Goal: Task Accomplishment & Management: Use online tool/utility

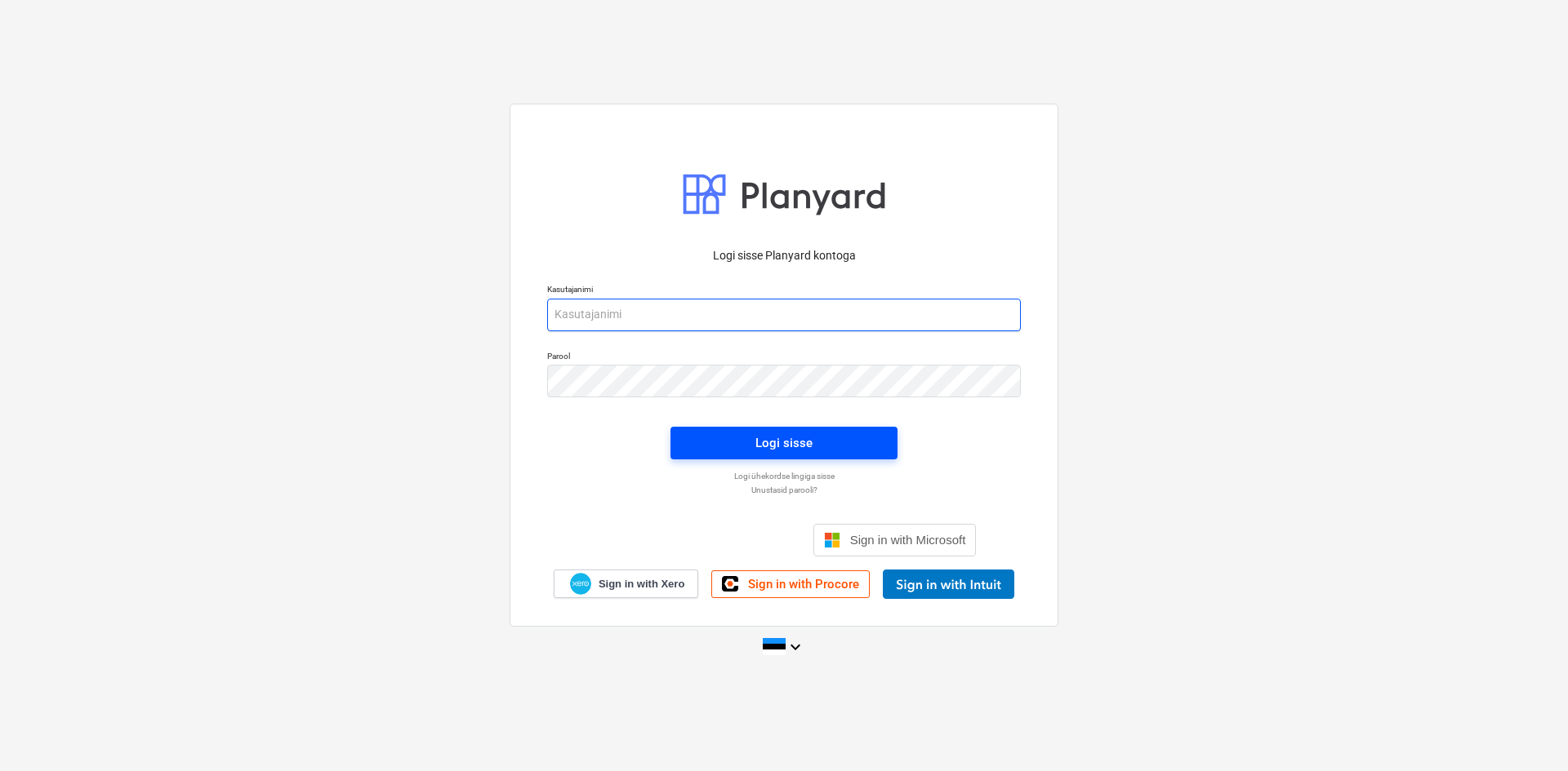
type input "[PERSON_NAME][EMAIL_ADDRESS][DOMAIN_NAME]"
click at [800, 450] on div "Logi sisse" at bounding box center [784, 443] width 57 height 21
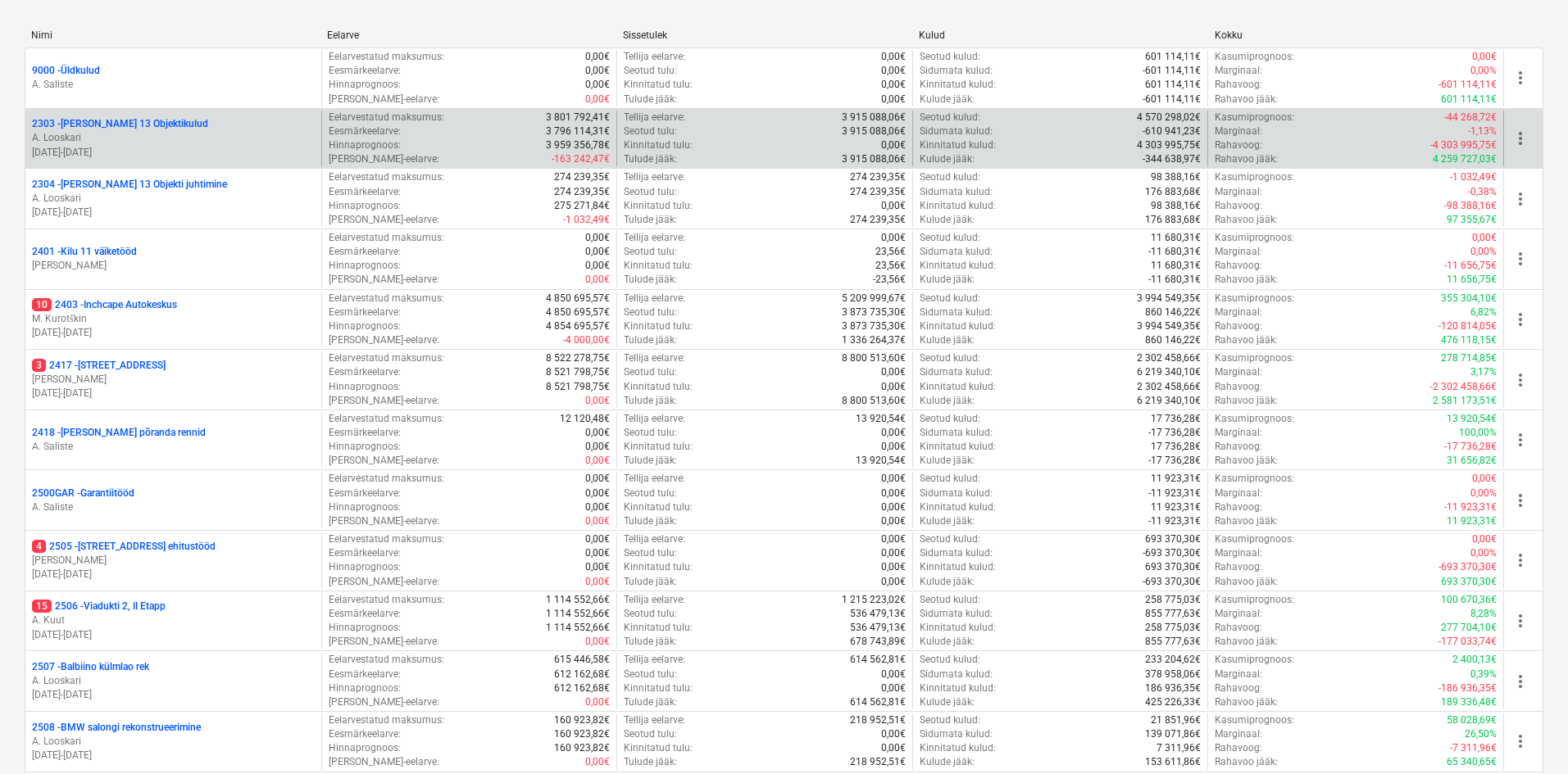
scroll to position [407, 0]
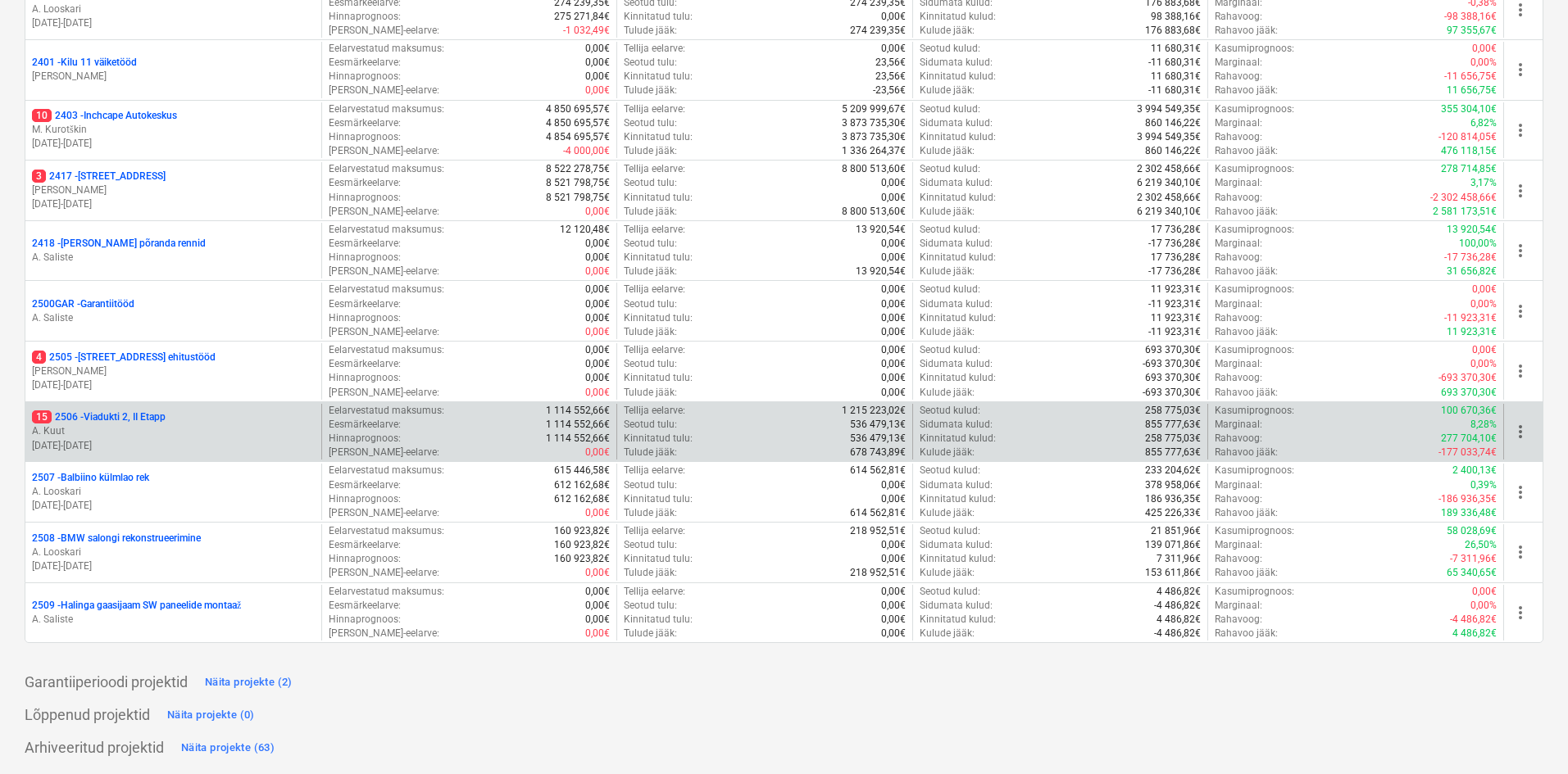
click at [88, 424] on p "15 2506 - Viadukti 2, II Etapp" at bounding box center [98, 417] width 133 height 14
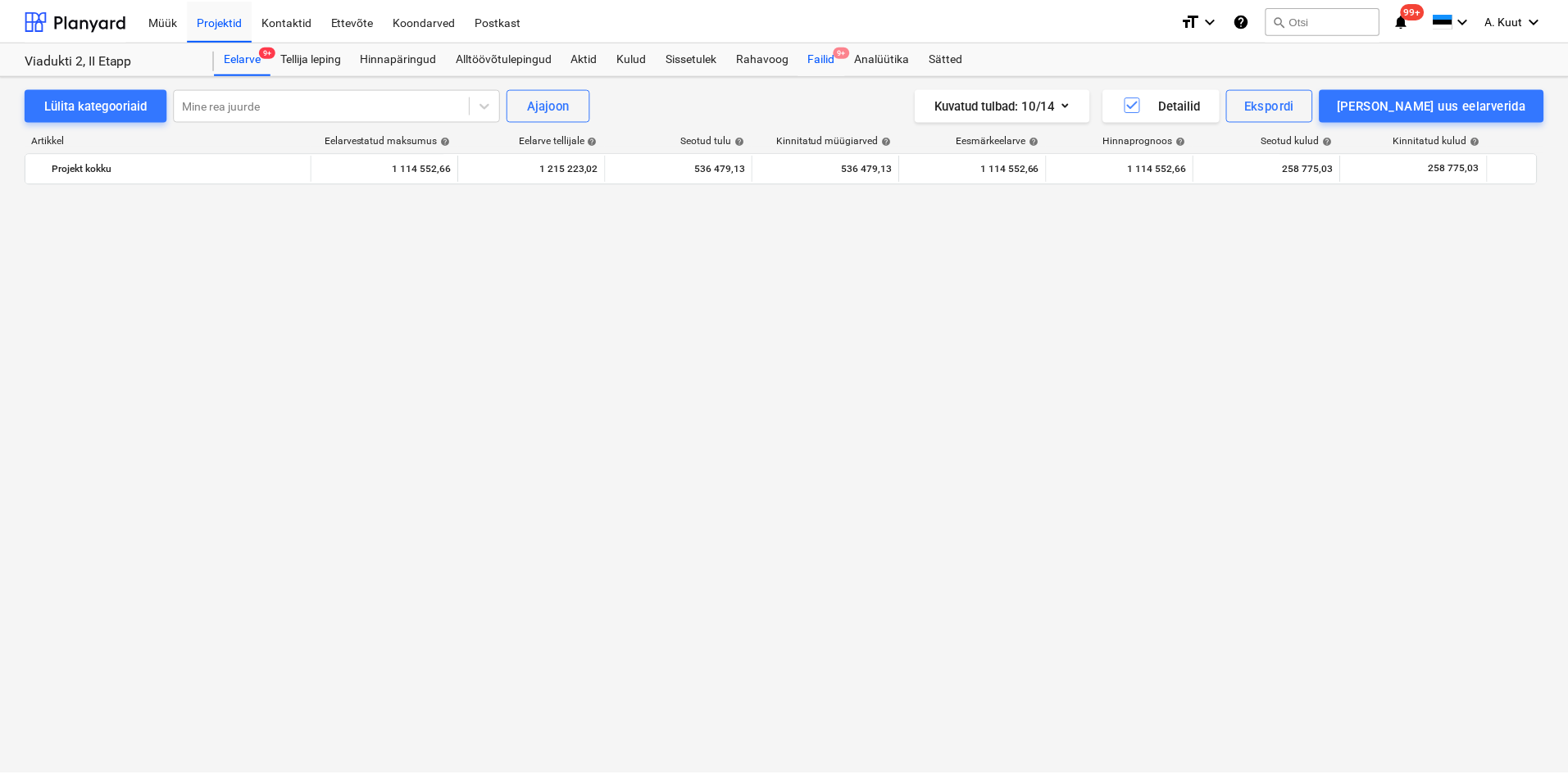
scroll to position [1372, 0]
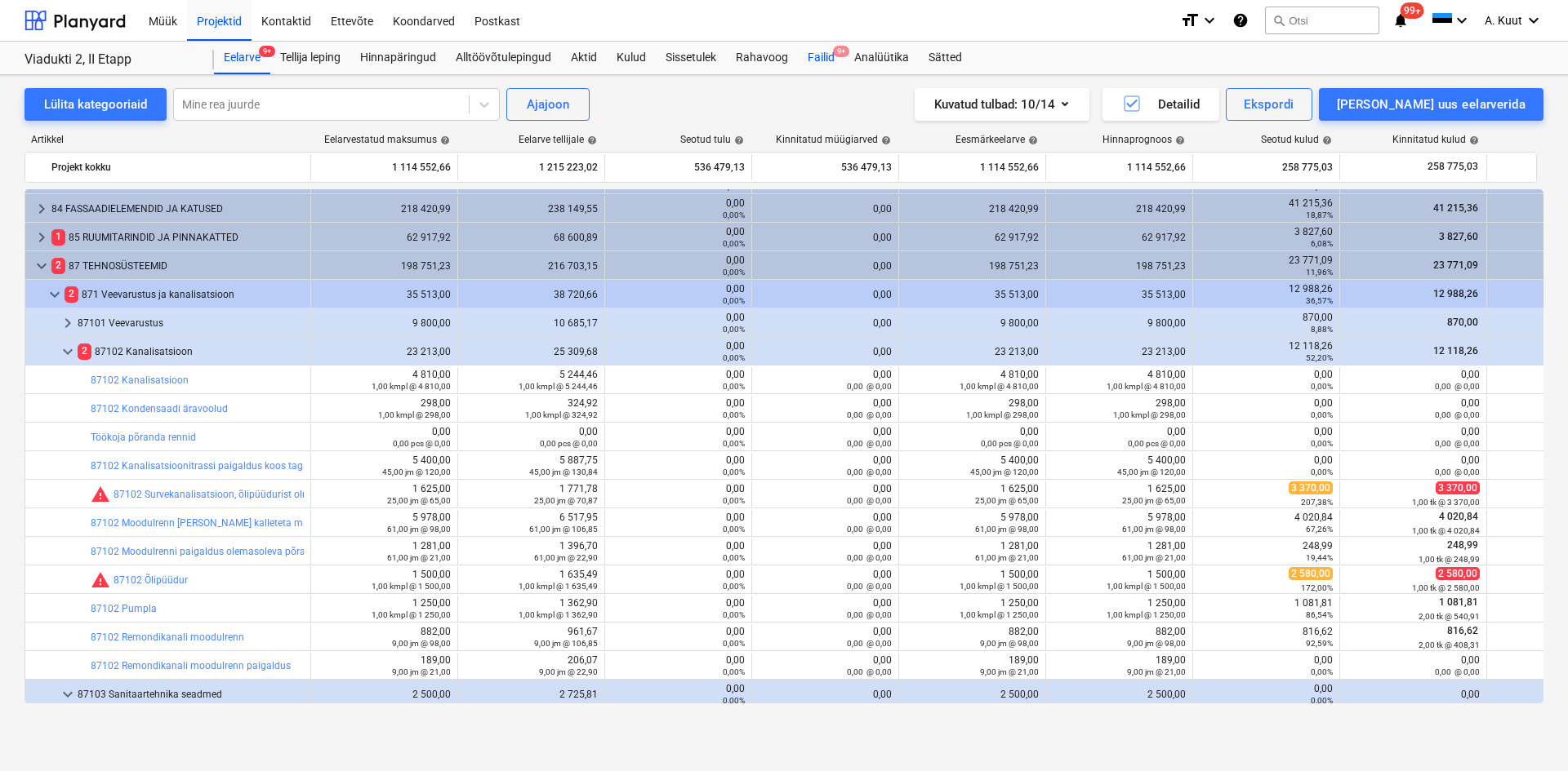
click at [810, 60] on div "Failid 9+" at bounding box center [821, 58] width 47 height 33
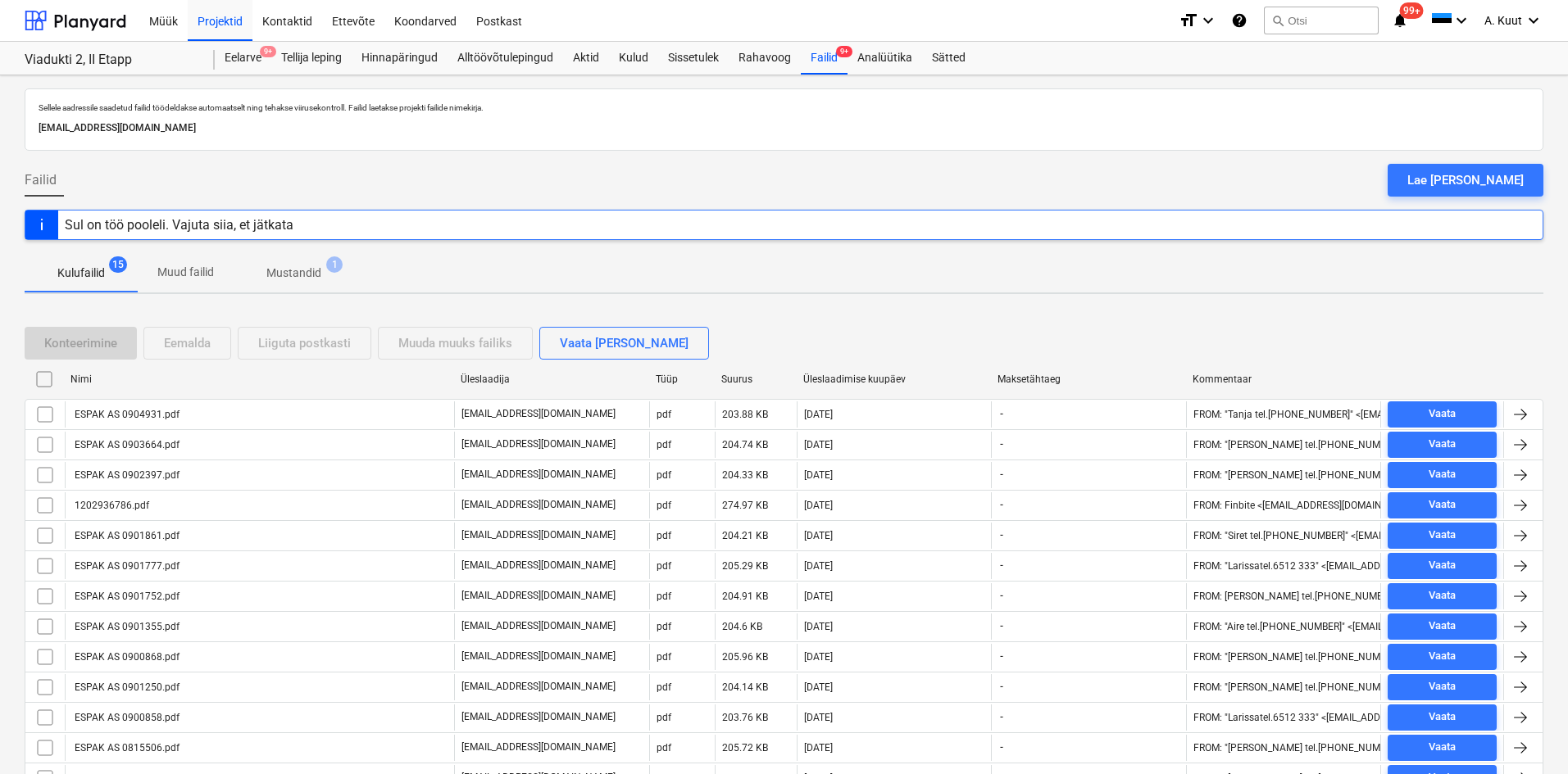
click at [309, 273] on p "Mustandid" at bounding box center [294, 273] width 55 height 17
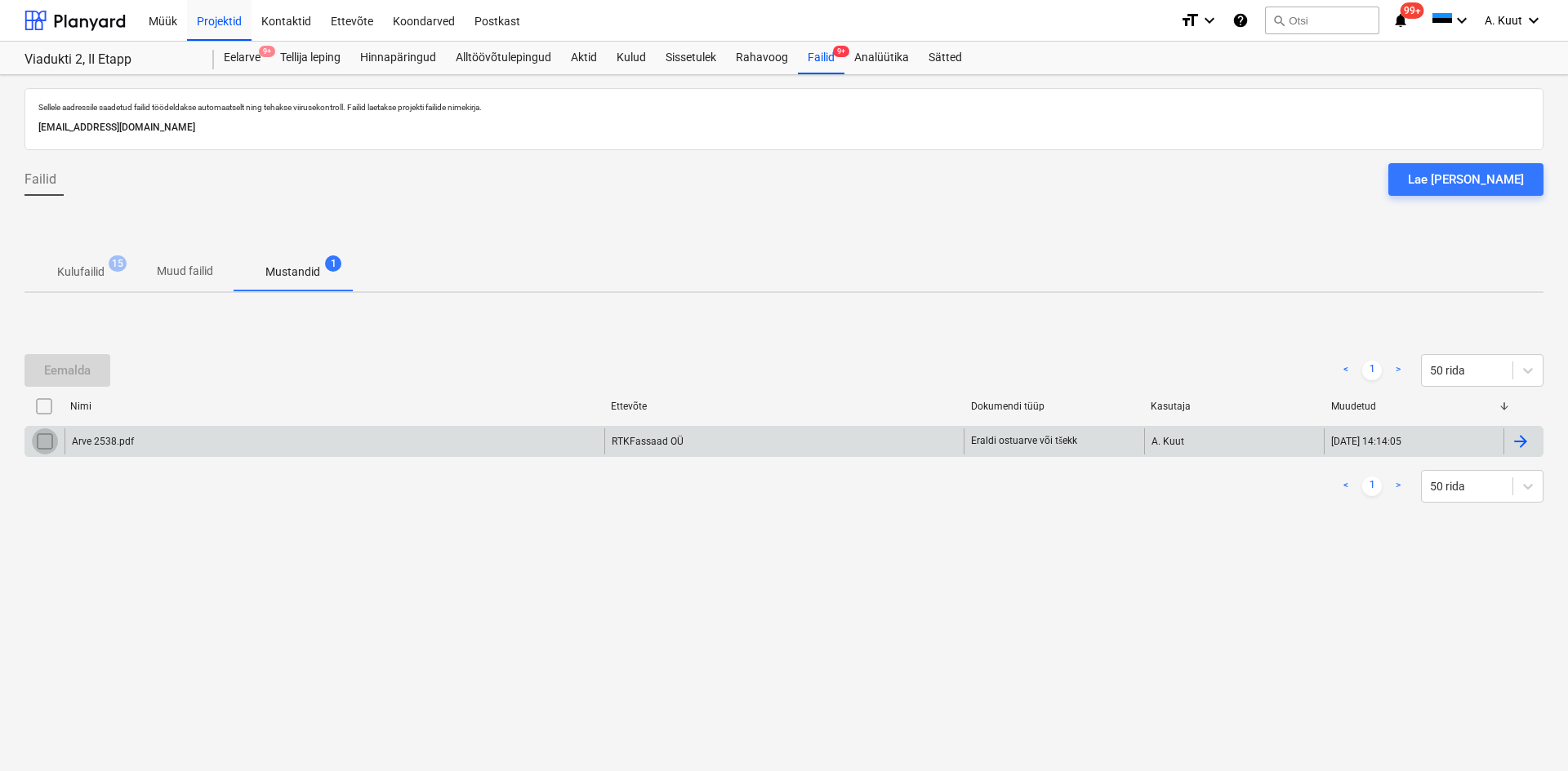
click at [45, 442] on input "checkbox" at bounding box center [45, 441] width 26 height 26
click at [88, 369] on div "Eemalda" at bounding box center [68, 370] width 47 height 21
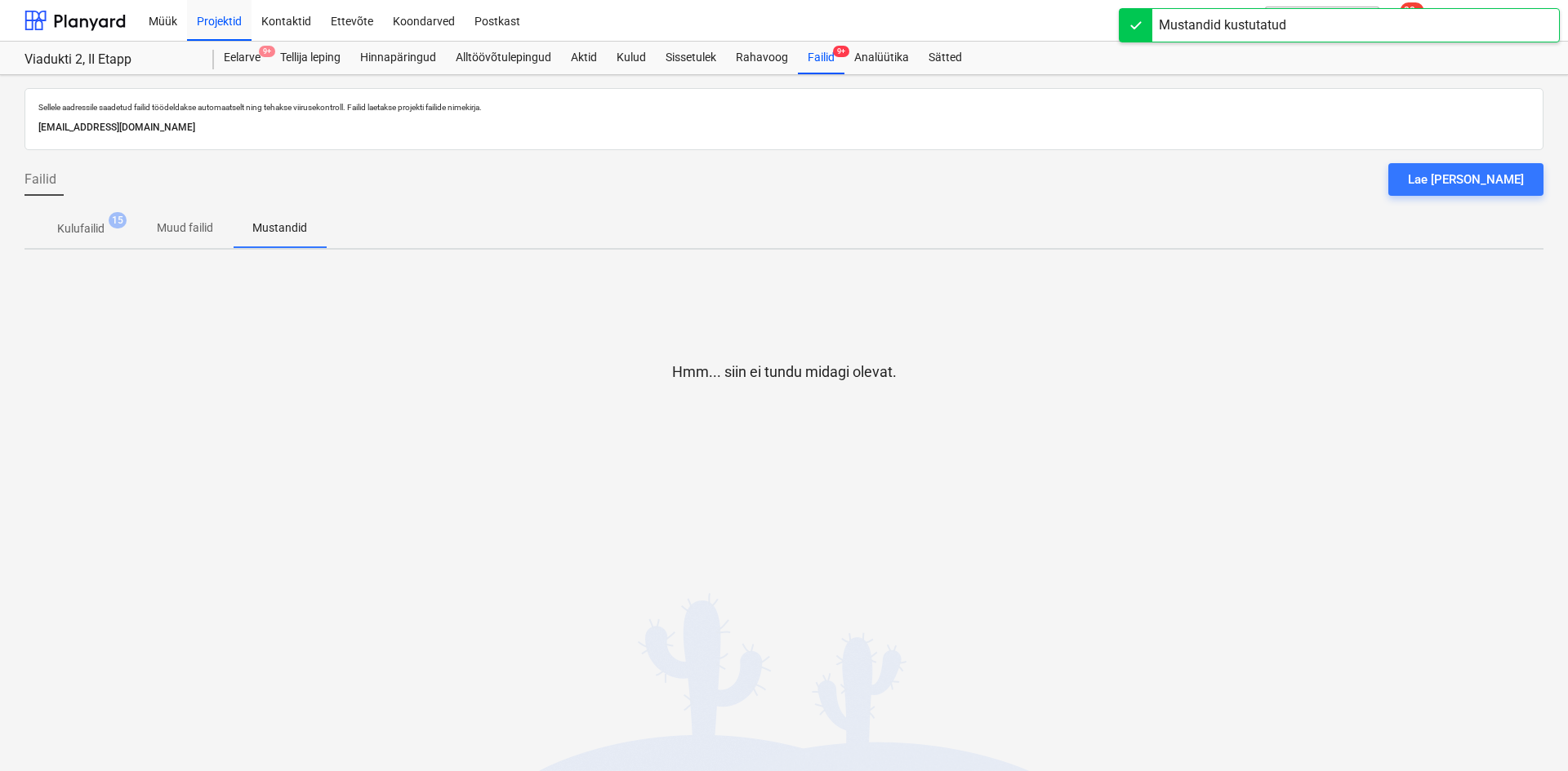
click at [73, 226] on p "Kulufailid" at bounding box center [81, 229] width 48 height 17
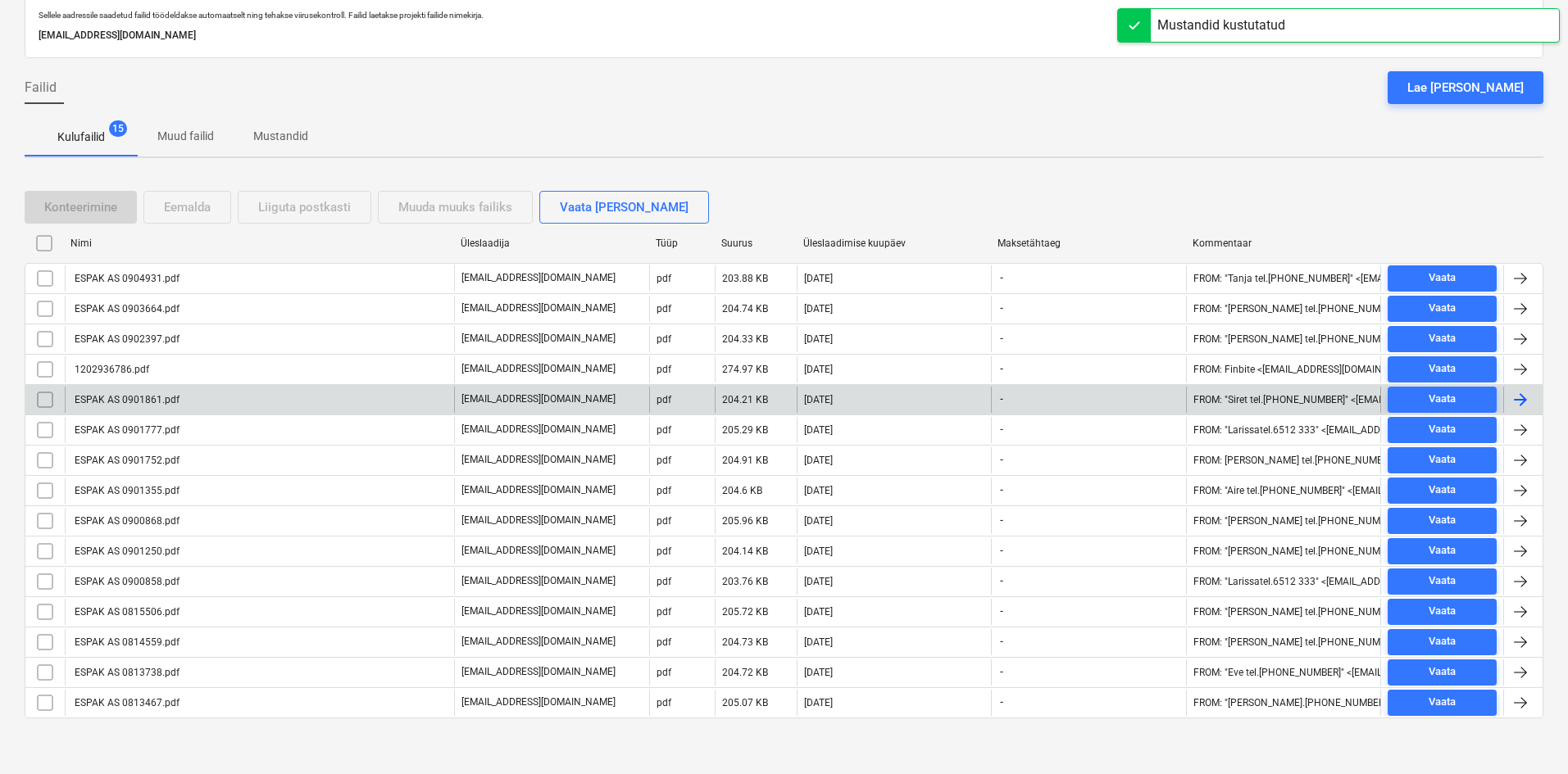
scroll to position [96, 0]
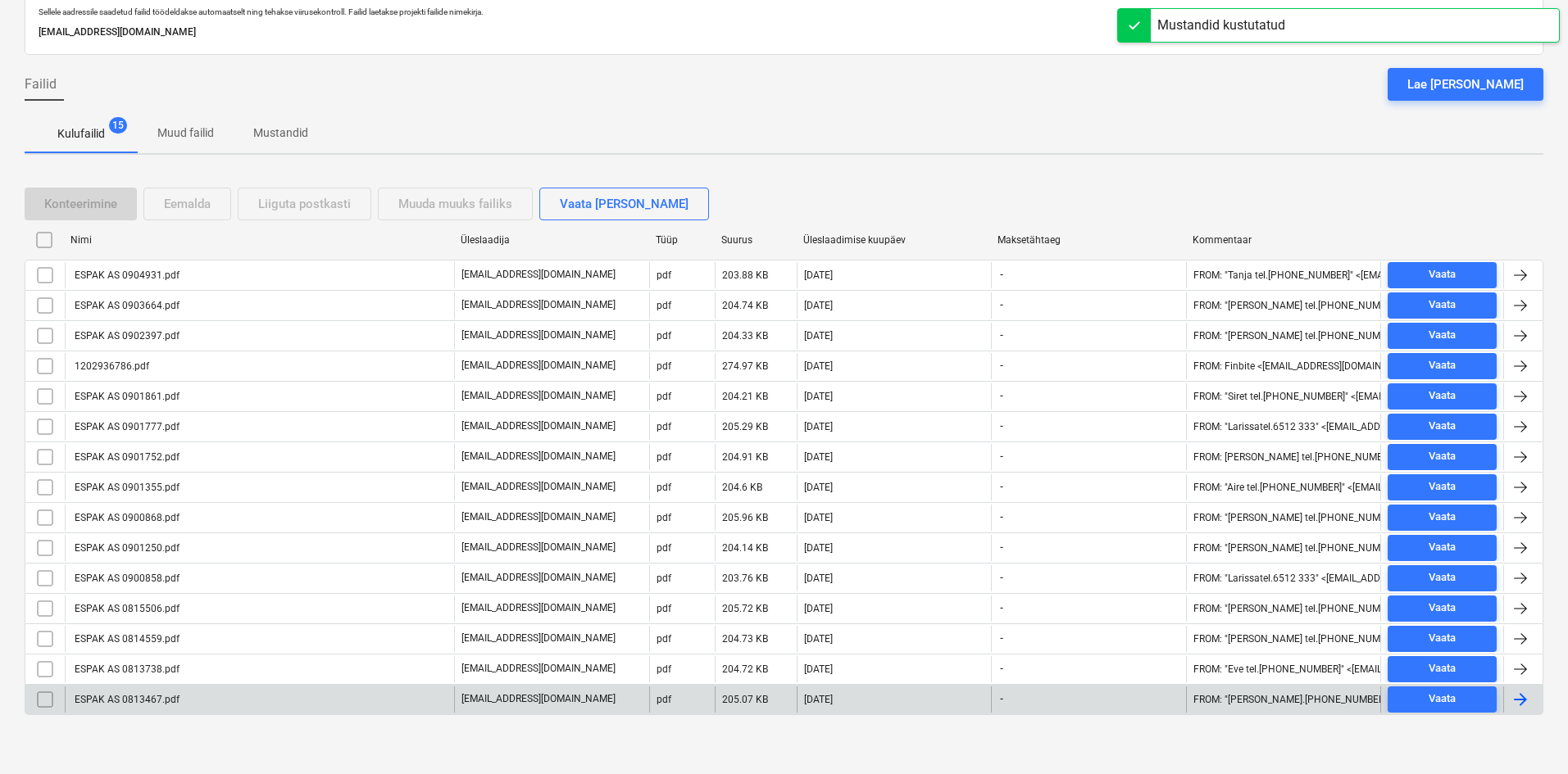
click at [205, 697] on div "ESPAK AS 0813467.pdf" at bounding box center [259, 699] width 389 height 26
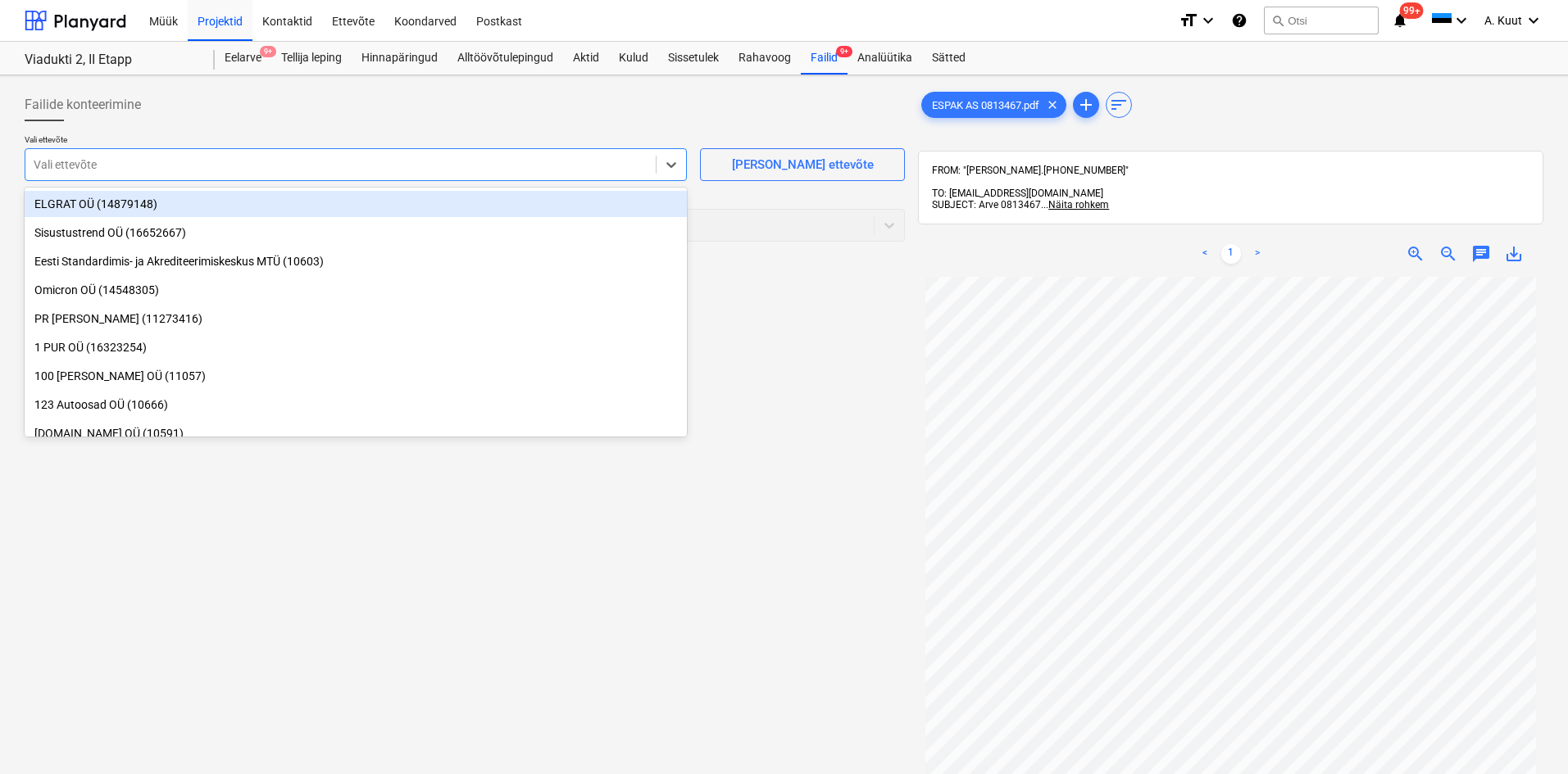
click at [304, 164] on div at bounding box center [341, 165] width 614 height 17
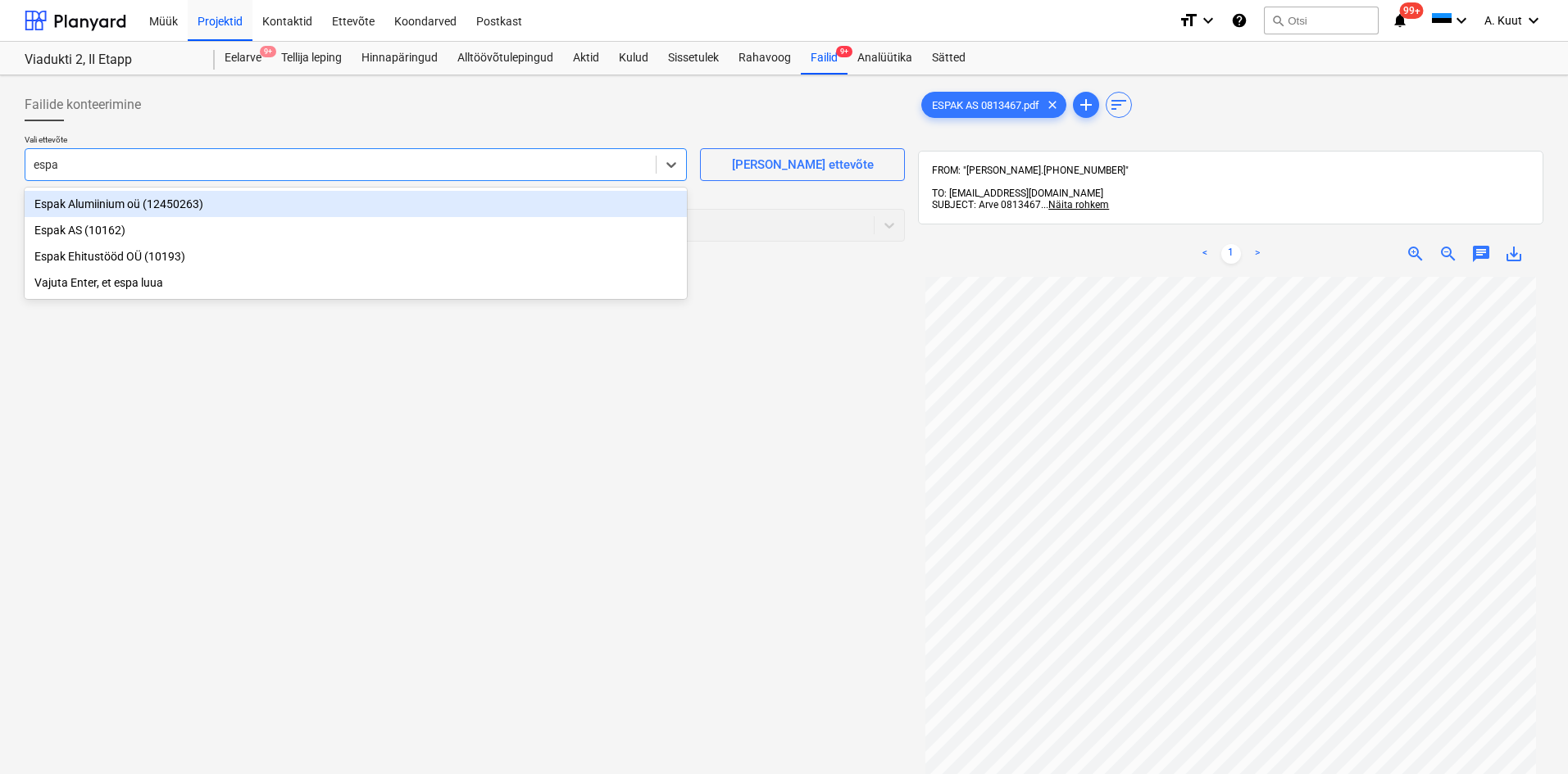
type input "espak"
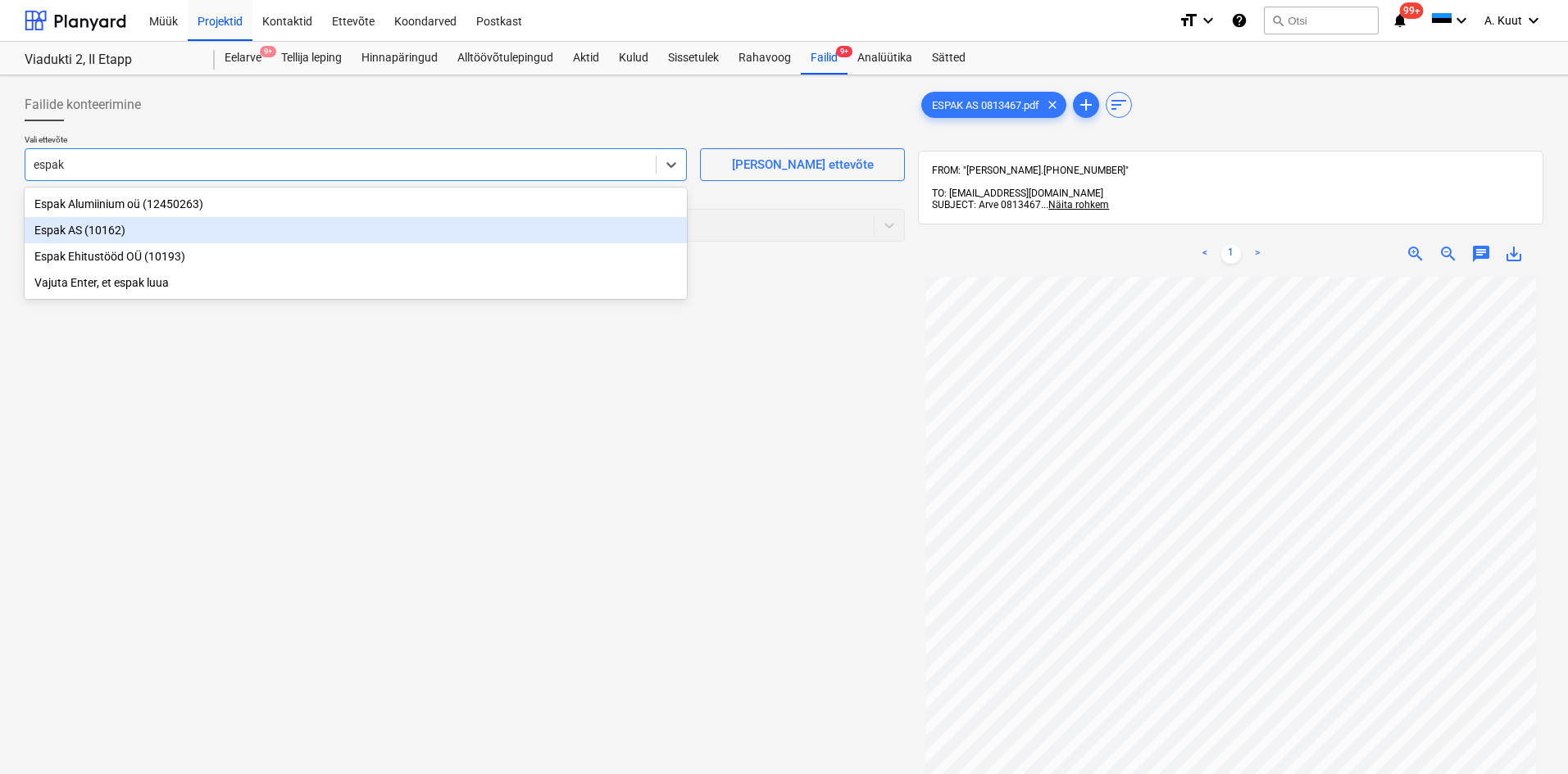
click at [71, 231] on div "Espak AS (10162)" at bounding box center [355, 230] width 662 height 26
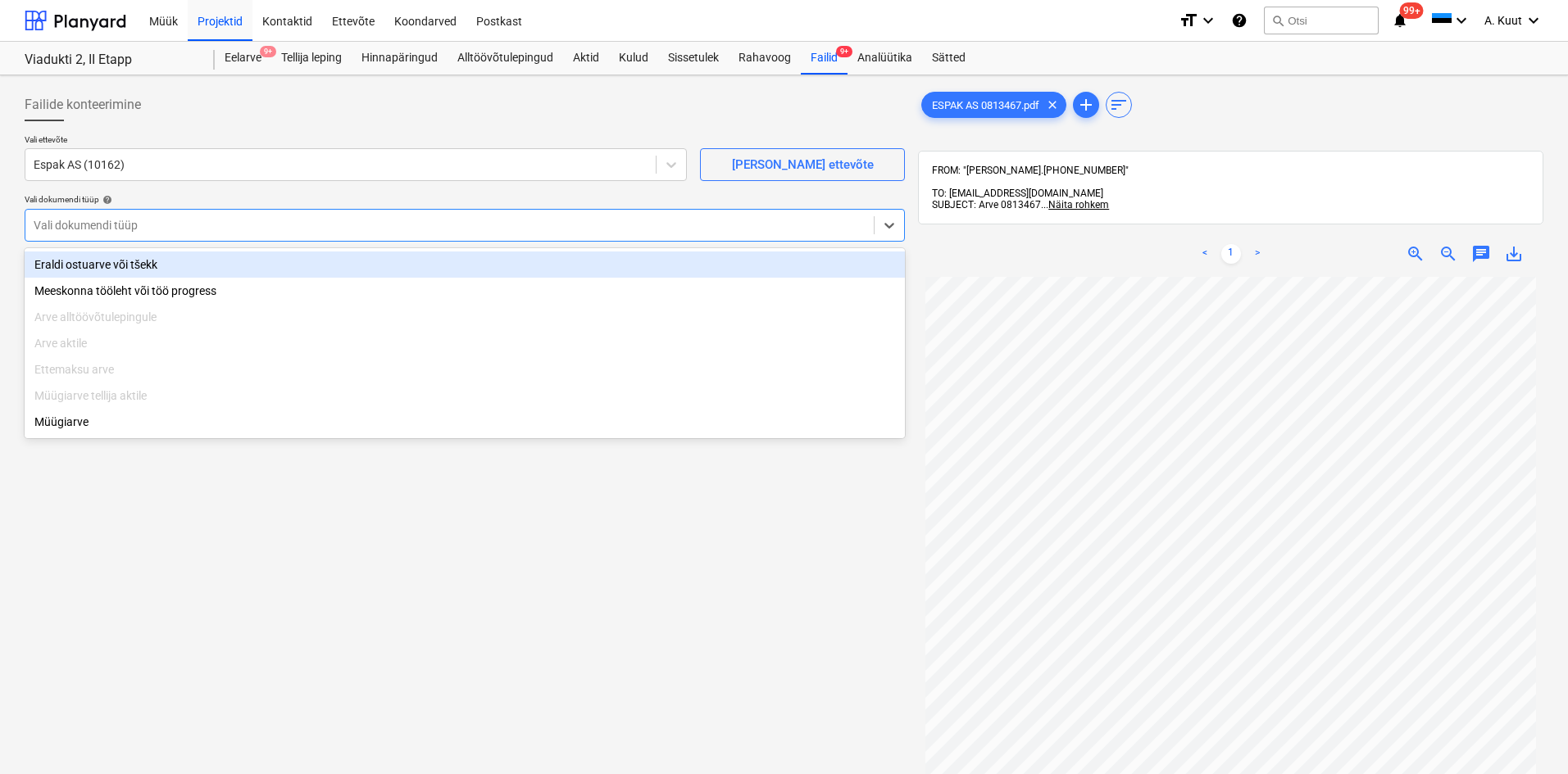
click at [79, 230] on div at bounding box center [449, 225] width 832 height 17
click at [81, 262] on div "Eraldi ostuarve või tšekk" at bounding box center [464, 265] width 881 height 26
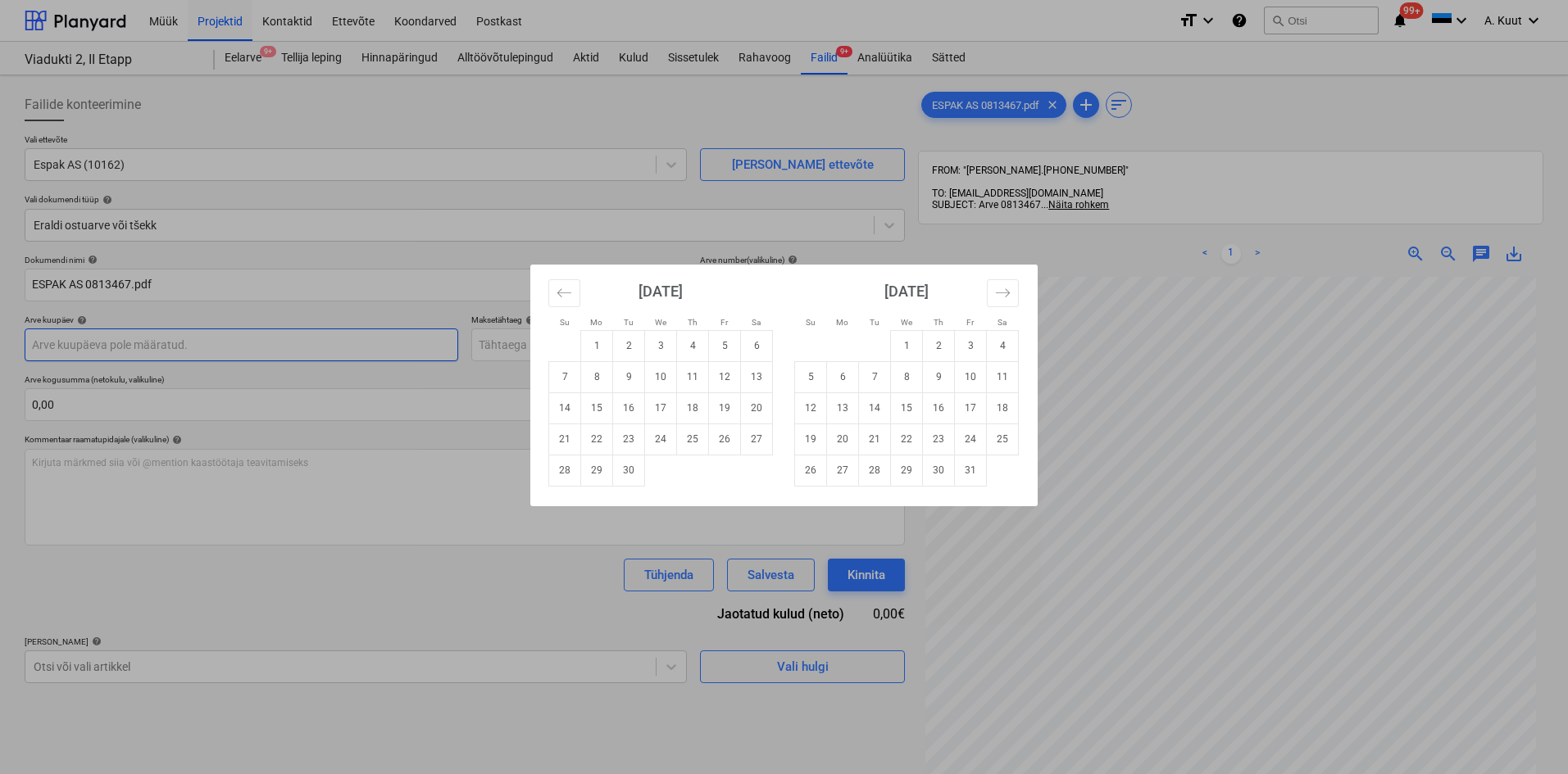
click at [78, 345] on body "Müük Projektid Kontaktid Ettevõte Koondarved Postkast format_size keyboard_arro…" at bounding box center [784, 387] width 1568 height 774
click at [693, 442] on td "25" at bounding box center [693, 439] width 32 height 31
type input "[DATE]"
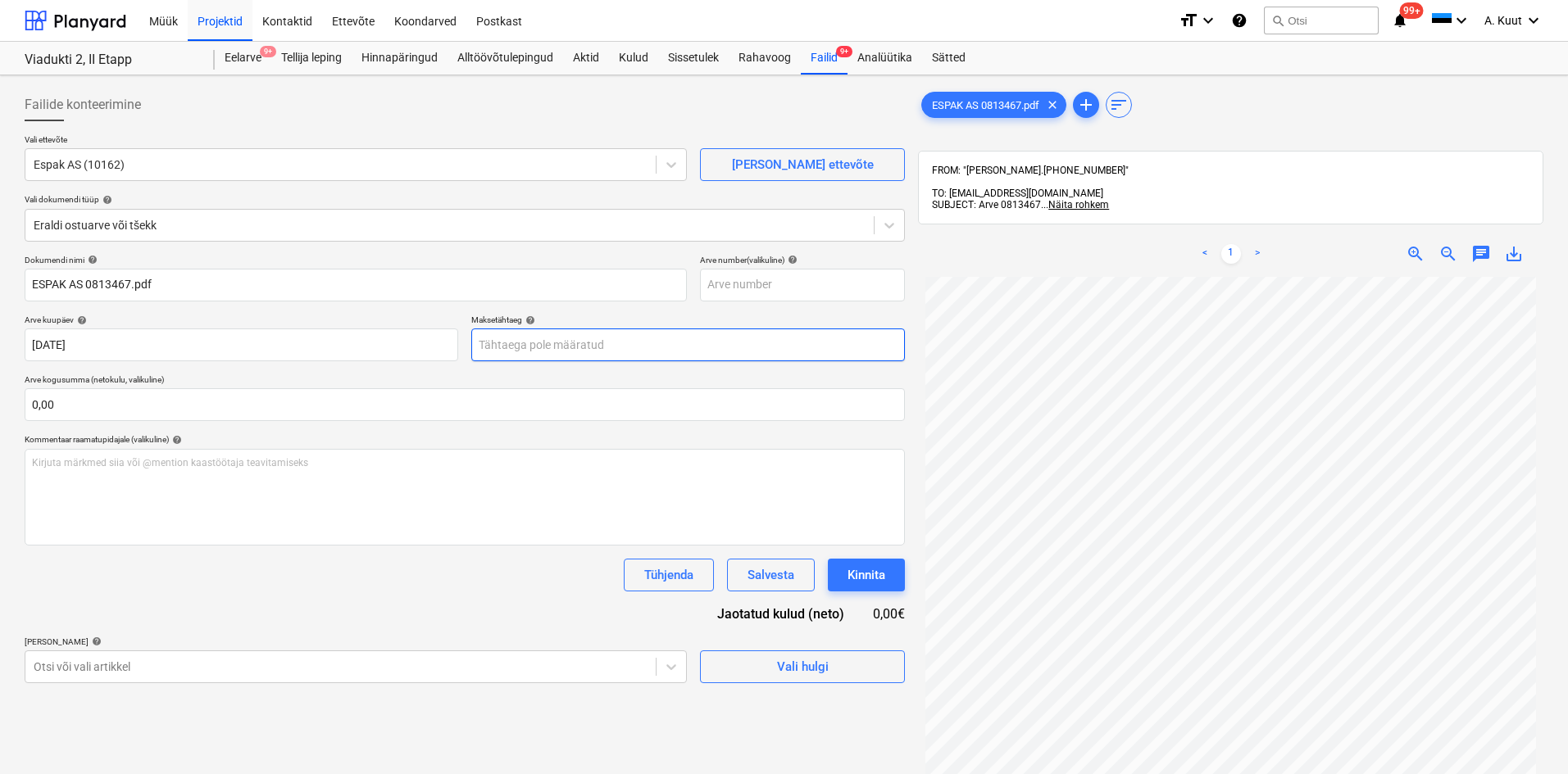
click at [524, 348] on body "Müük Projektid Kontaktid Ettevõte Koondarved Postkast format_size keyboard_arro…" at bounding box center [784, 387] width 1568 height 774
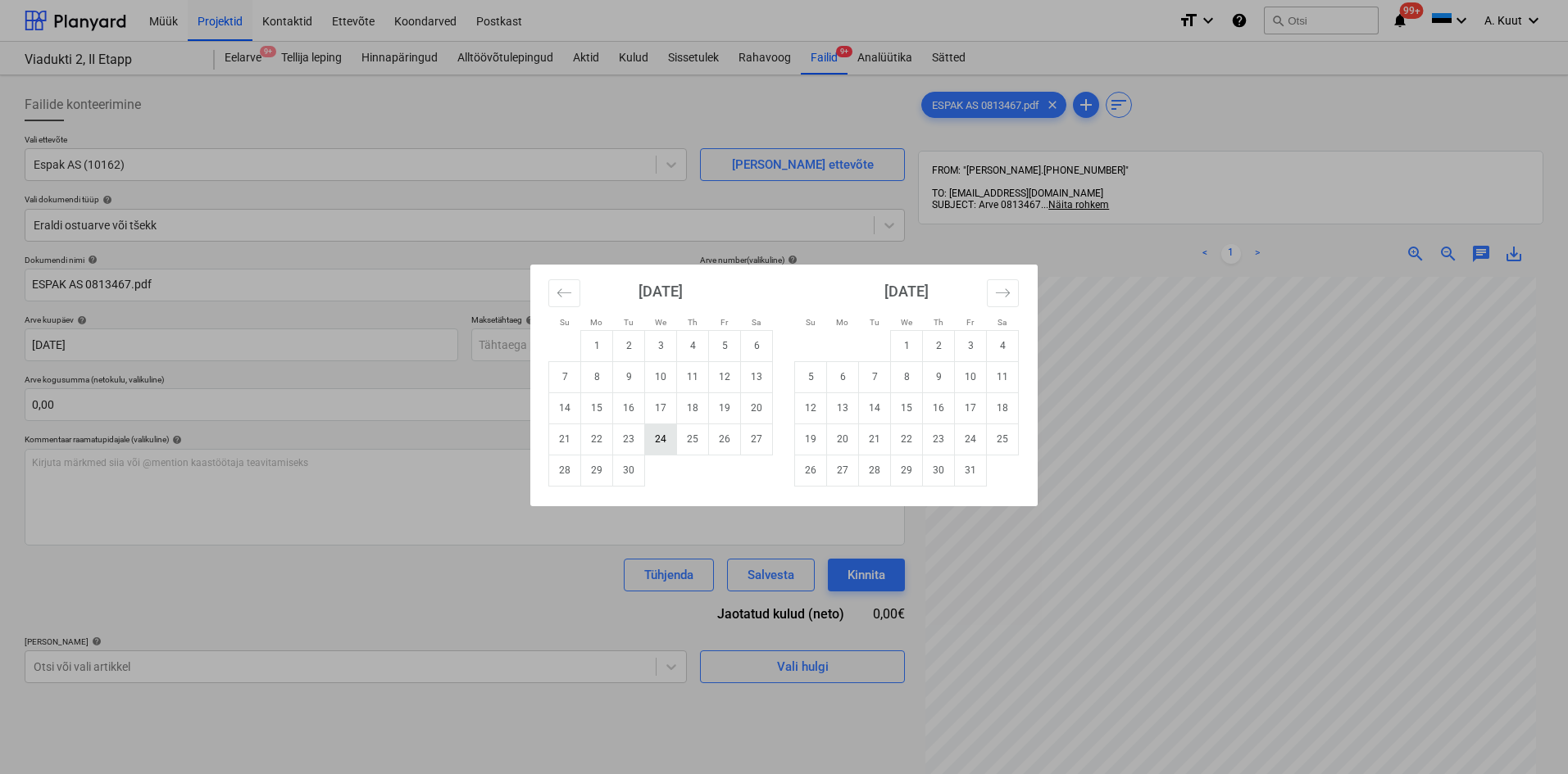
click at [659, 441] on td "24" at bounding box center [661, 439] width 32 height 31
type input "[DATE]"
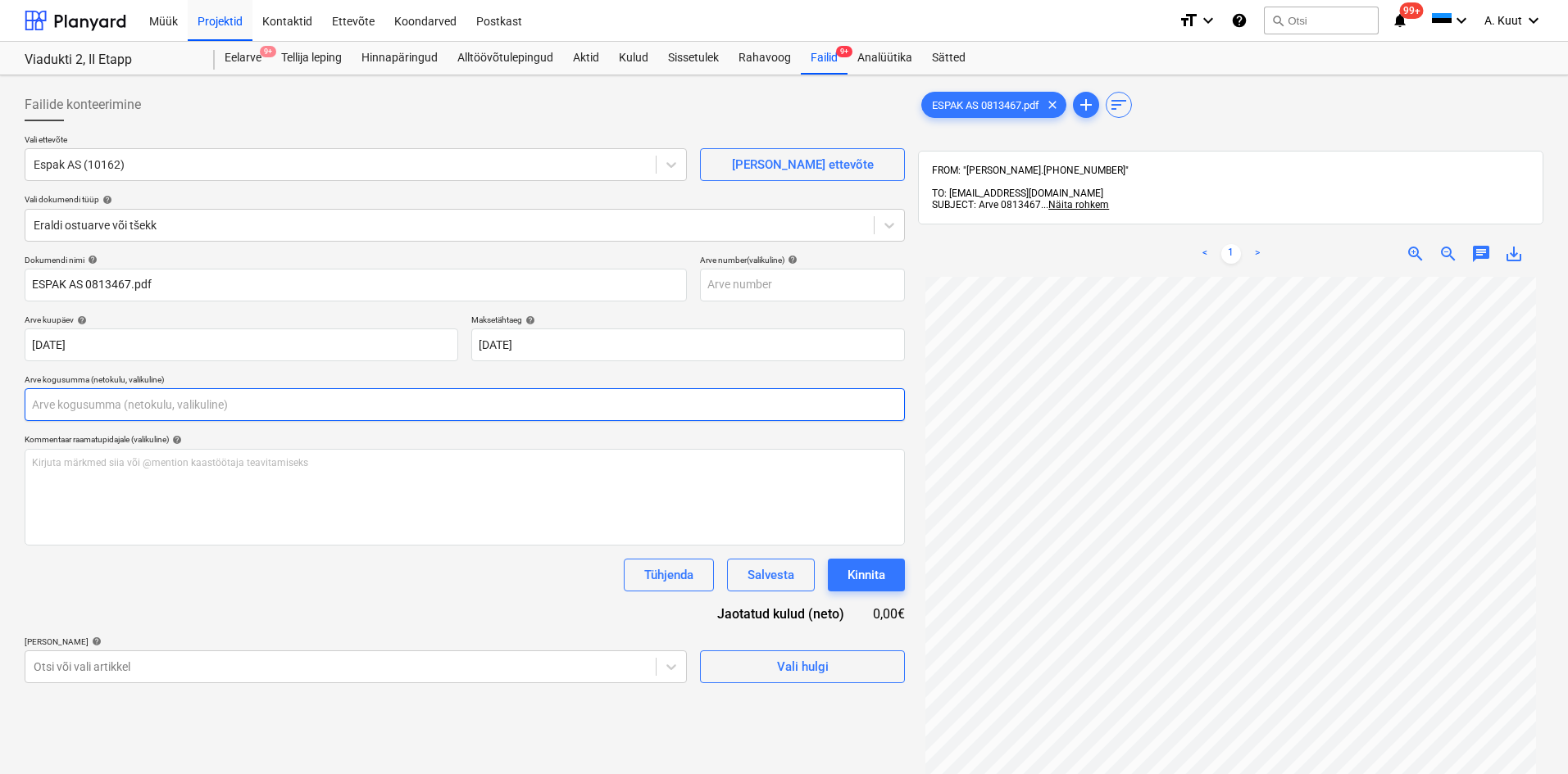
click at [71, 394] on input "text" at bounding box center [464, 405] width 881 height 33
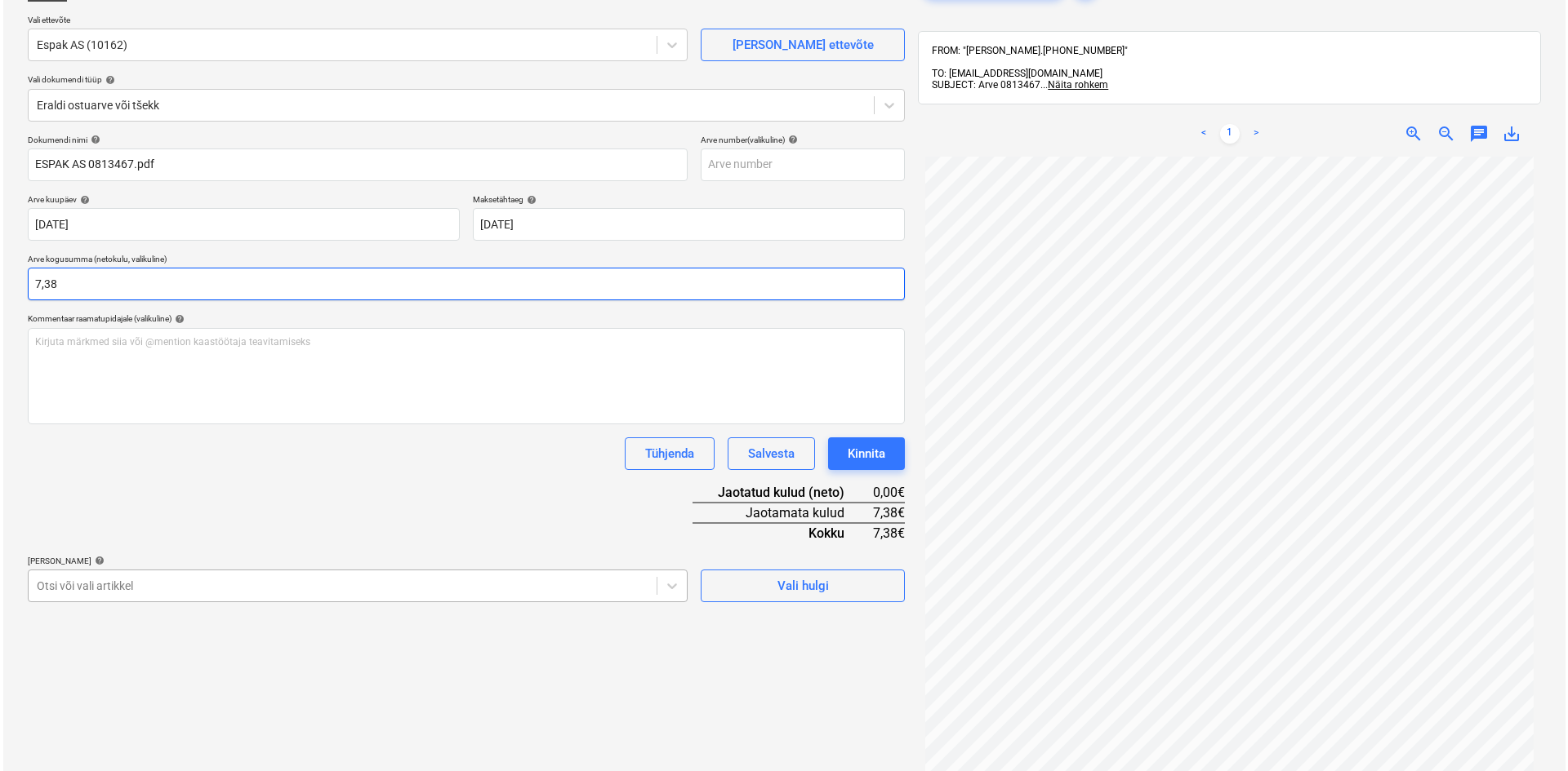
scroll to position [232, 0]
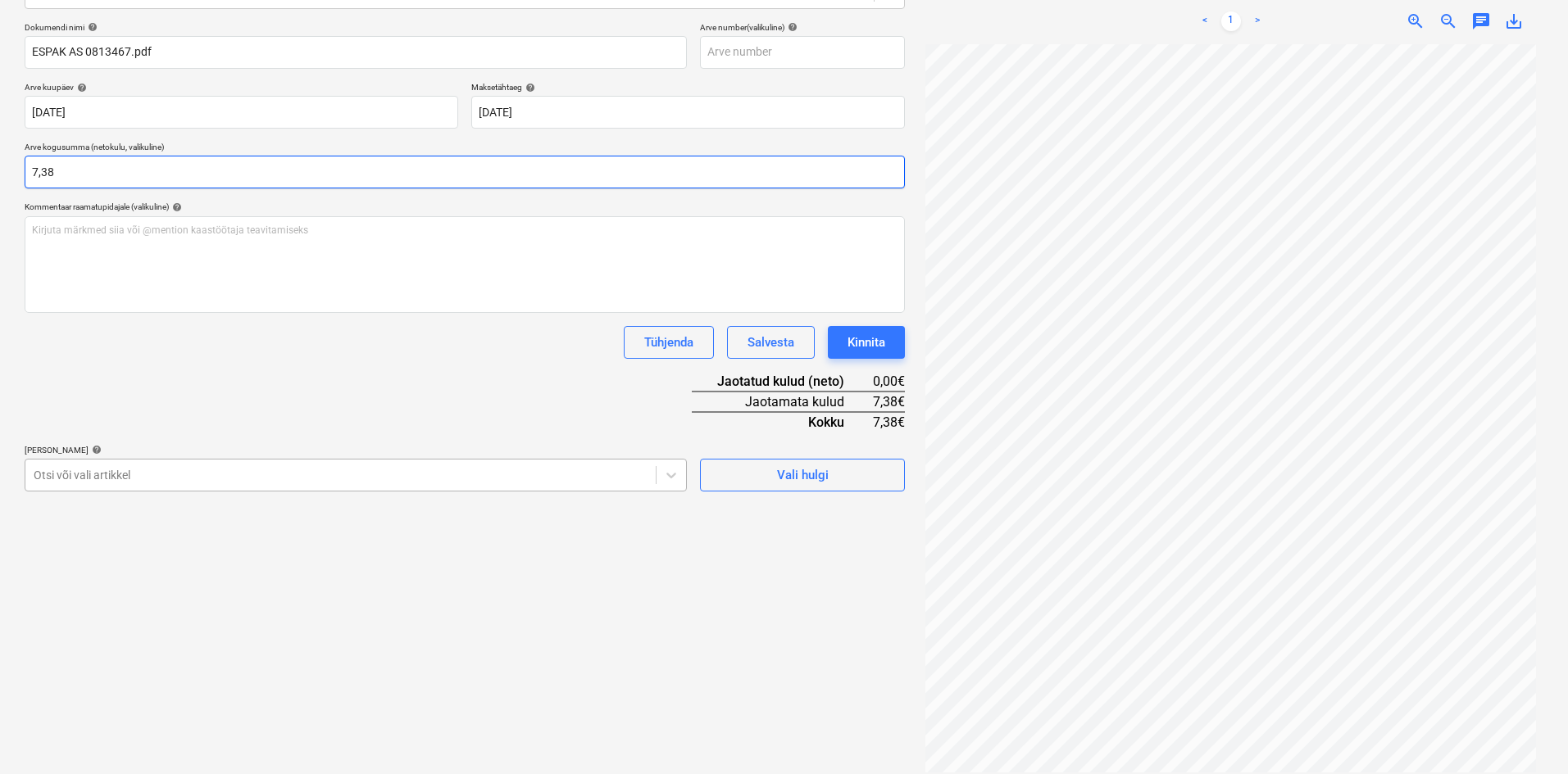
type input "7,38"
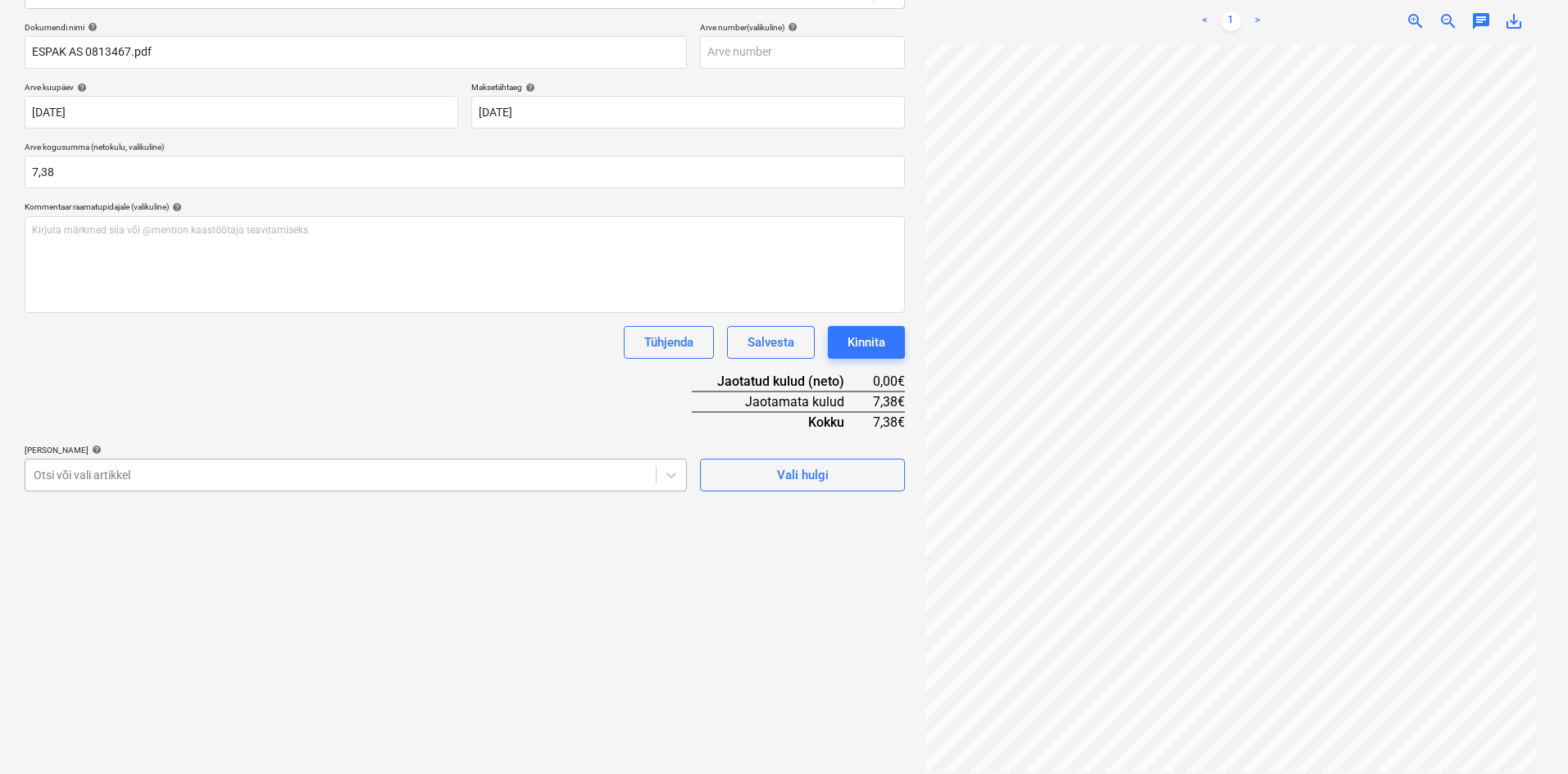
click at [138, 478] on div at bounding box center [341, 474] width 614 height 17
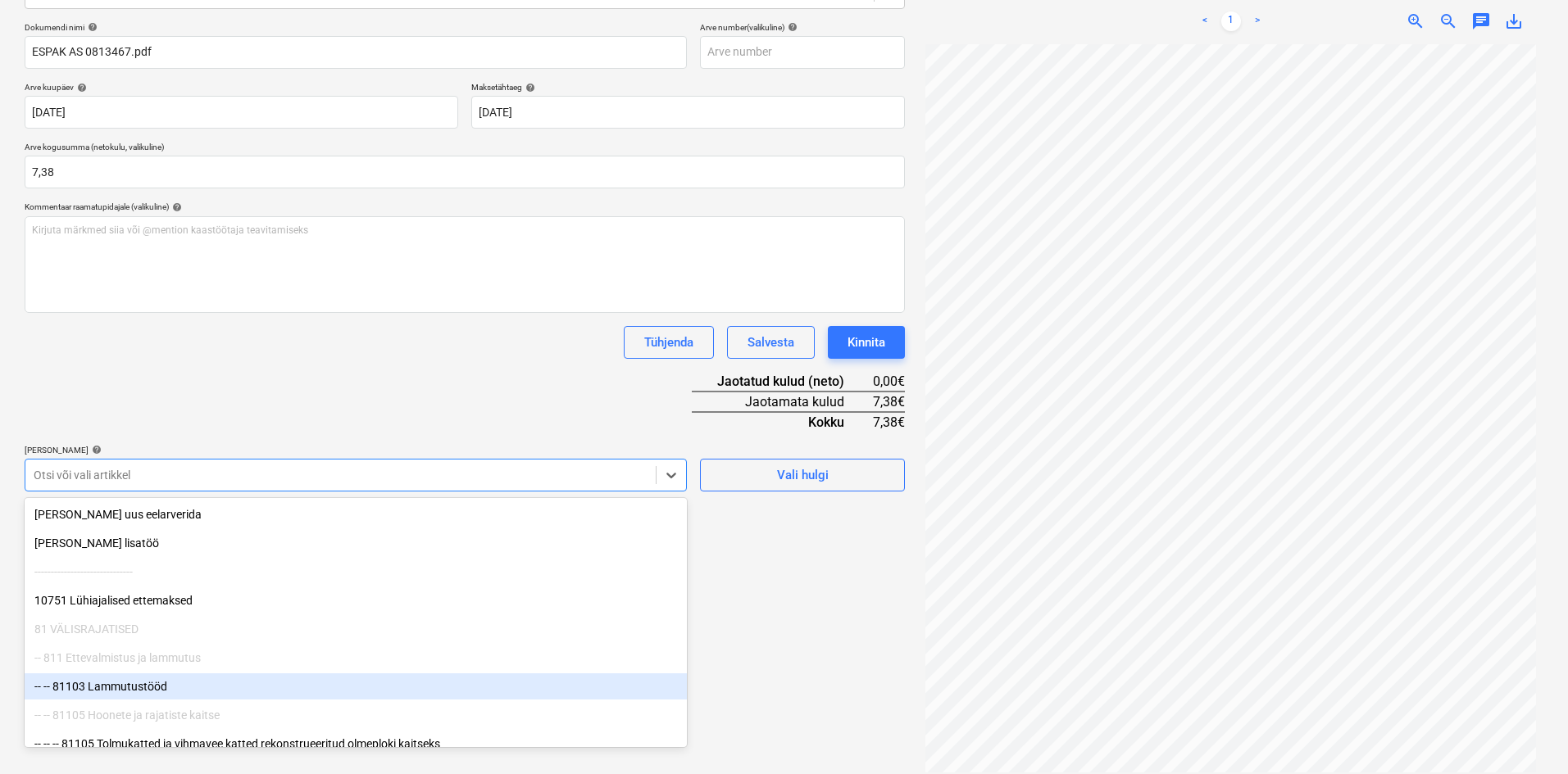
click at [158, 684] on div "-- -- 81103 Lammutustööd" at bounding box center [355, 686] width 662 height 26
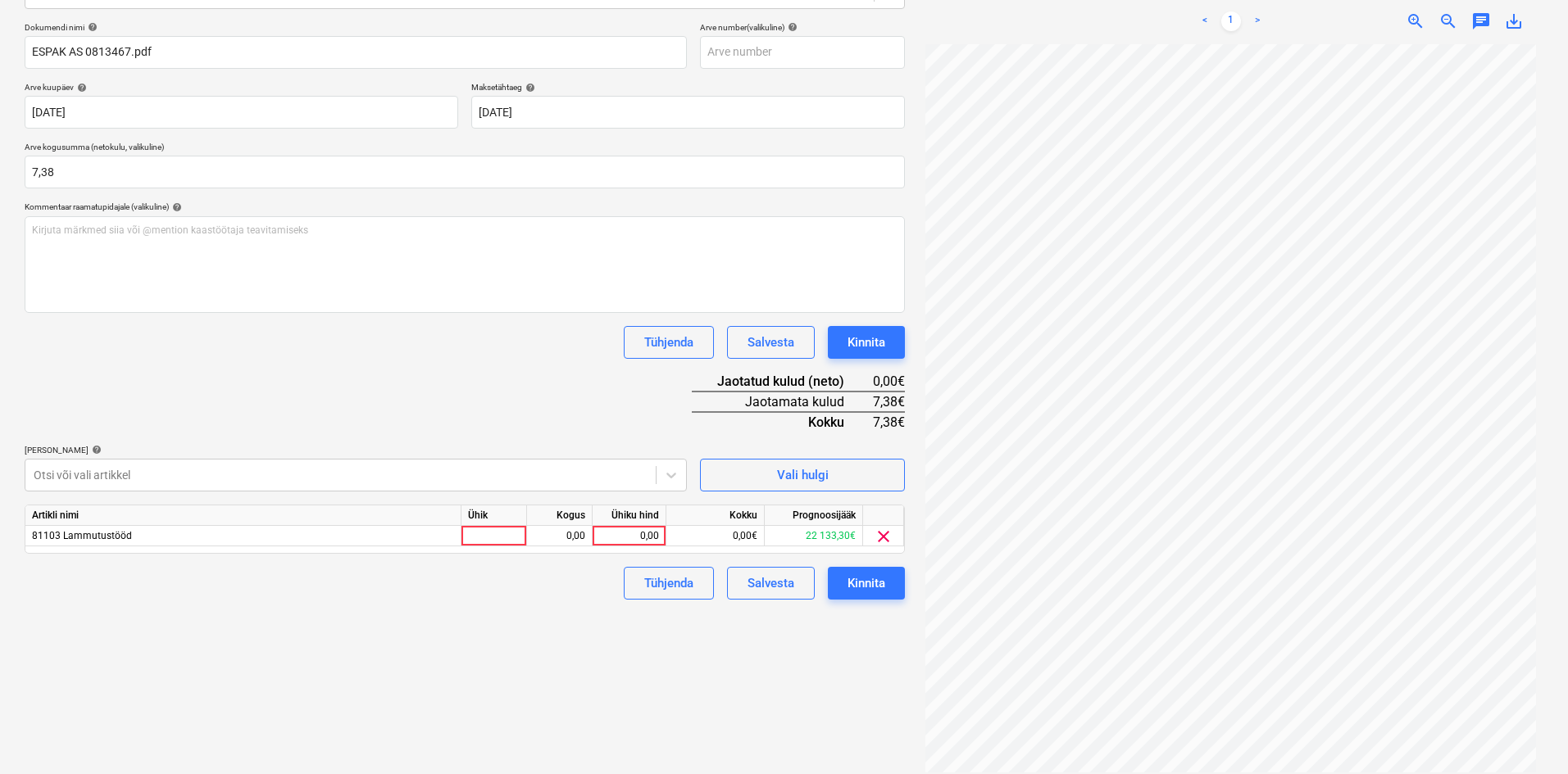
click at [434, 408] on div "Dokumendi nimi help ESPAK AS 0813467.pdf Arve number (valikuline) help Arve kuu…" at bounding box center [464, 310] width 881 height 577
click at [658, 529] on div "0,00" at bounding box center [629, 536] width 60 height 21
type input "7,38"
click at [551, 656] on div "Failide konteerimine Vali ettevõte Espak AS (10162) [PERSON_NAME] uus ettevõte …" at bounding box center [465, 314] width 894 height 930
click at [888, 582] on button "Kinnita" at bounding box center [866, 583] width 77 height 33
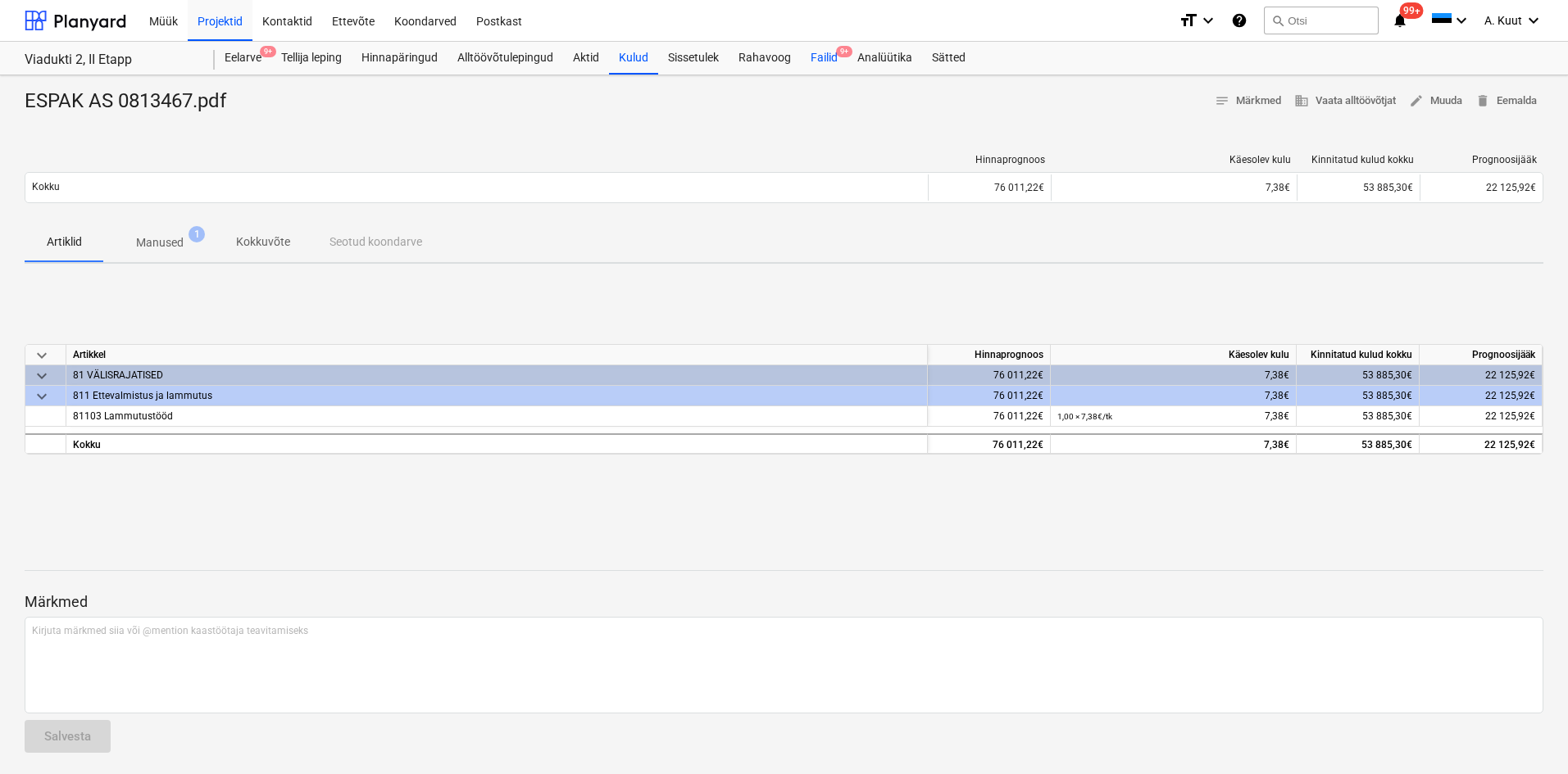
click at [825, 55] on div "Failid 9+" at bounding box center [824, 58] width 47 height 33
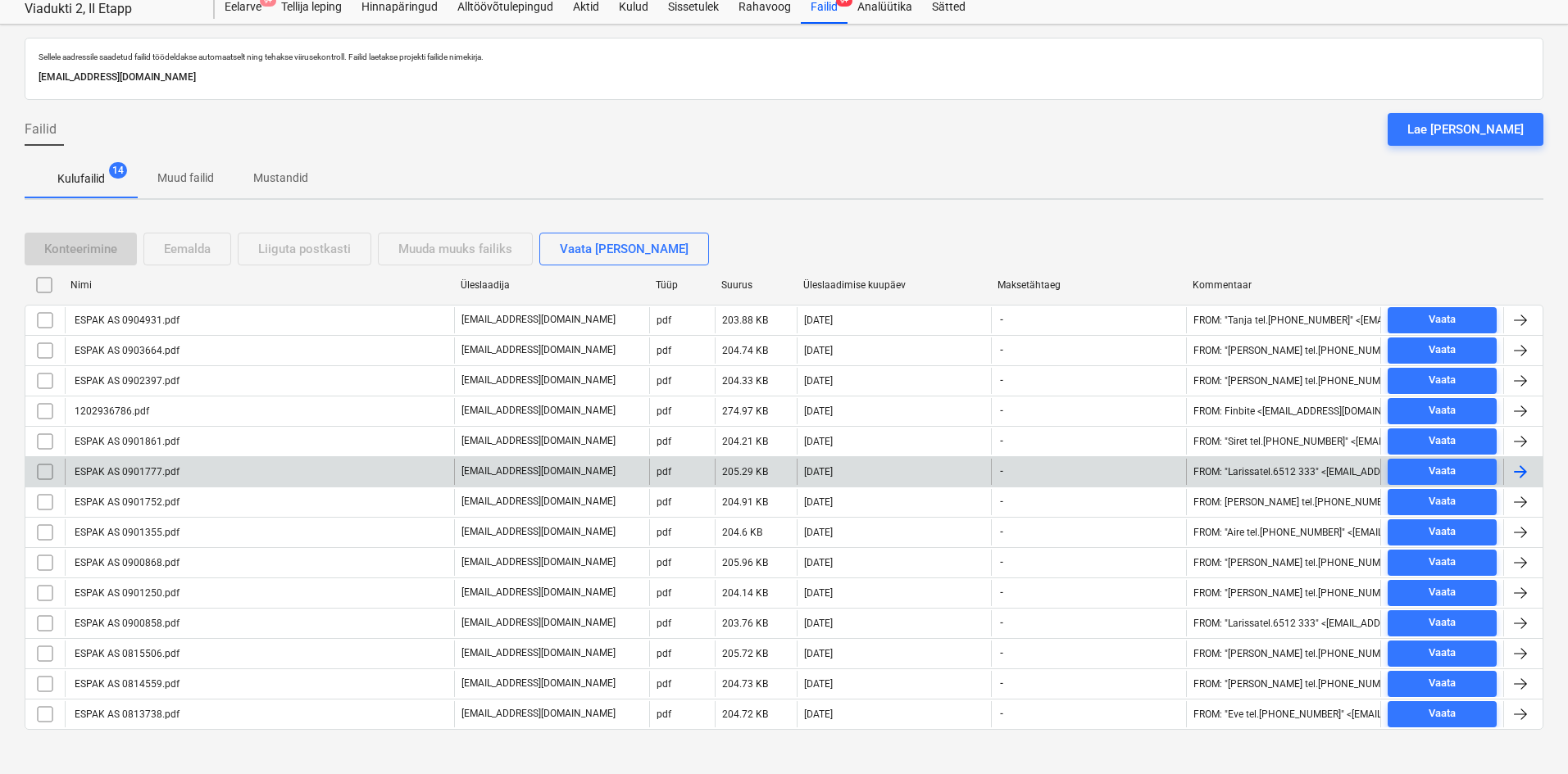
scroll to position [65, 0]
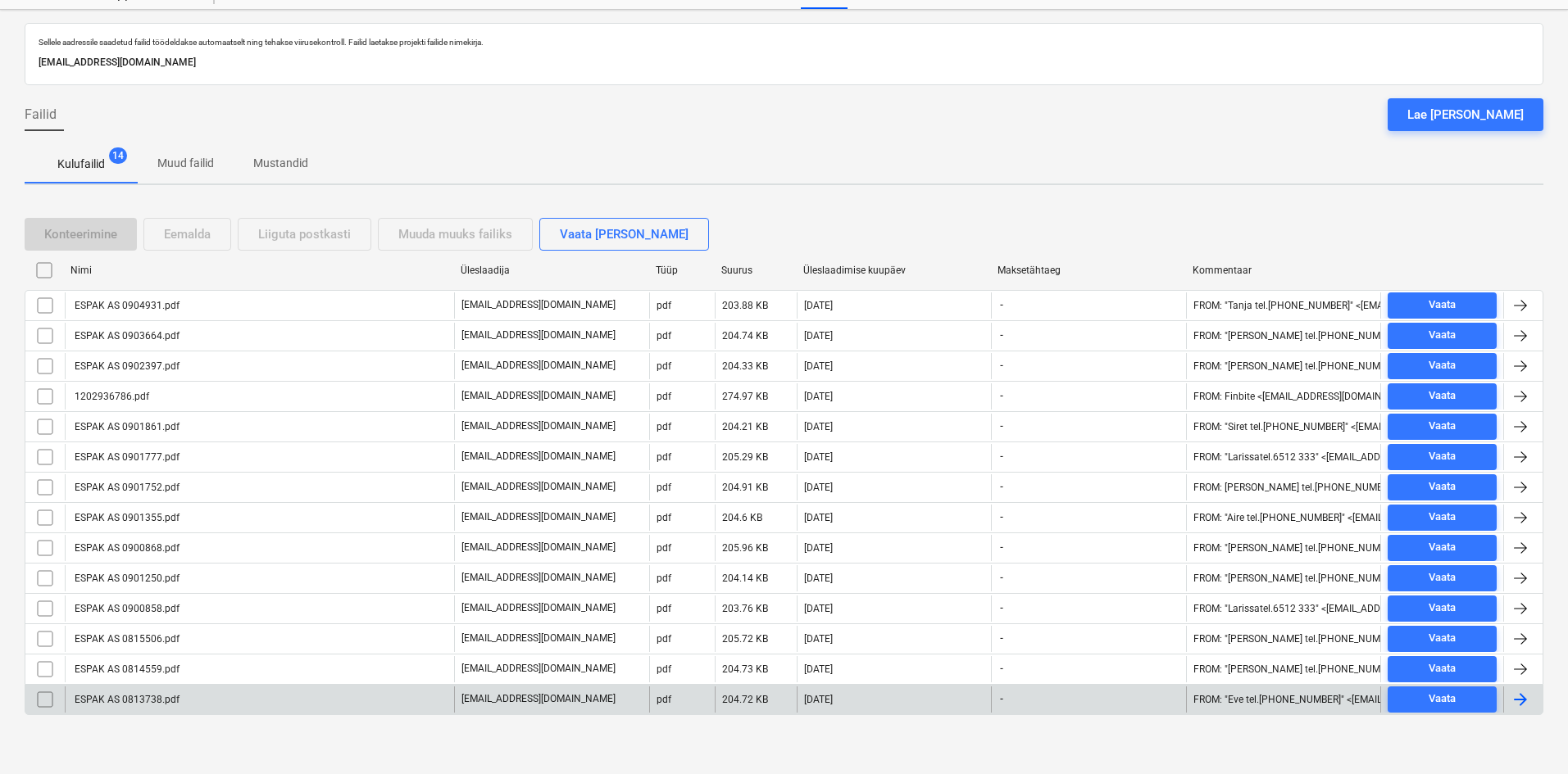
click at [145, 702] on div "ESPAK AS 0813738.pdf" at bounding box center [125, 699] width 107 height 11
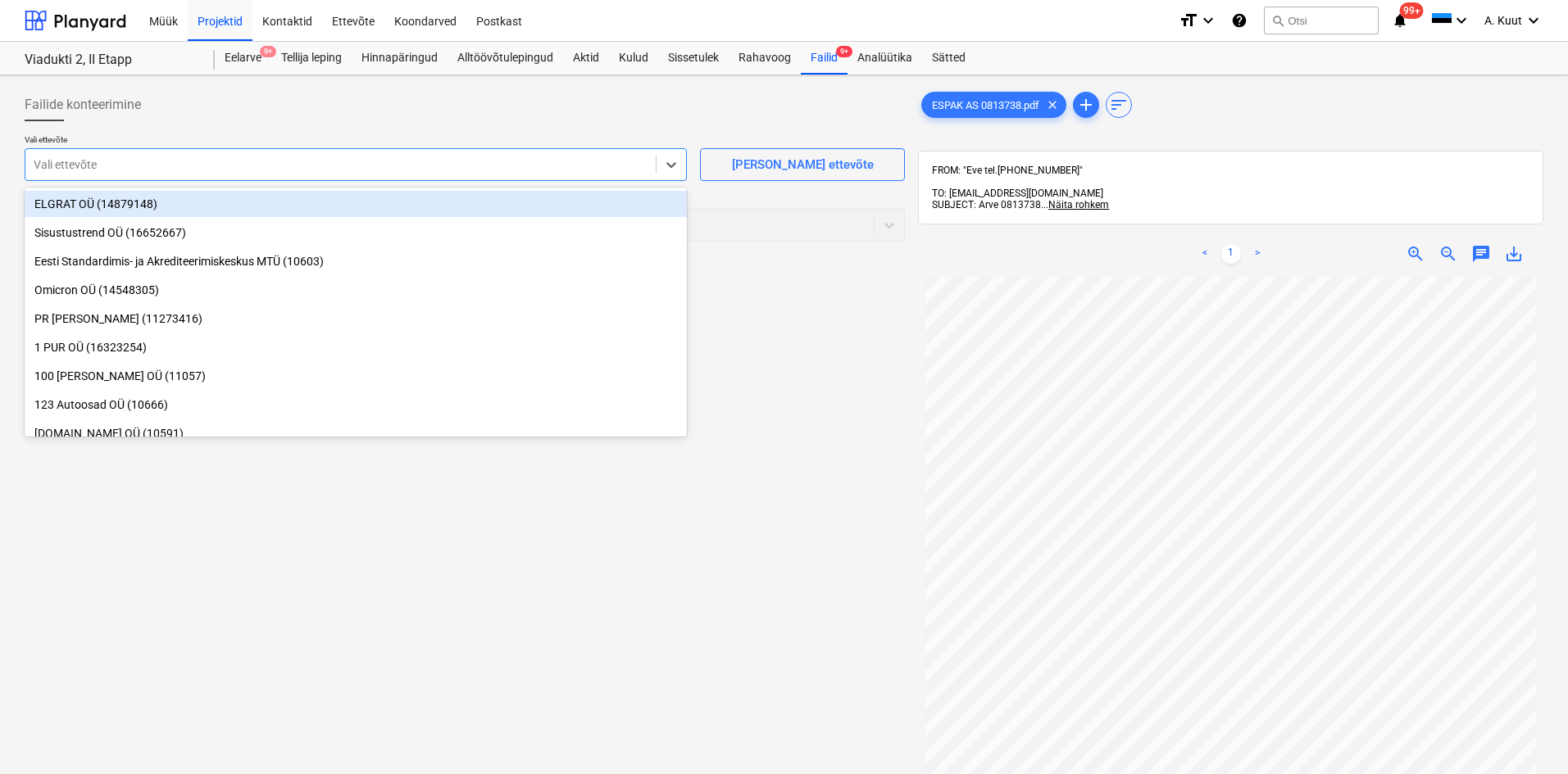
click at [140, 161] on div at bounding box center [341, 165] width 614 height 17
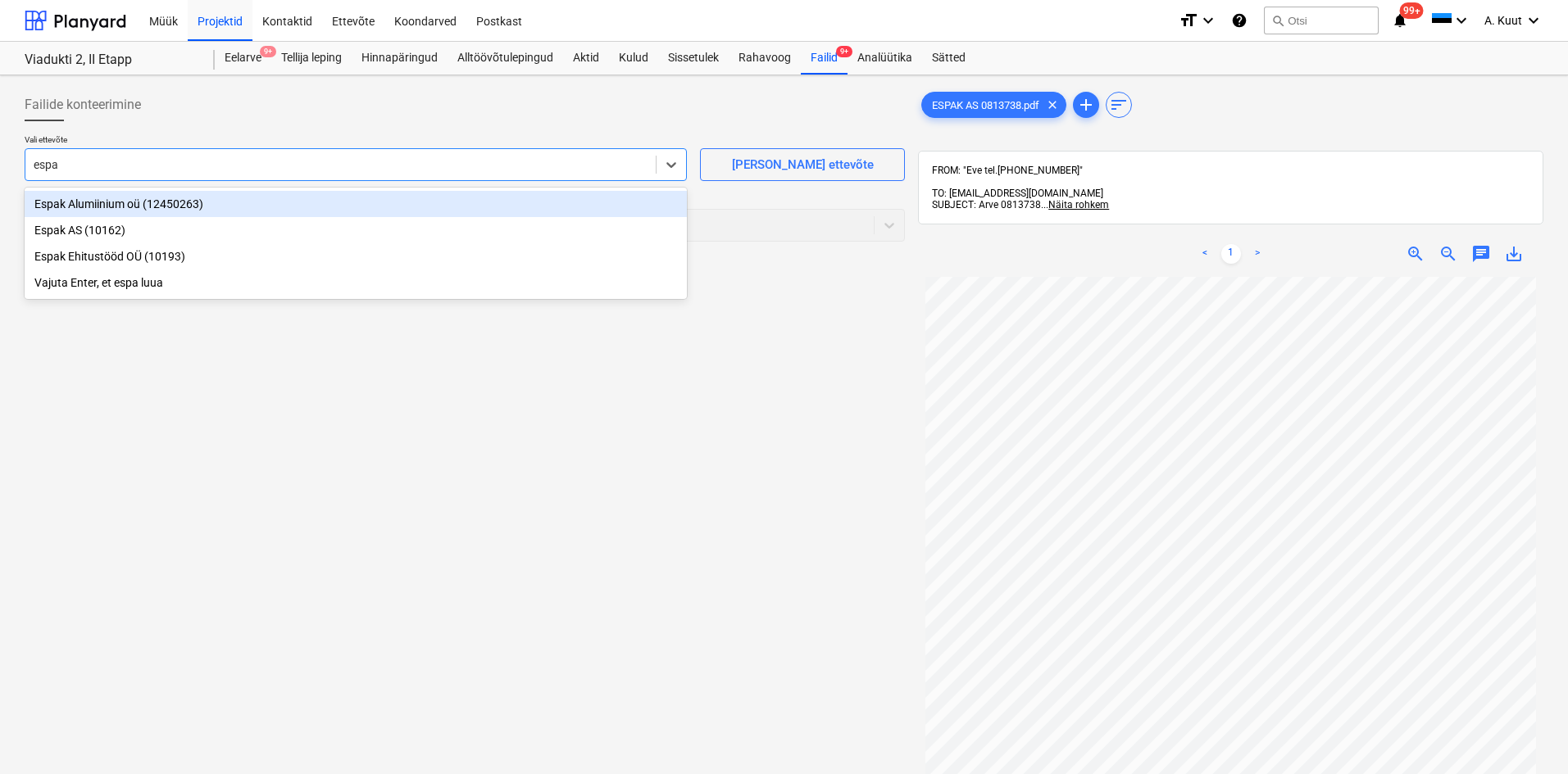
type input "espak"
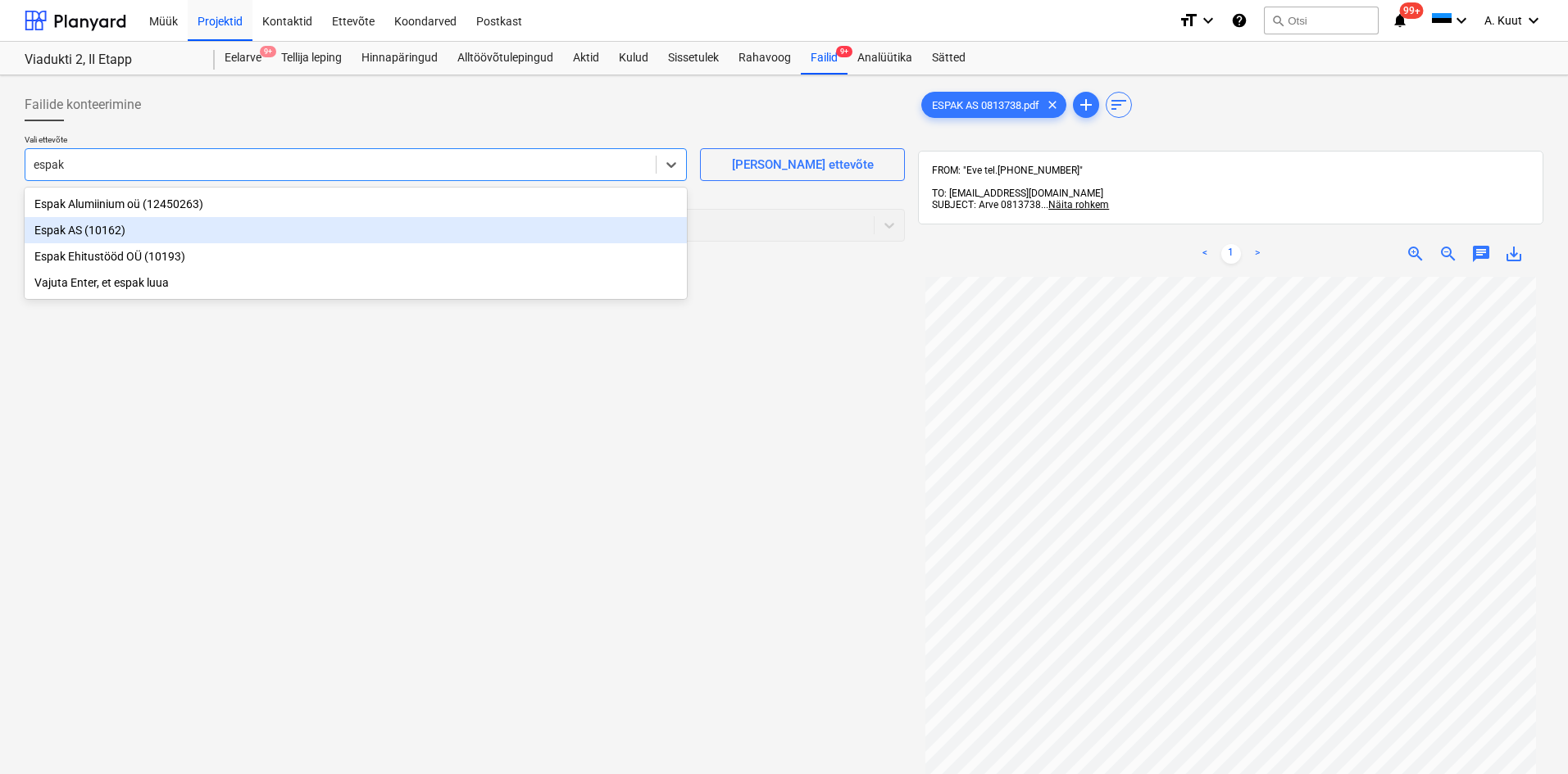
click at [73, 229] on div "Espak AS (10162)" at bounding box center [355, 230] width 662 height 26
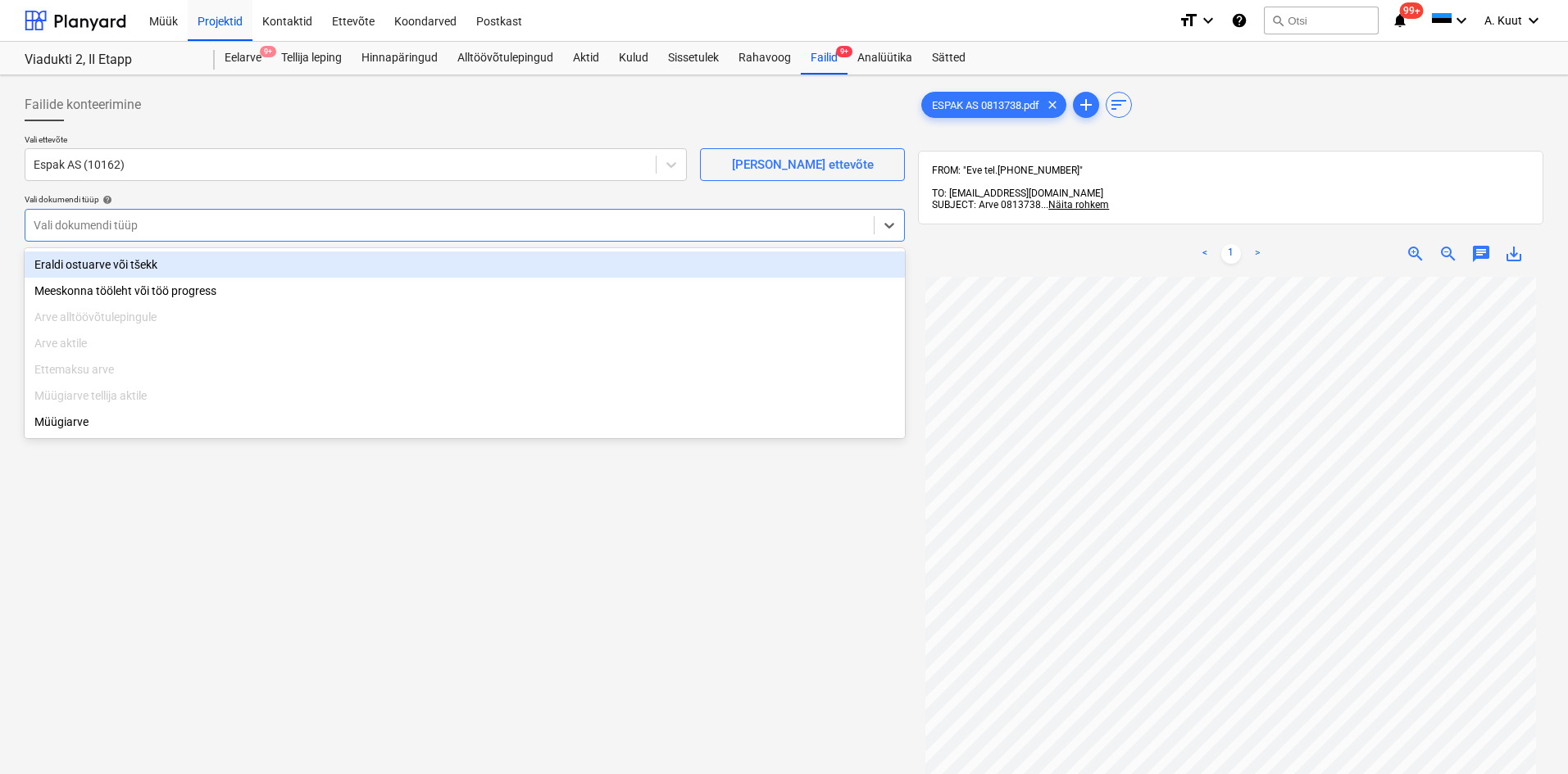
click at [90, 221] on div at bounding box center [449, 225] width 832 height 17
click at [84, 264] on div "Eraldi ostuarve või tšekk" at bounding box center [464, 265] width 881 height 26
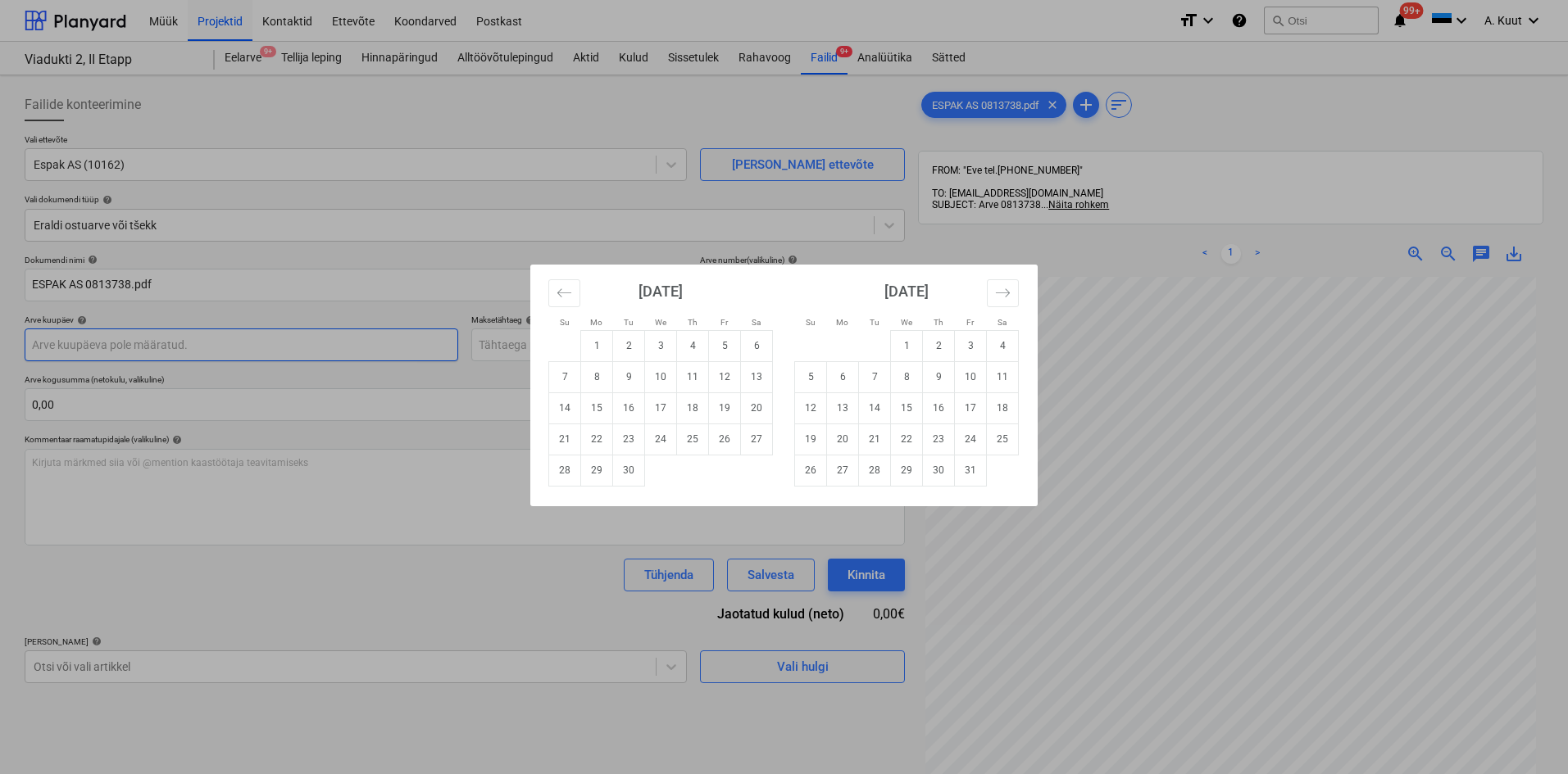
click at [55, 353] on body "Müük Projektid Kontaktid Ettevõte Koondarved Postkast format_size keyboard_arro…" at bounding box center [784, 387] width 1568 height 774
click at [1239, 461] on div "Su Mo Tu We Th Fr Sa Su Mo Tu We Th Fr Sa [DATE] 1 2 3 4 5 6 7 8 9 10 11 12 13 …" at bounding box center [784, 387] width 1568 height 774
click at [84, 347] on body "Müük Projektid Kontaktid Ettevõte Koondarved Postkast format_size keyboard_arro…" at bounding box center [784, 387] width 1568 height 774
click at [723, 437] on td "26" at bounding box center [725, 439] width 32 height 31
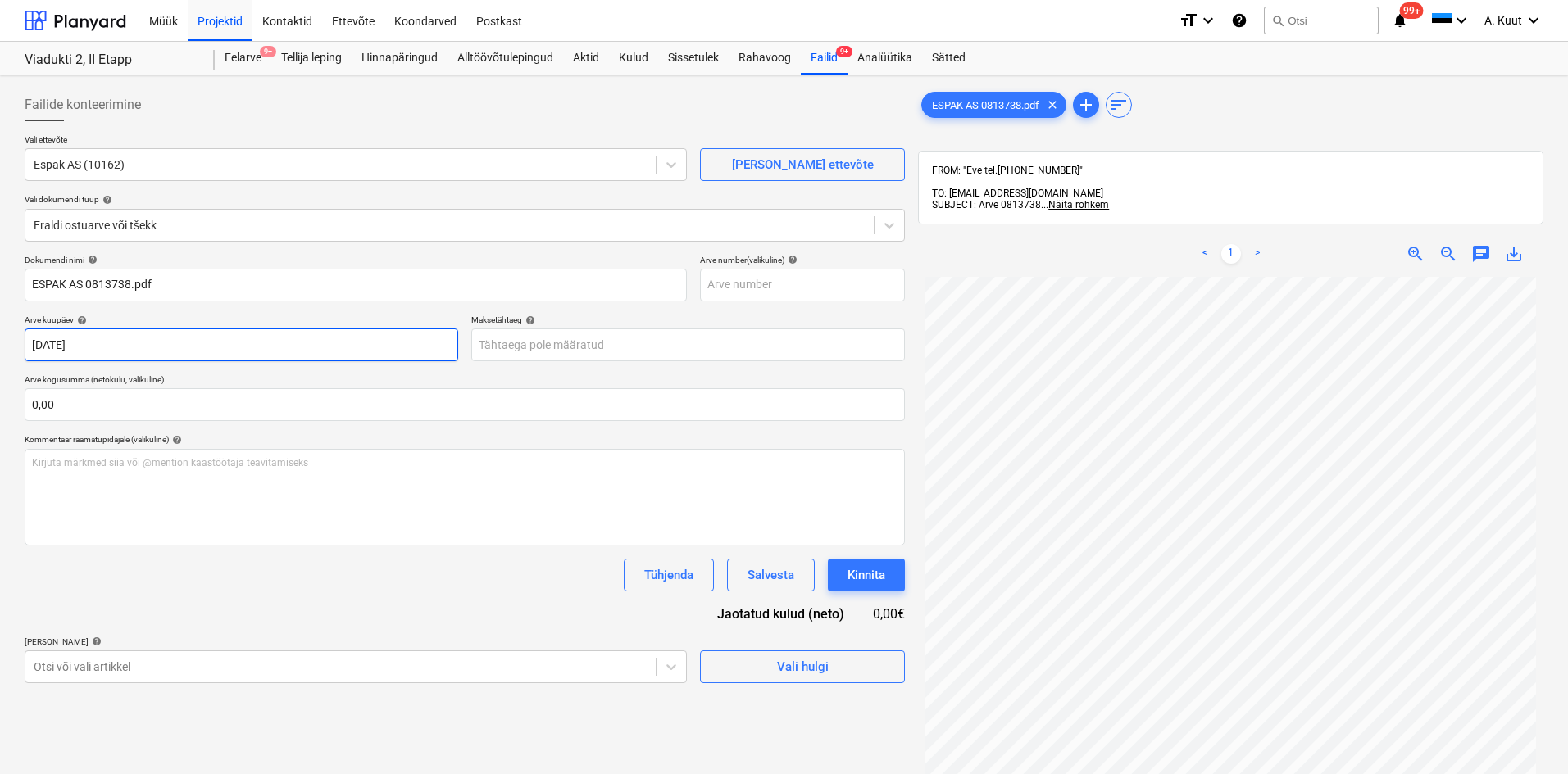
click at [173, 347] on body "Müük Projektid Kontaktid Ettevõte Koondarved Postkast format_size keyboard_arro…" at bounding box center [784, 387] width 1568 height 774
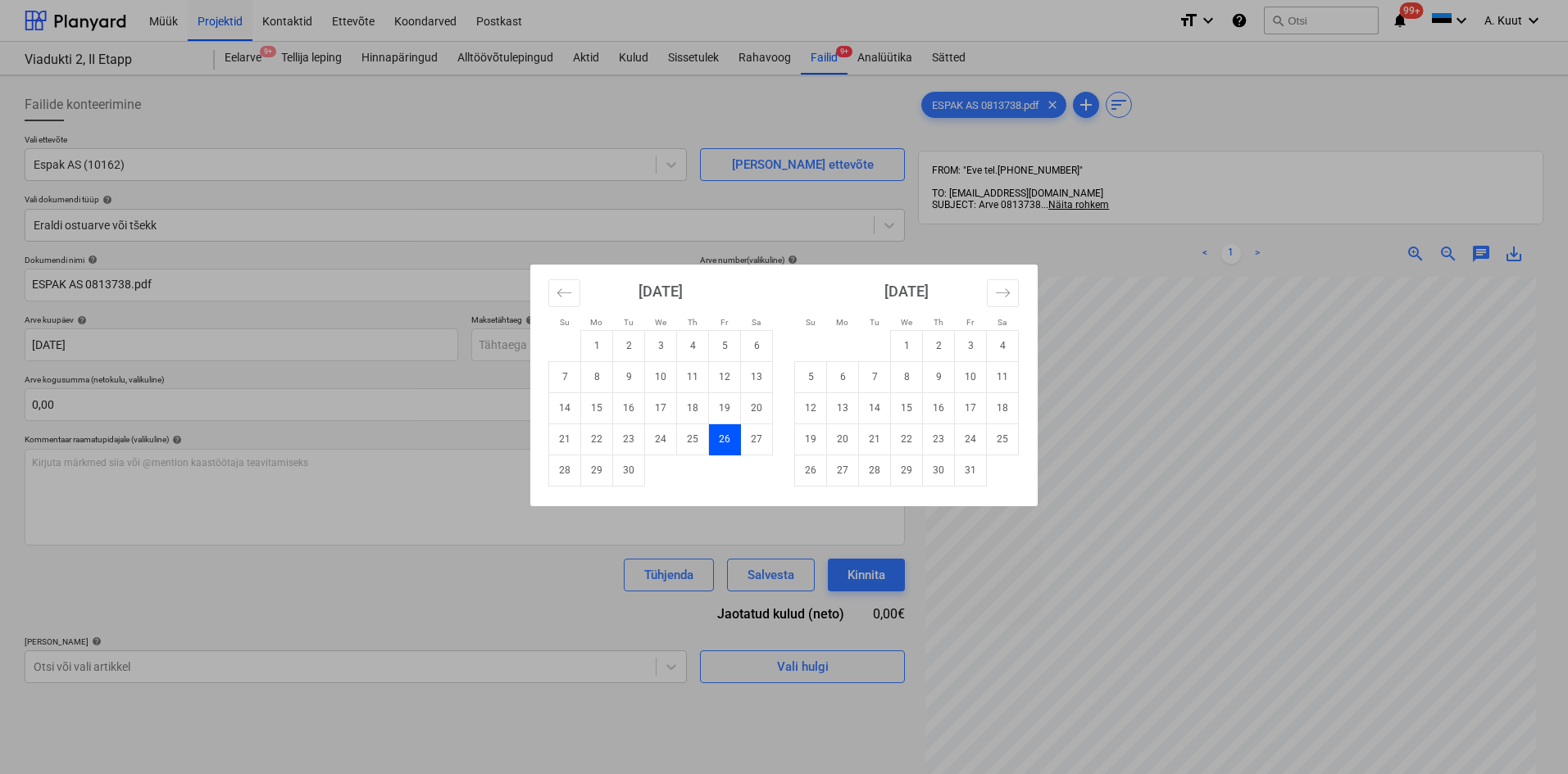
click at [1261, 356] on div "Su Mo Tu We Th Fr Sa Su Mo Tu We Th Fr Sa [DATE] 1 2 3 4 5 6 7 8 9 10 11 12 13 …" at bounding box center [784, 387] width 1568 height 774
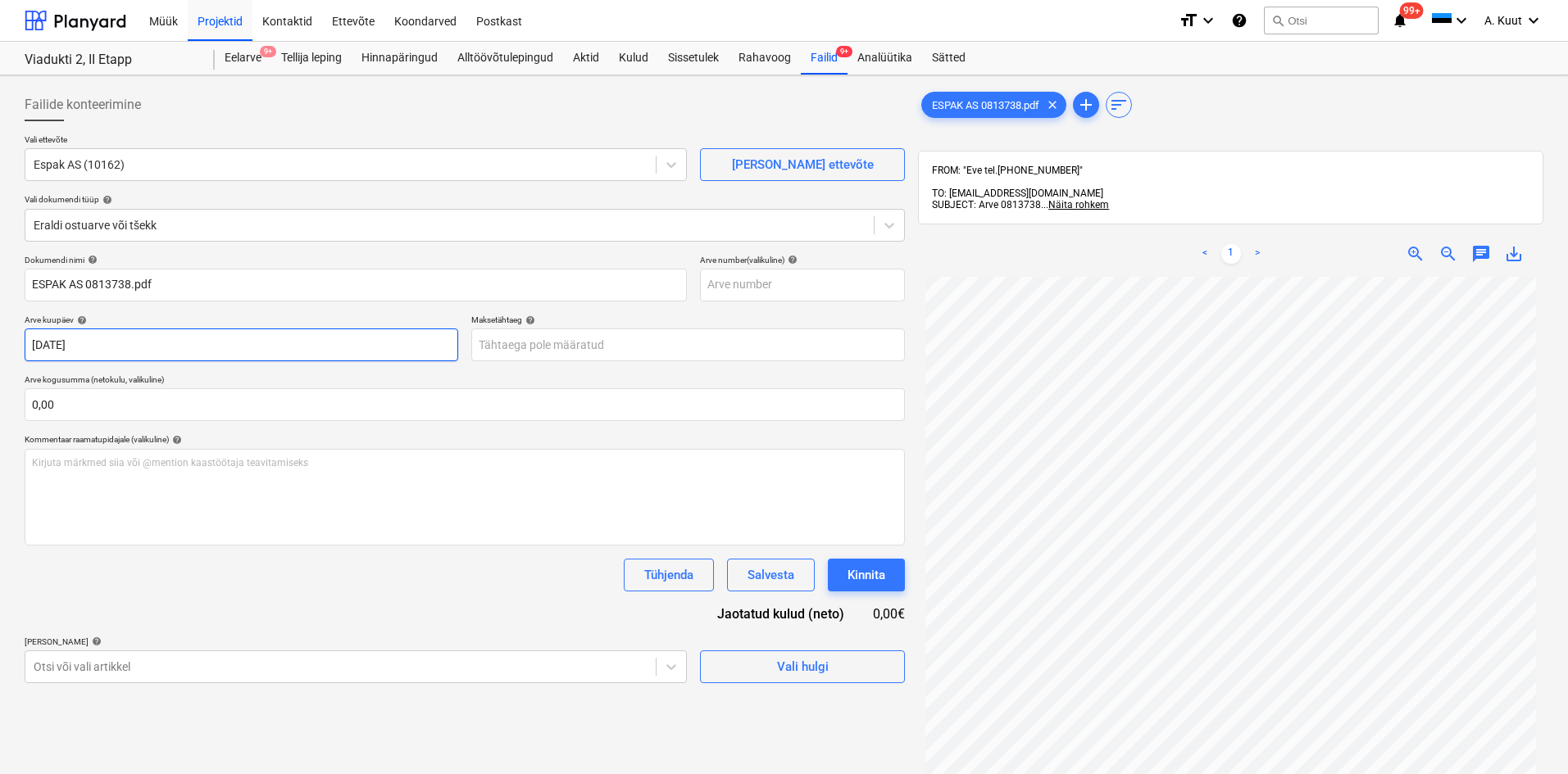
click at [159, 354] on body "Müük Projektid Kontaktid Ettevõte Koondarved Postkast format_size keyboard_arro…" at bounding box center [784, 387] width 1568 height 774
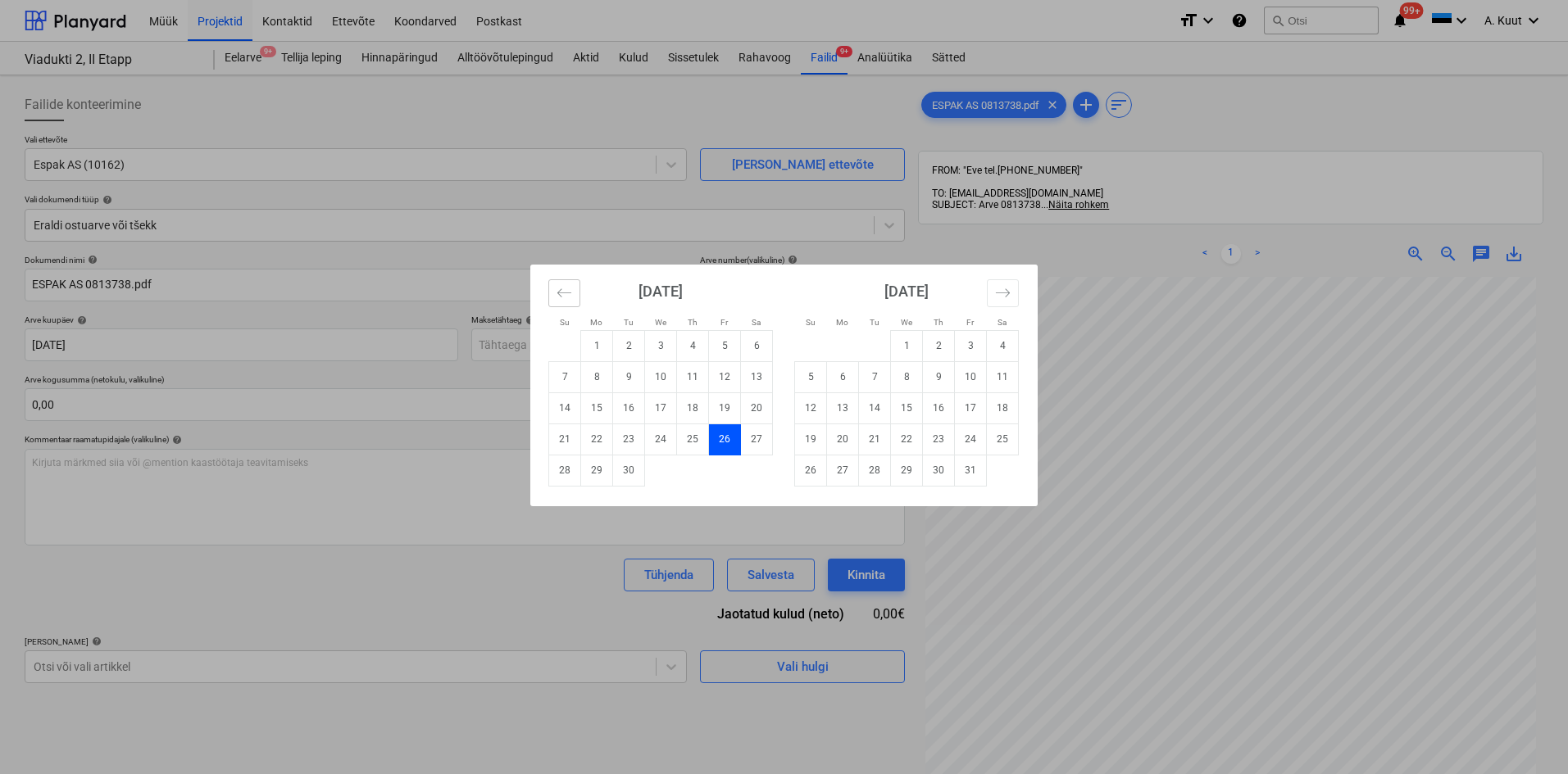
click at [563, 297] on icon "Move backward to switch to the previous month." at bounding box center [564, 293] width 16 height 16
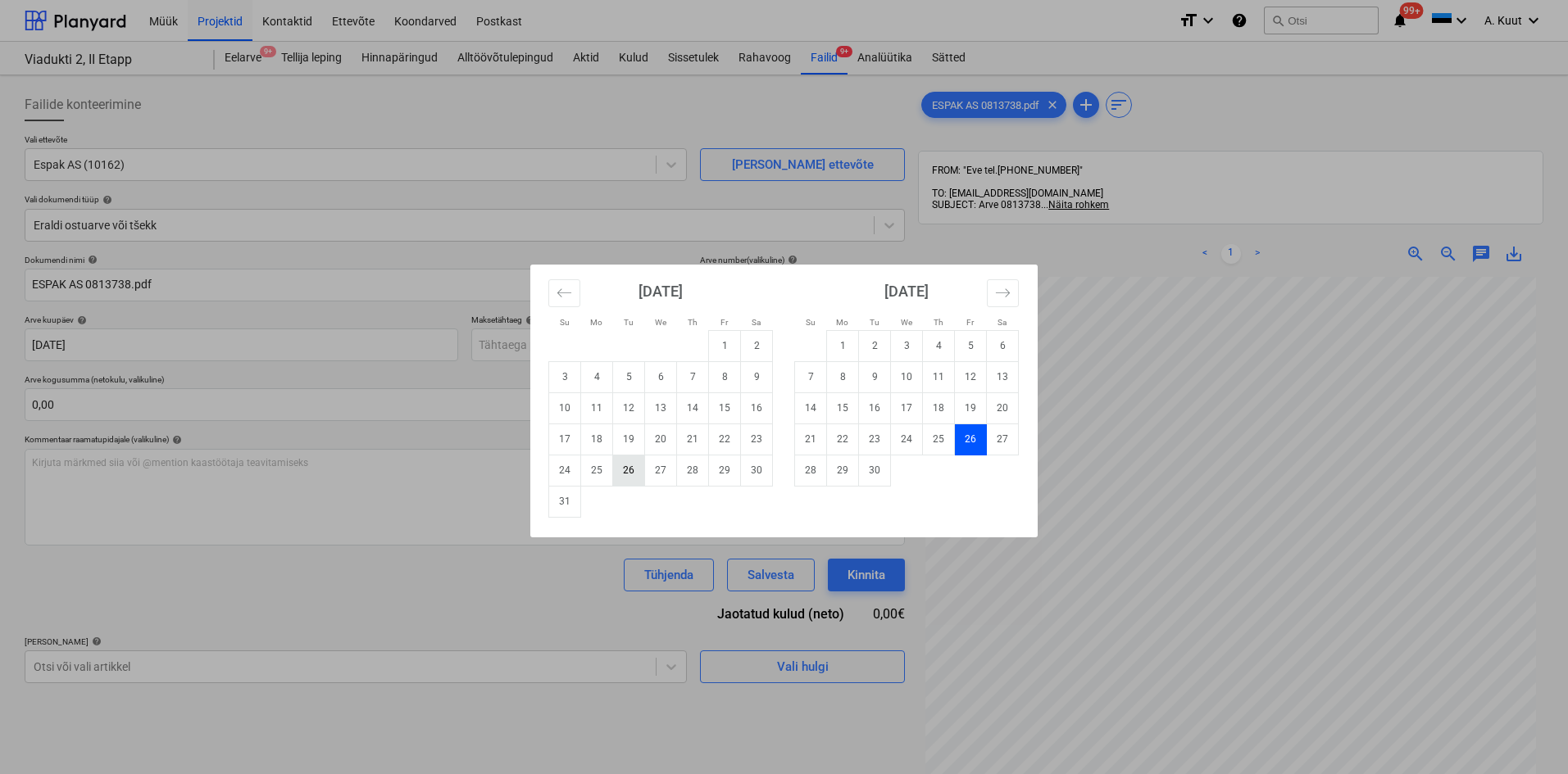
click at [631, 472] on td "26" at bounding box center [629, 470] width 32 height 31
type input "[DATE]"
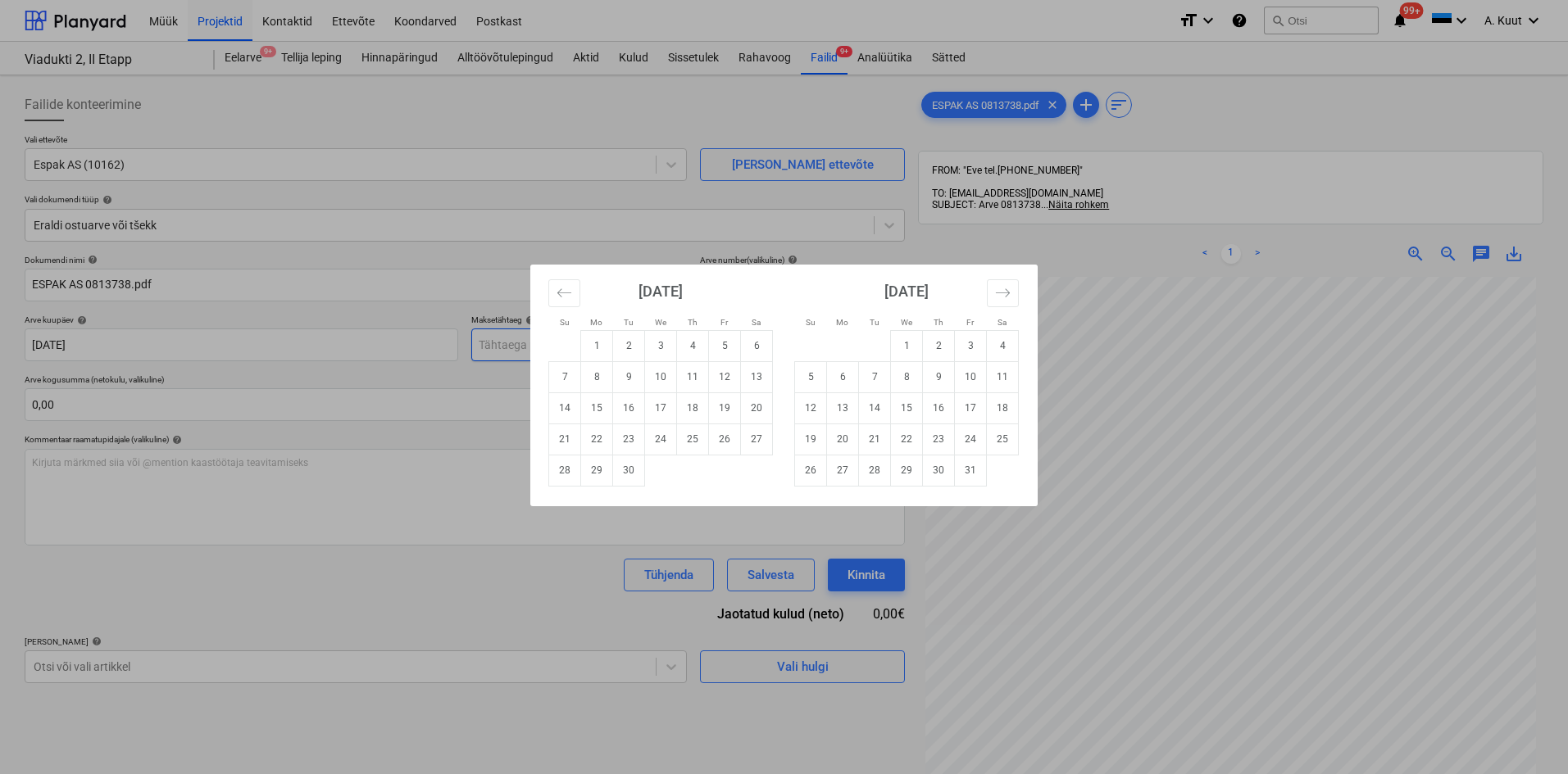
click at [533, 347] on body "Müük Projektid Kontaktid Ettevõte Koondarved Postkast format_size keyboard_arro…" at bounding box center [784, 387] width 1568 height 774
click at [691, 438] on td "25" at bounding box center [693, 439] width 32 height 31
type input "[DATE]"
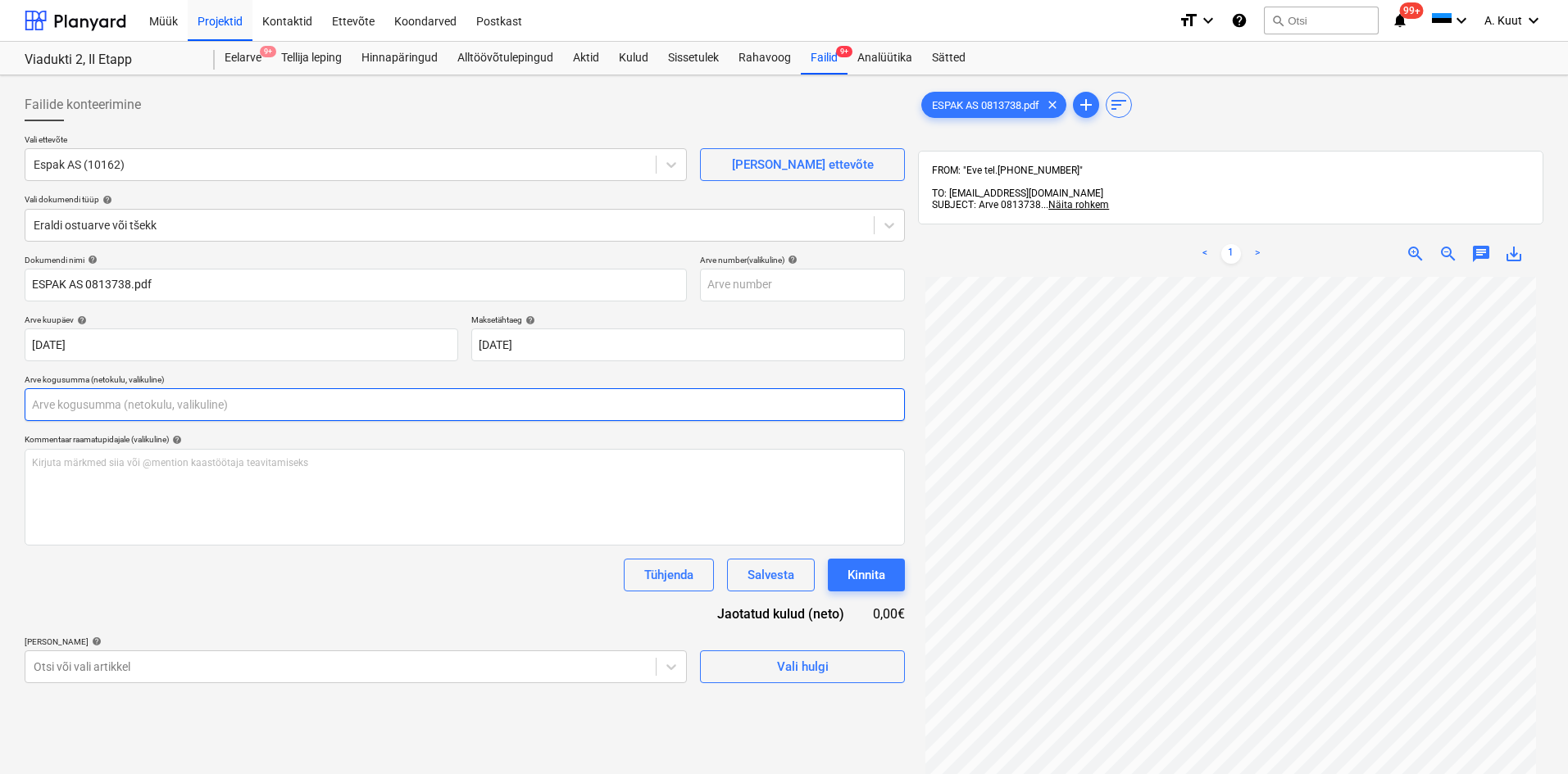
click at [107, 403] on input "text" at bounding box center [464, 405] width 881 height 33
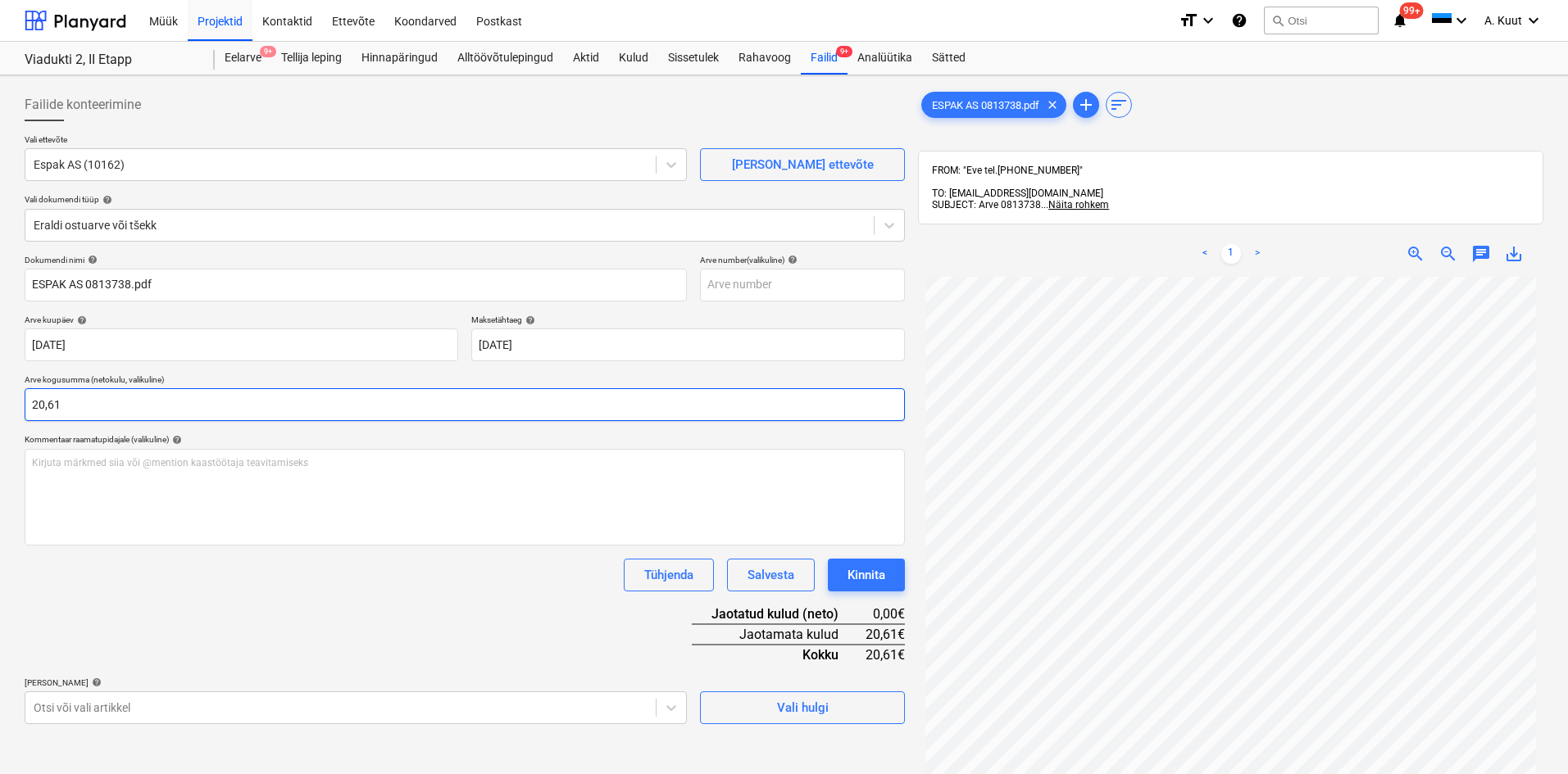
type input "20,61"
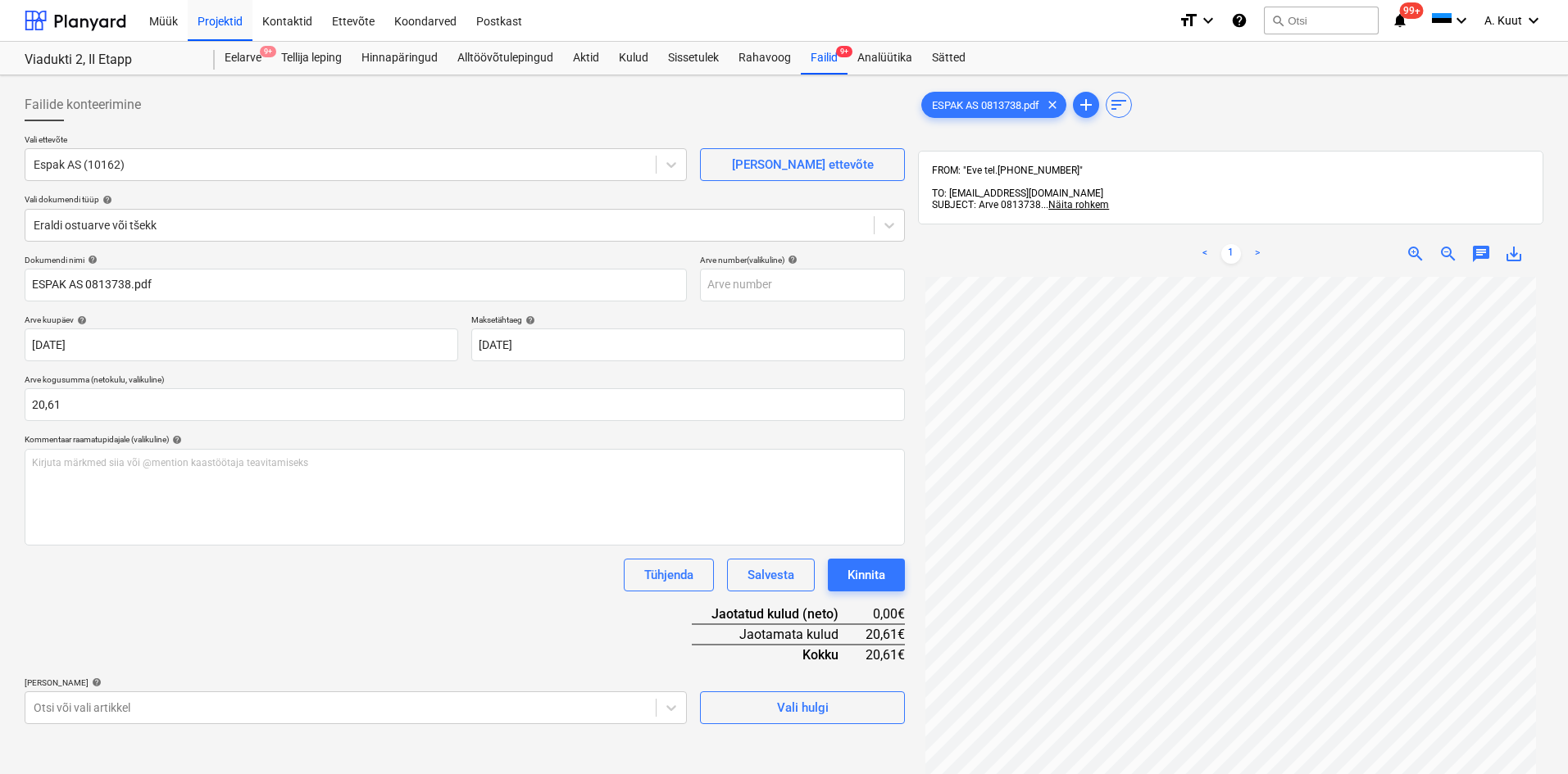
click at [198, 621] on div "Dokumendi nimi help ESPAK AS 0813738.pdf Arve number (valikuline) help Arve kuu…" at bounding box center [464, 489] width 881 height 469
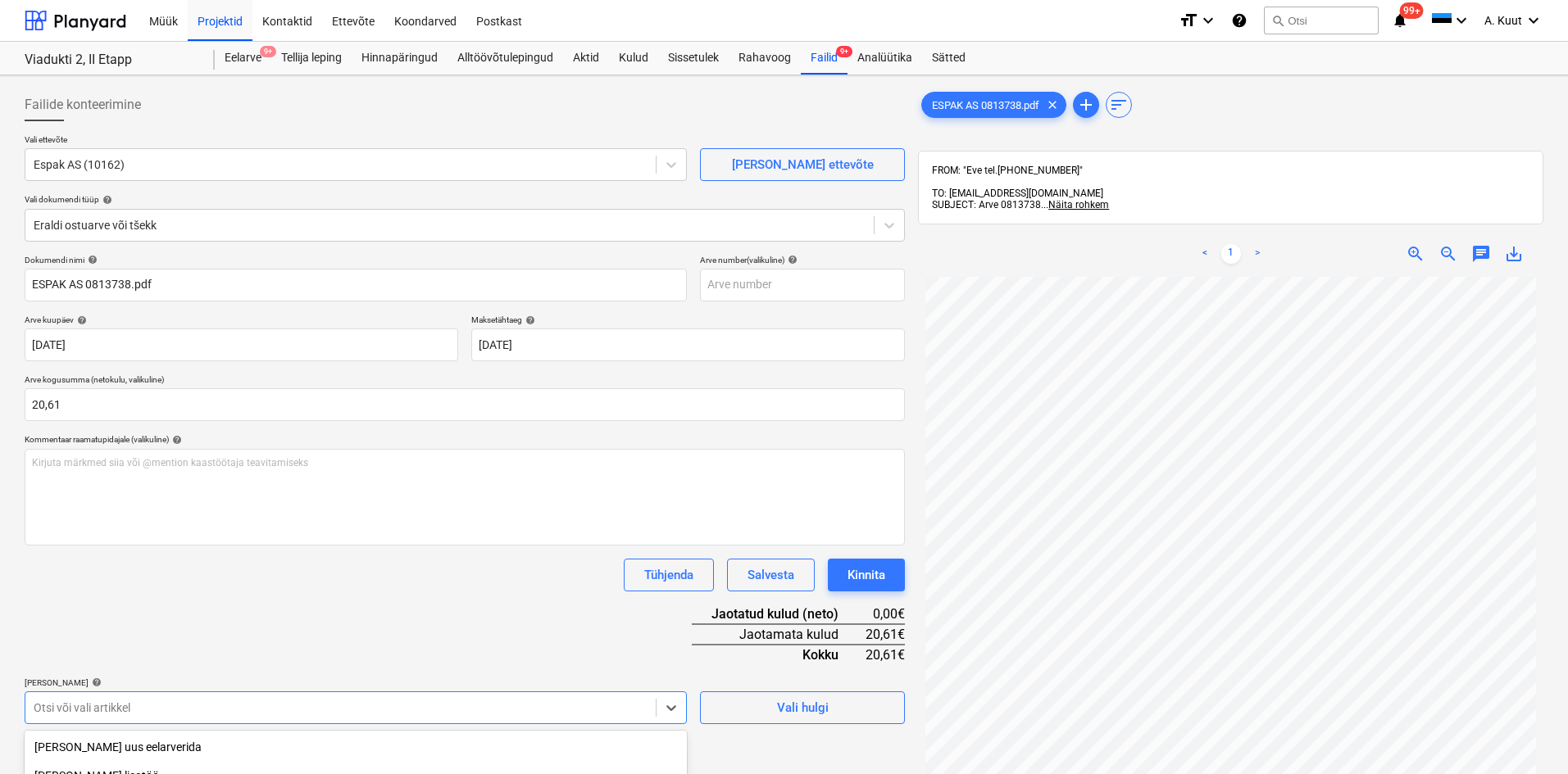
scroll to position [212, 0]
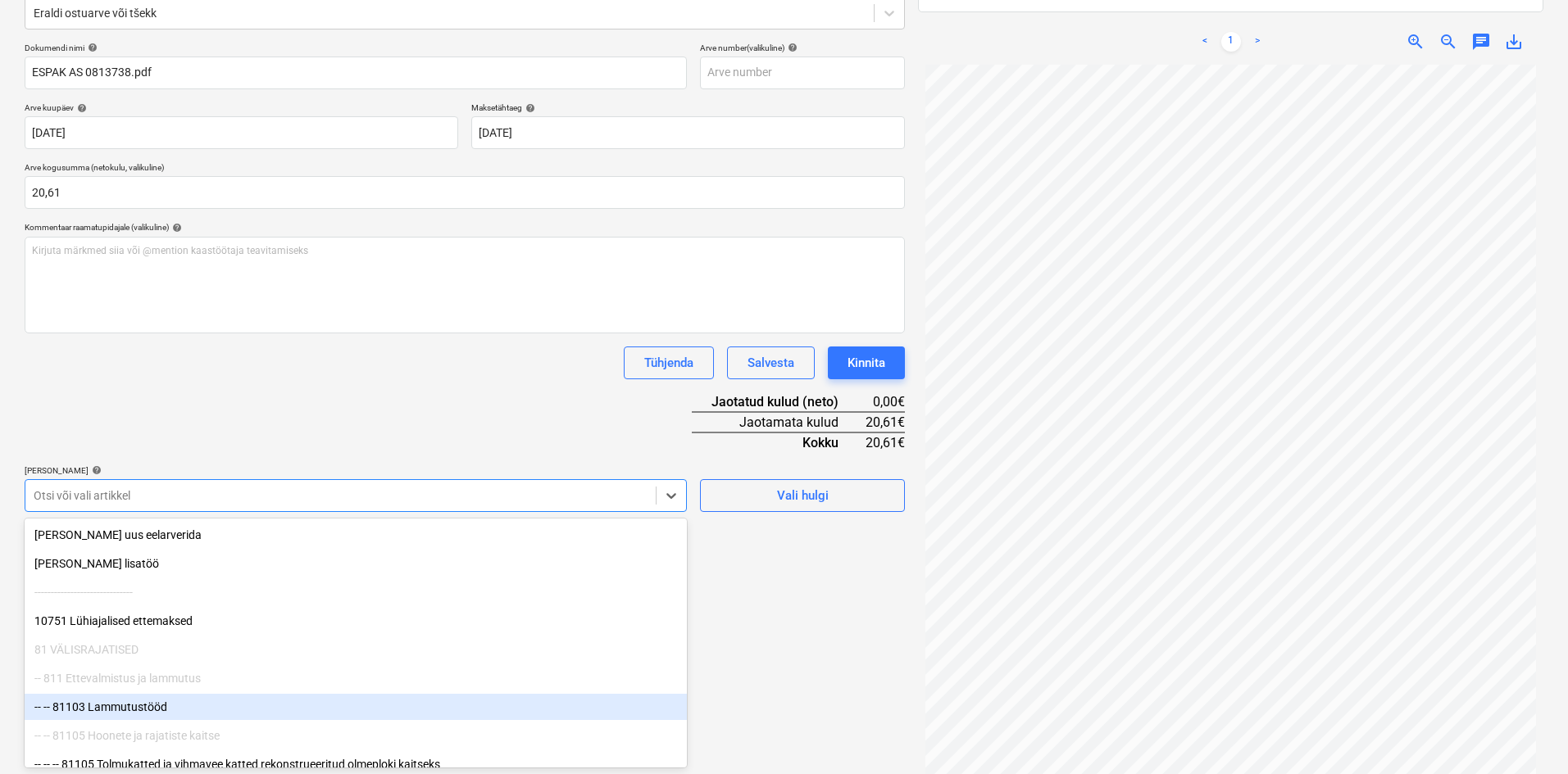
click at [155, 562] on body "Müük Projektid Kontaktid Ettevõte Koondarved Postkast format_size keyboard_arro…" at bounding box center [784, 174] width 1568 height 774
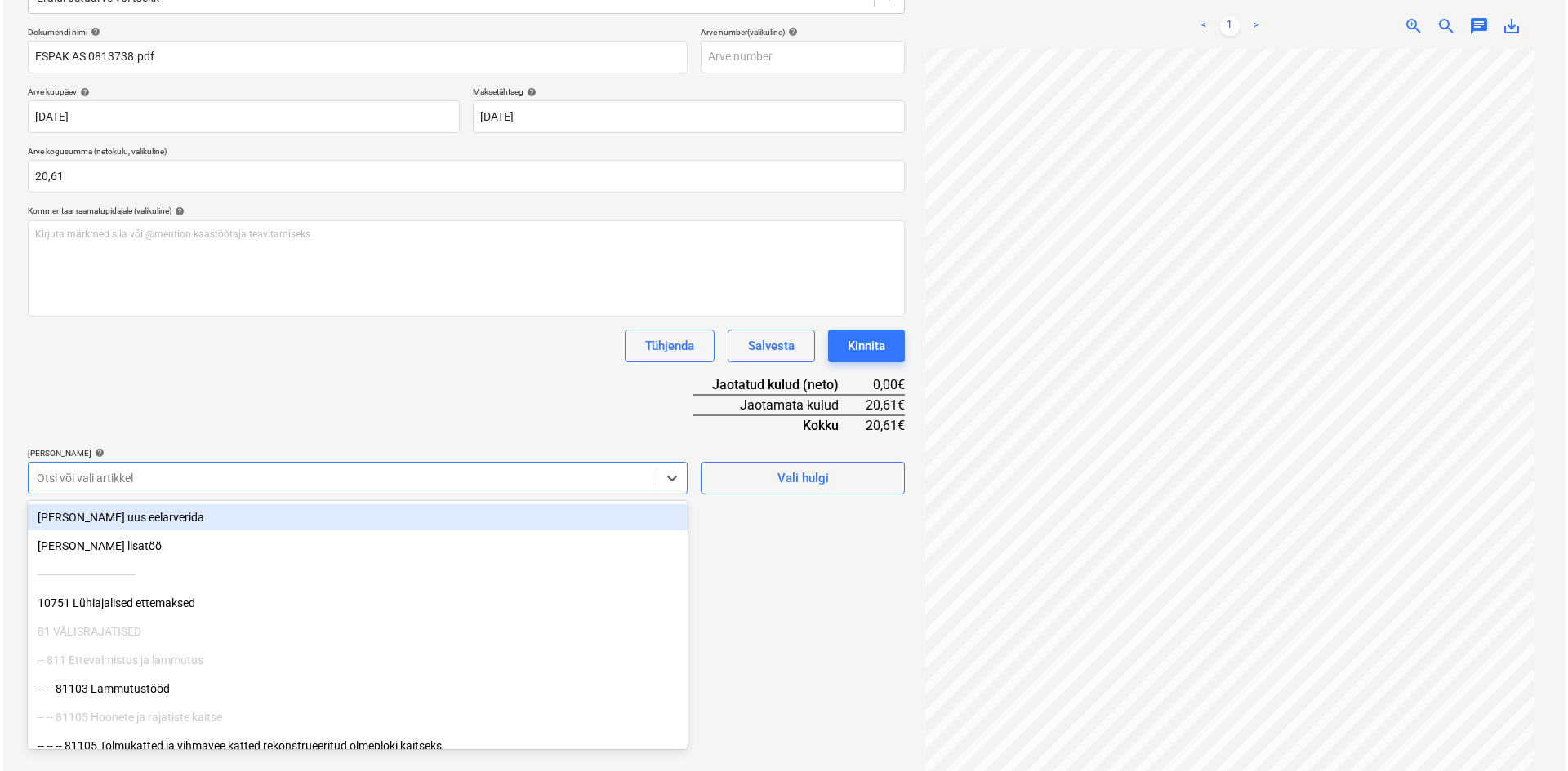
scroll to position [232, 0]
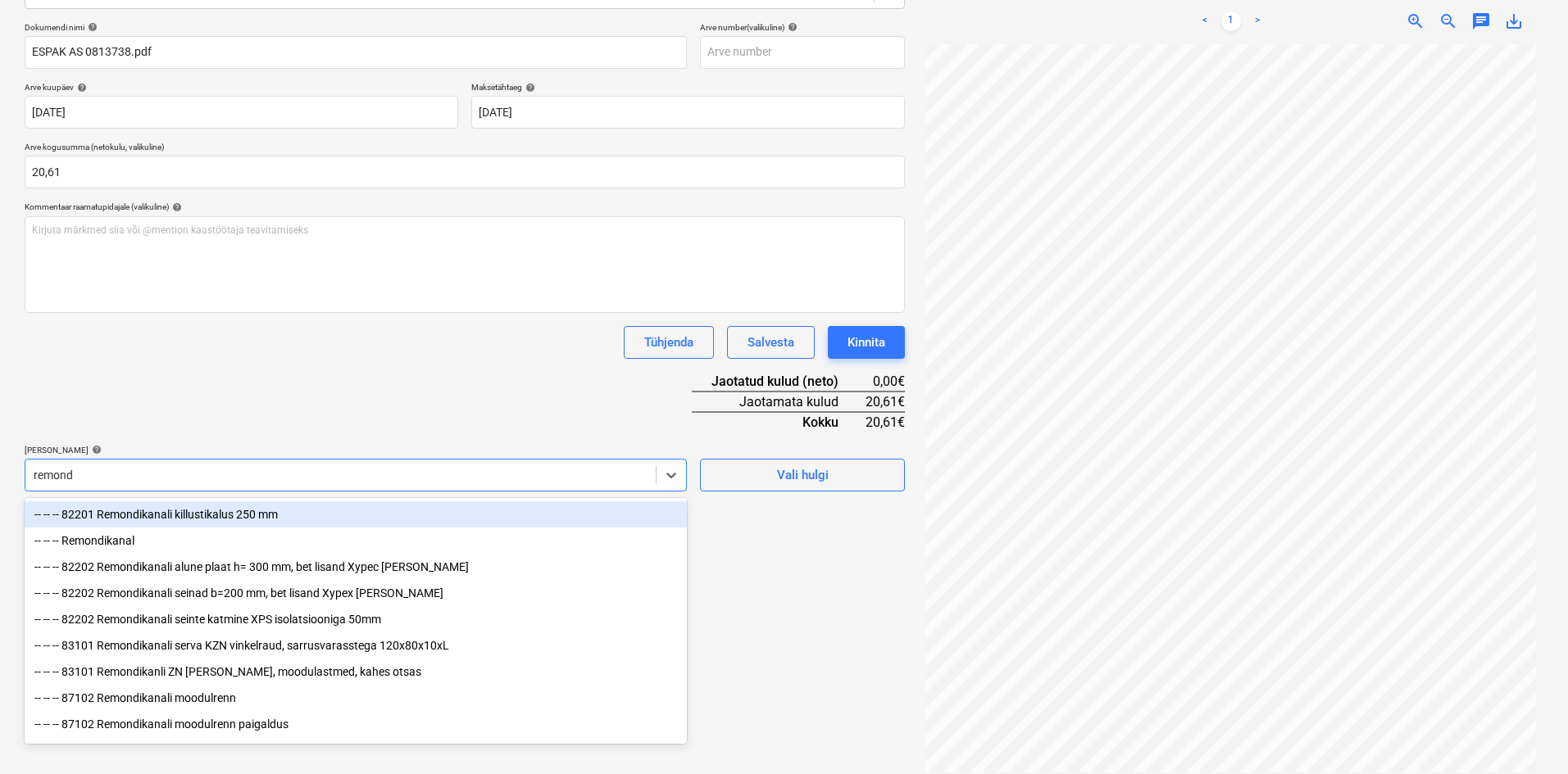
type input "[PERSON_NAME]"
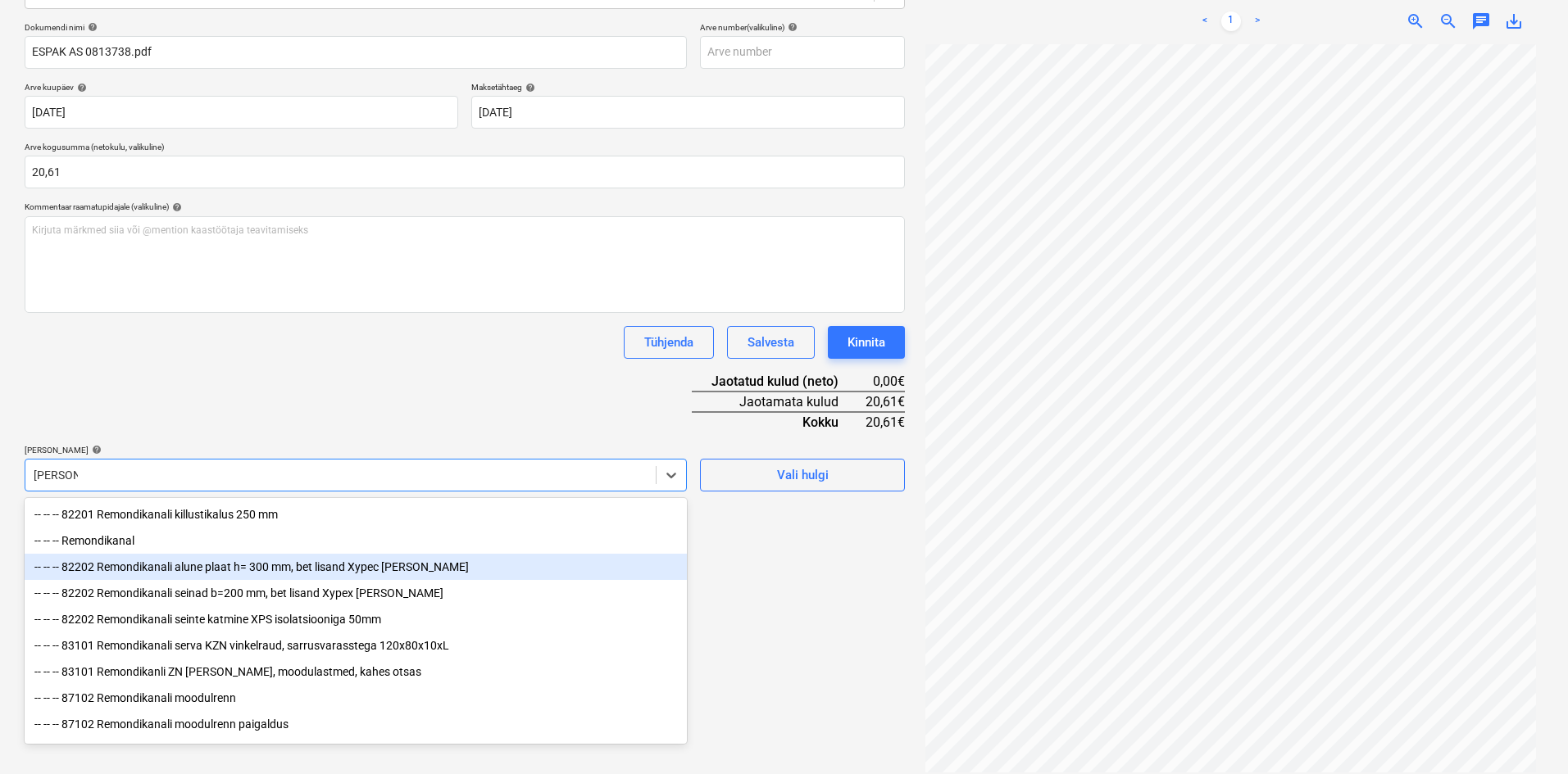
click at [223, 575] on div "-- -- -- 82202 Remondikanali alune plaat h= 300 mm, bet lisand Xypec [PERSON_NA…" at bounding box center [355, 567] width 662 height 26
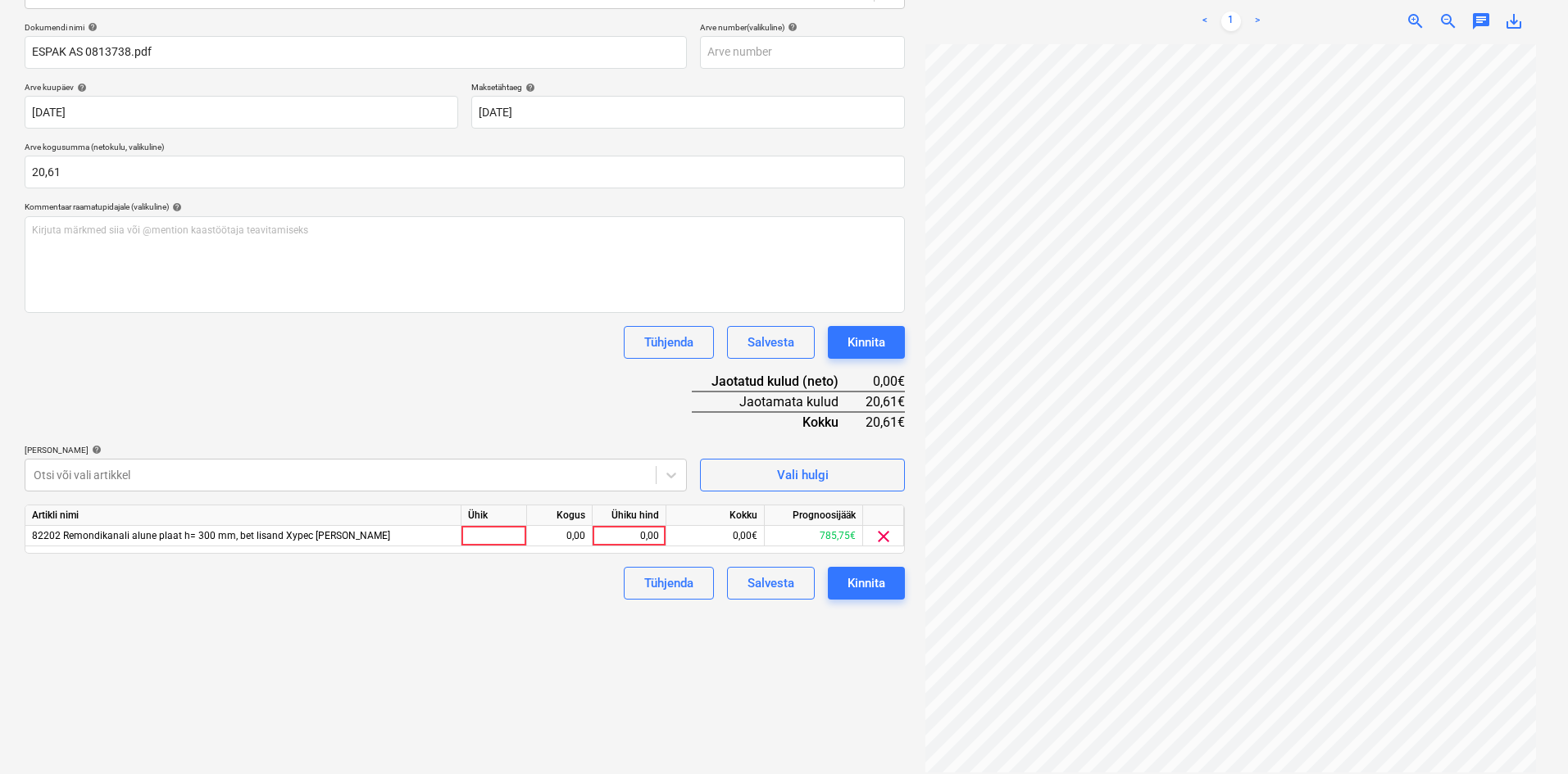
click at [323, 425] on div "Dokumendi nimi help ESPAK AS 0813738.pdf Arve number (valikuline) help Arve kuu…" at bounding box center [464, 310] width 881 height 577
click at [651, 537] on div "0,00" at bounding box center [629, 536] width 60 height 21
type input "20,61"
click at [518, 663] on div "Failide konteerimine Vali ettevõte Espak AS (10162) [PERSON_NAME] uus ettevõte …" at bounding box center [465, 314] width 894 height 930
click at [880, 588] on div "Kinnita" at bounding box center [866, 583] width 37 height 21
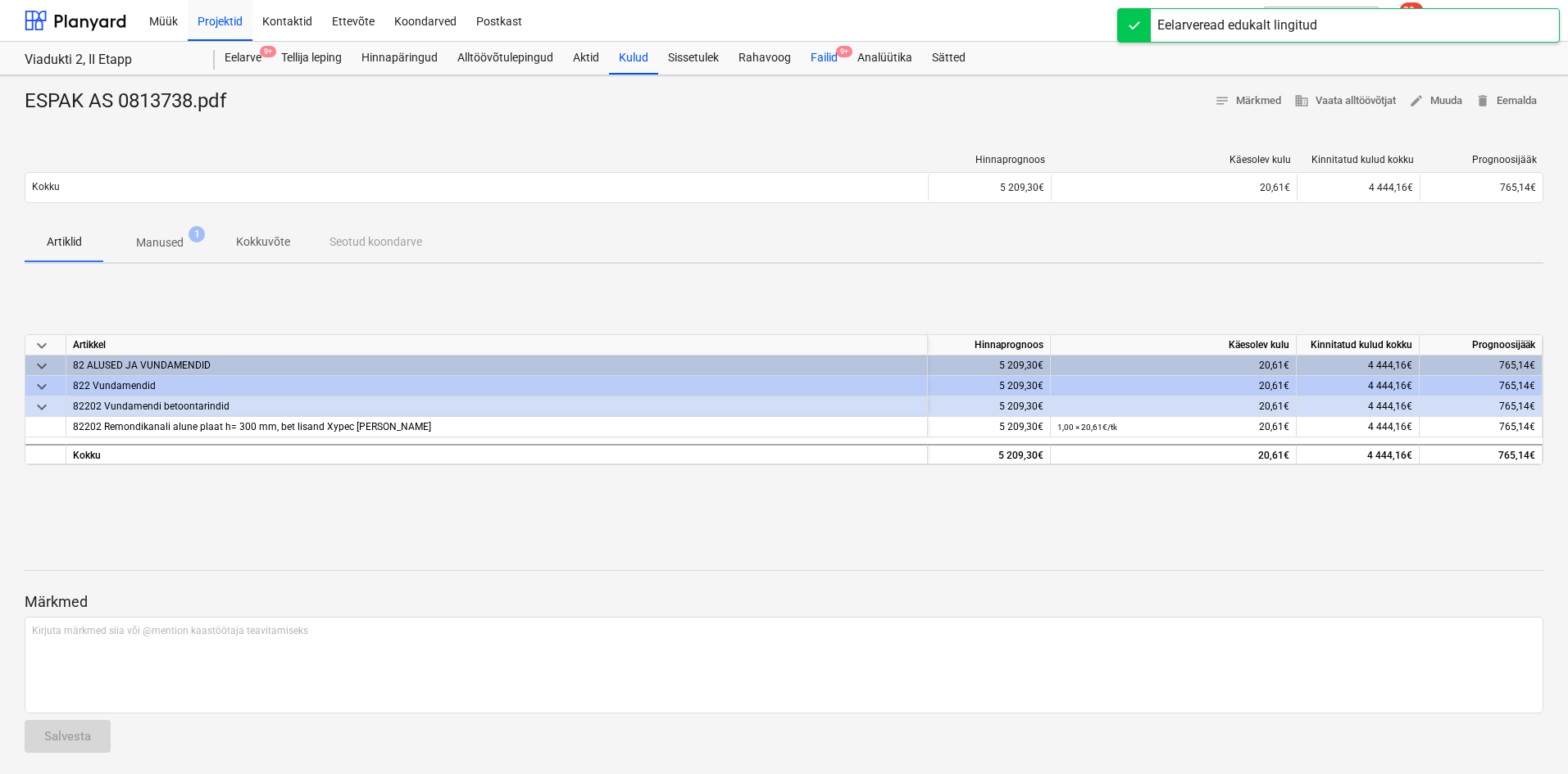
click at [826, 54] on div "Failid 9+" at bounding box center [824, 58] width 47 height 33
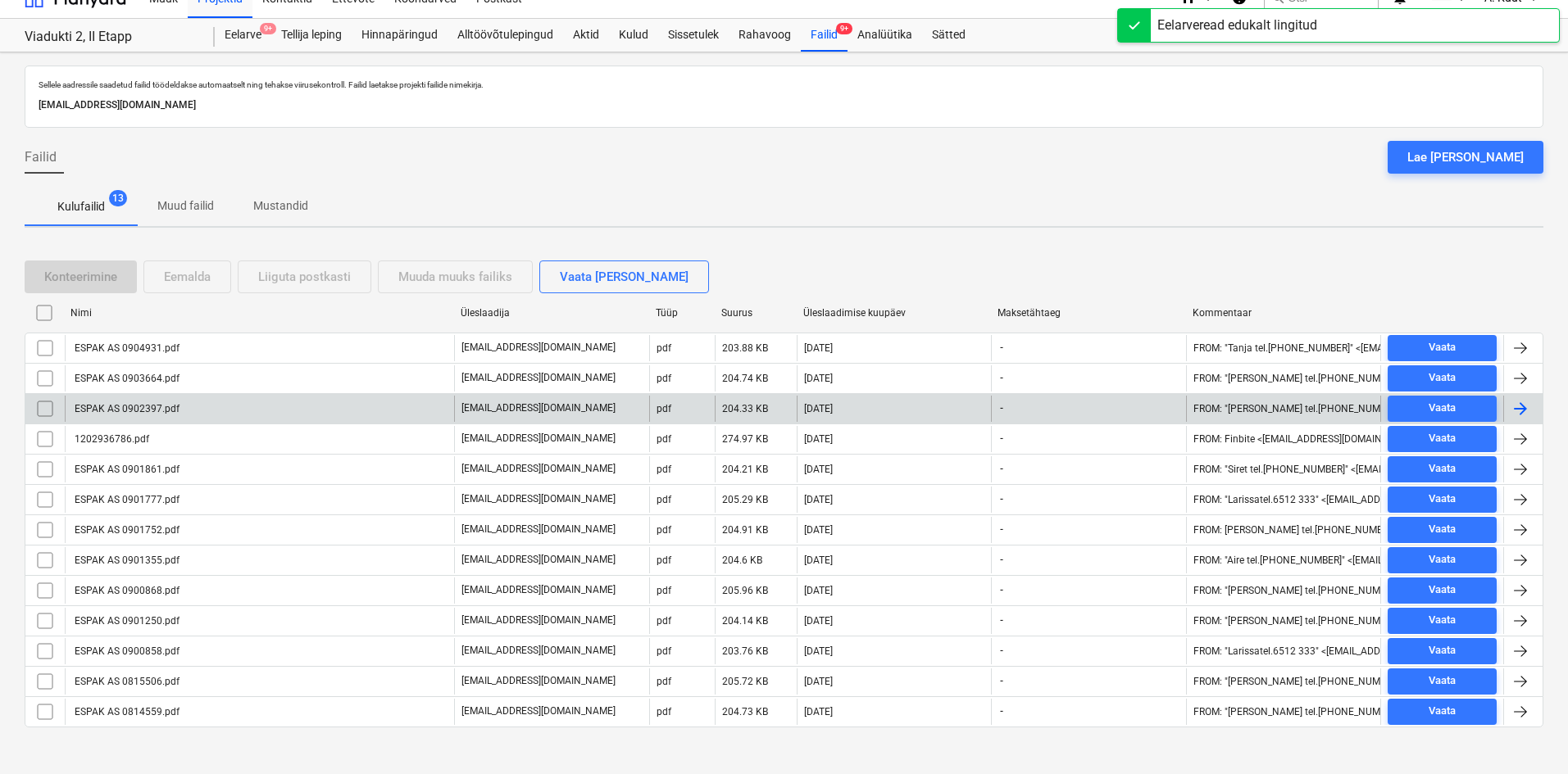
scroll to position [35, 0]
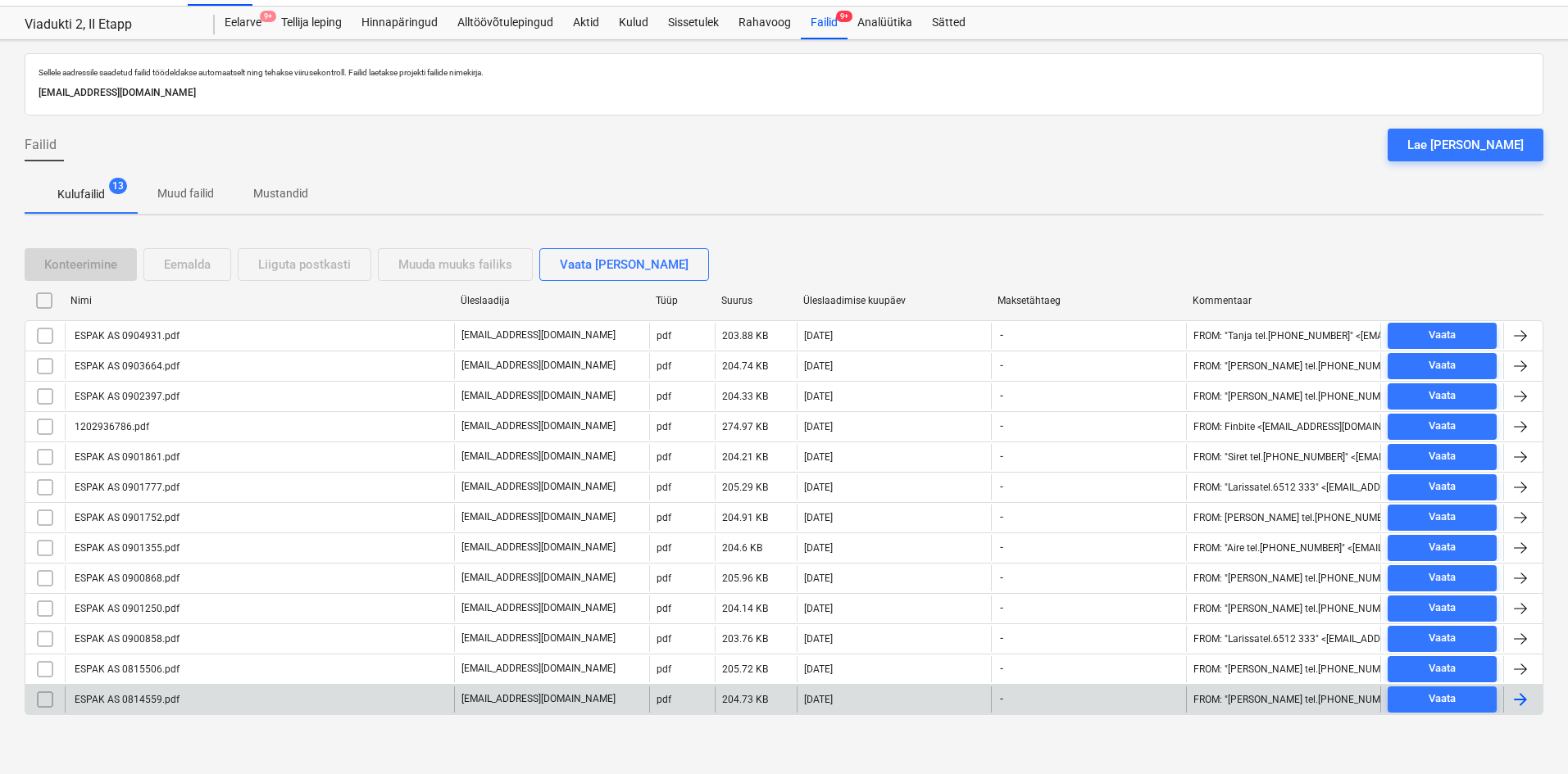
click at [166, 701] on div "ESPAK AS 0814559.pdf" at bounding box center [125, 699] width 107 height 11
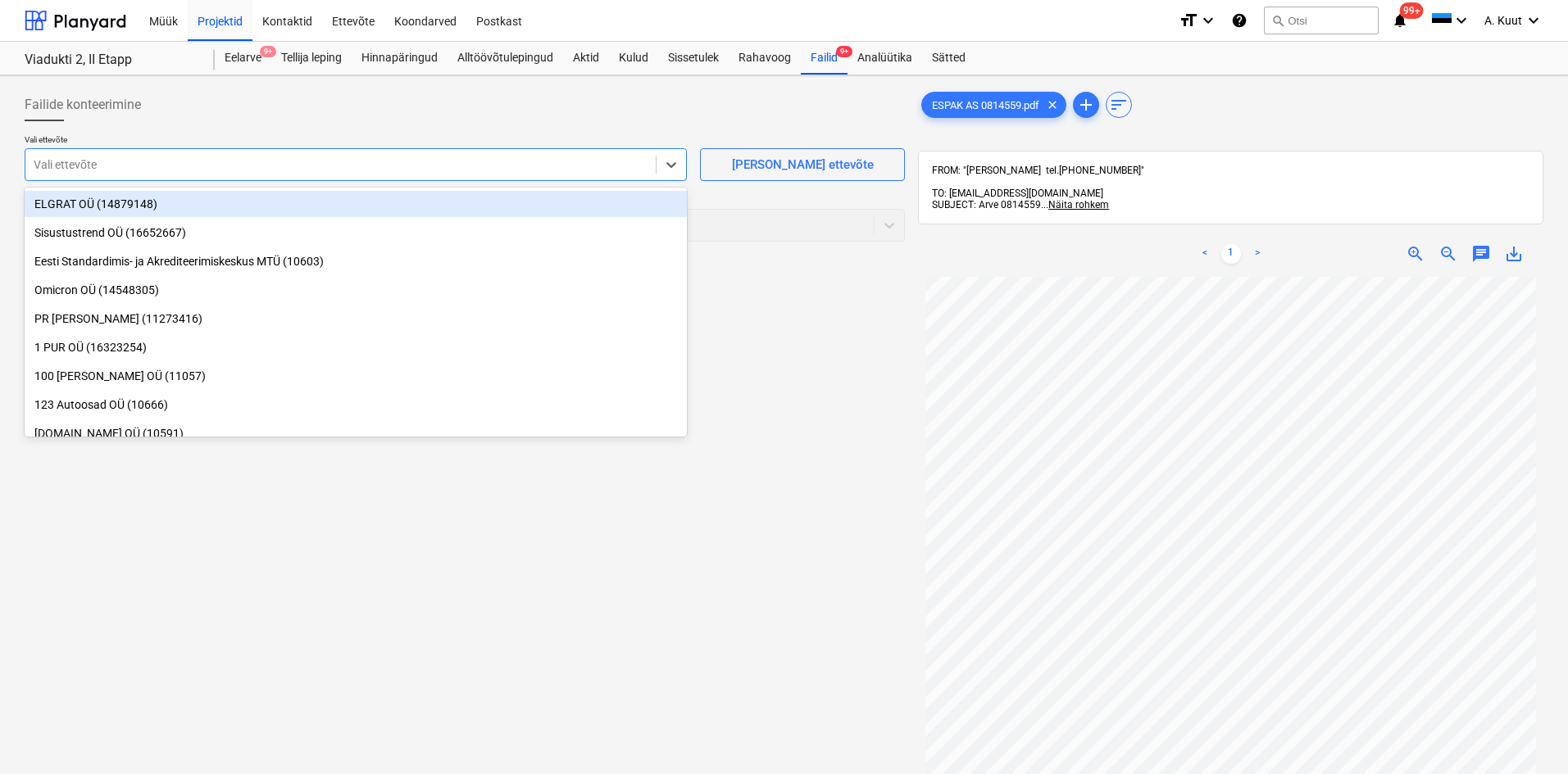
click at [114, 166] on div at bounding box center [341, 165] width 614 height 17
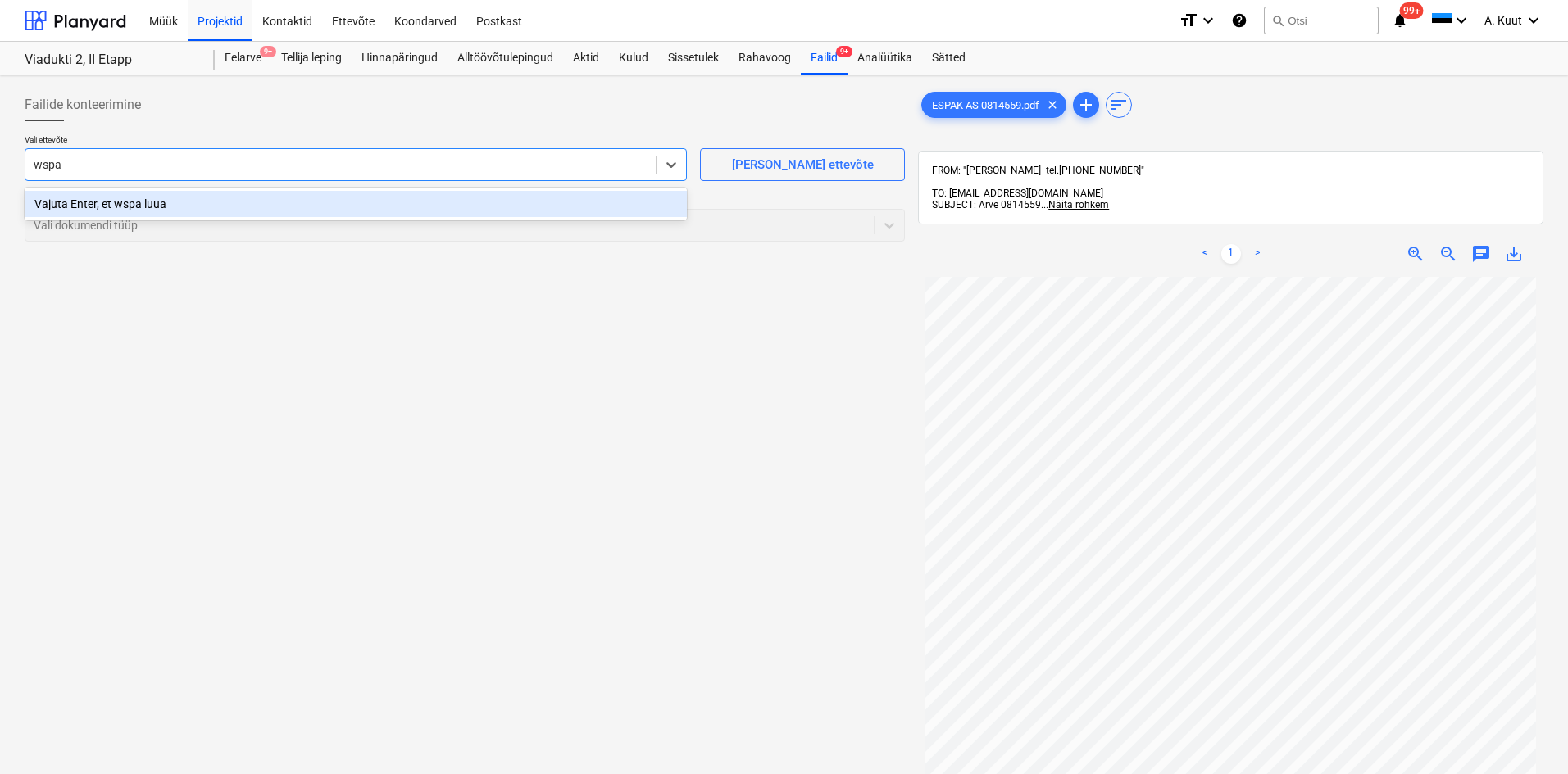
type input "wspak"
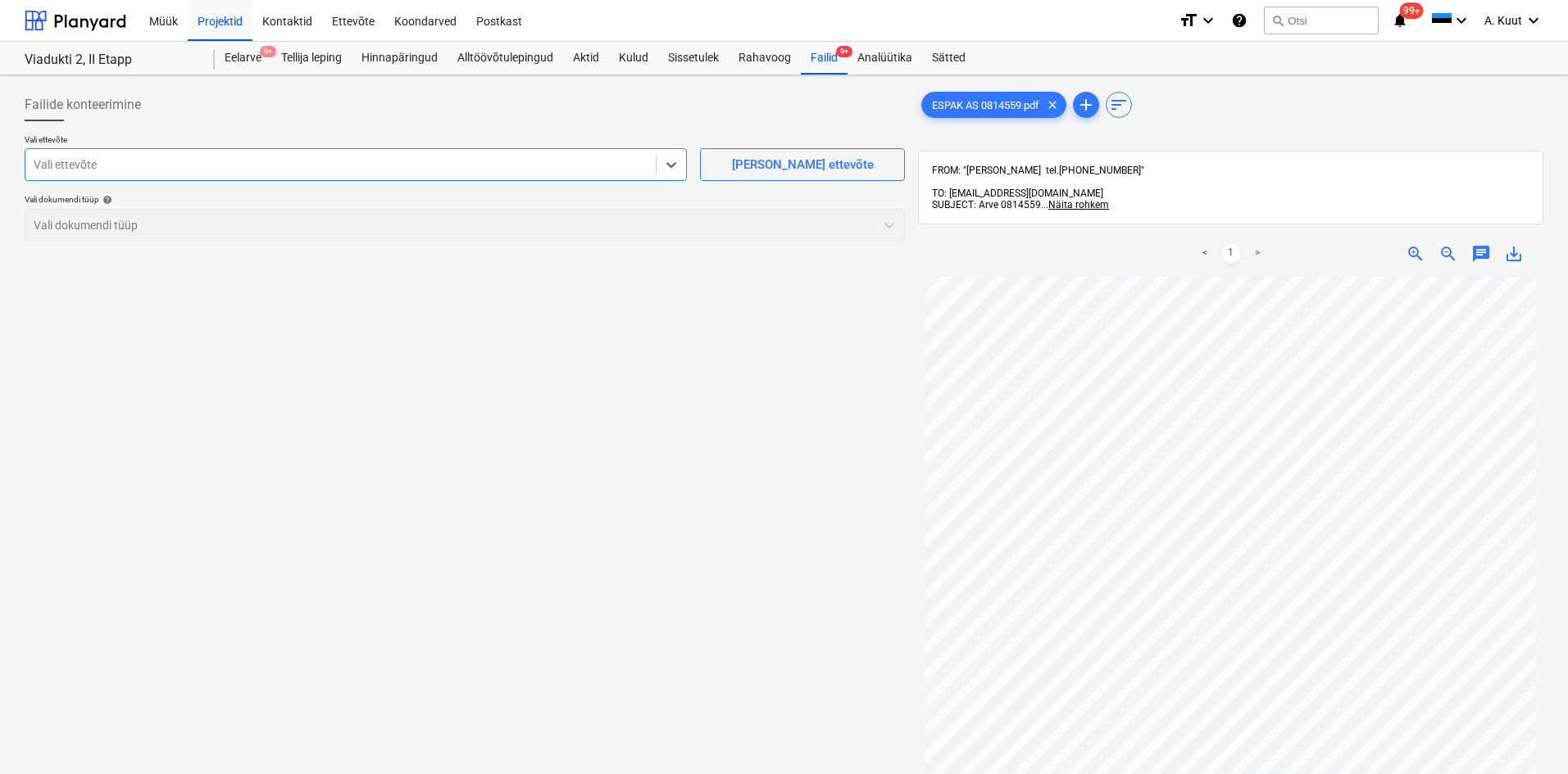
drag, startPoint x: 72, startPoint y: 161, endPoint x: 12, endPoint y: 162, distance: 60.0
click at [12, 162] on div "Failide konteerimine Vali ettevõte Select is focused ,type to refine list, pres…" at bounding box center [784, 547] width 1568 height 943
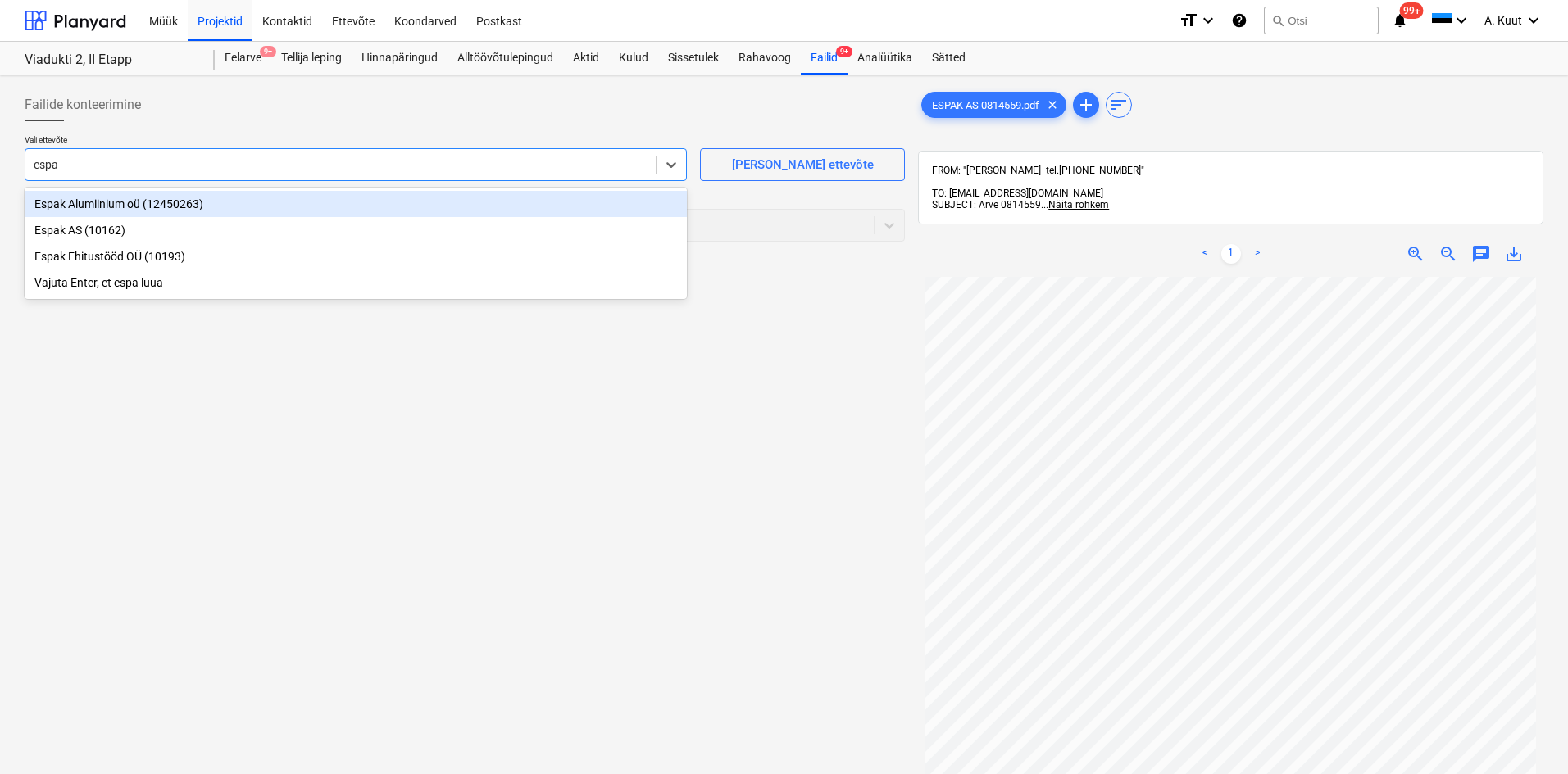
type input "espak"
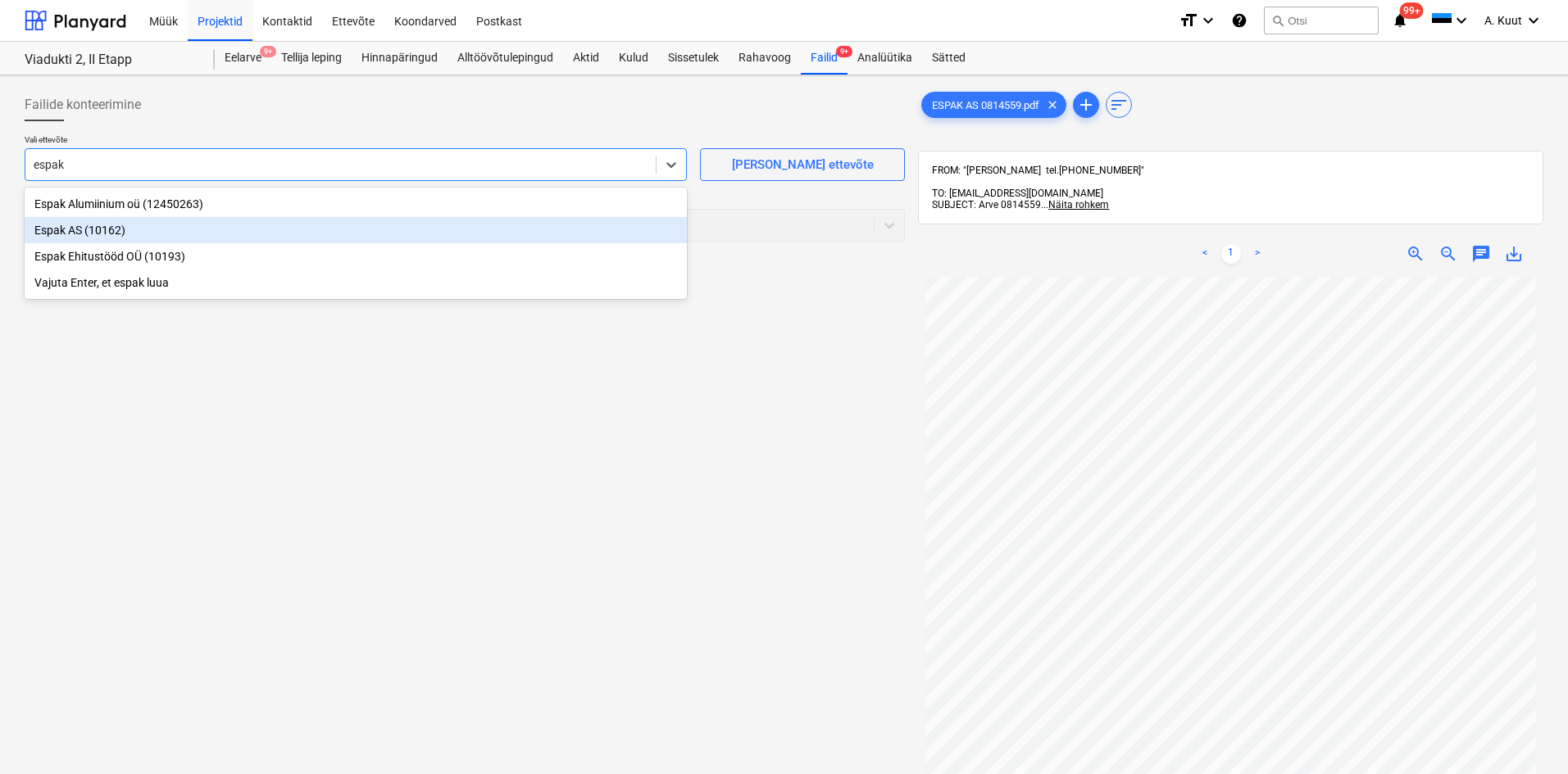
click at [49, 226] on div "Espak AS (10162)" at bounding box center [355, 230] width 662 height 26
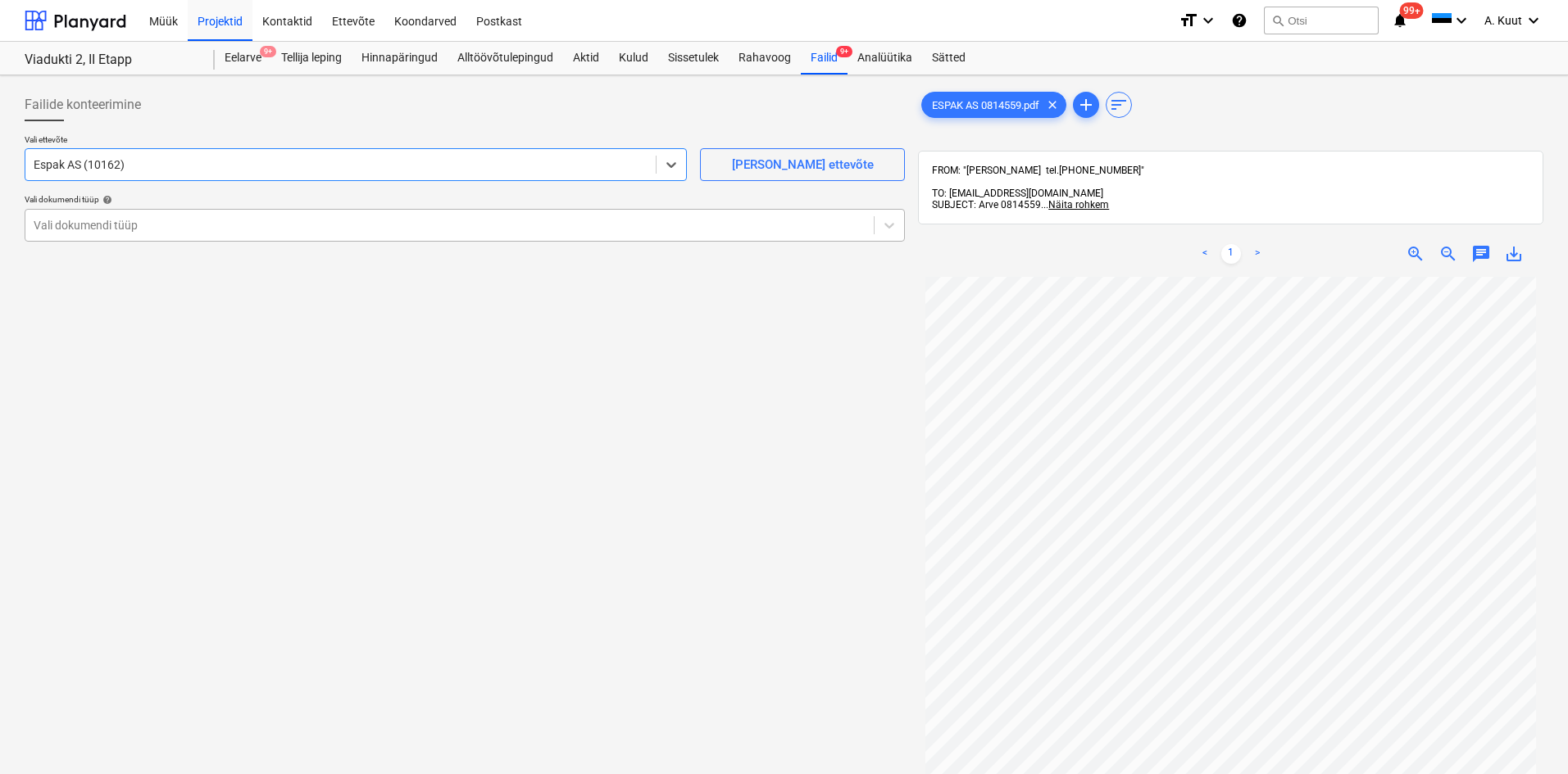
click at [72, 229] on div at bounding box center [449, 225] width 832 height 17
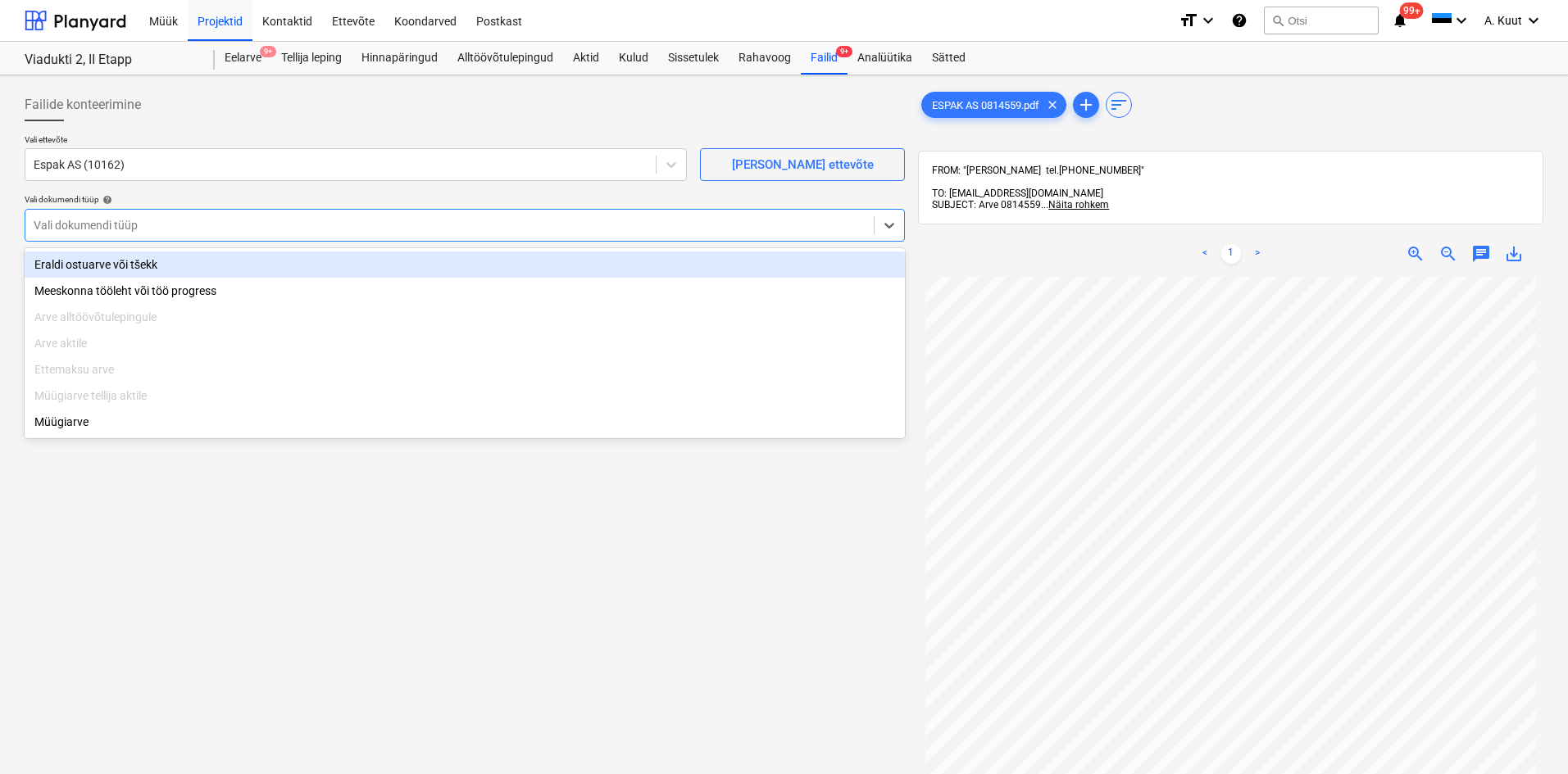
click at [78, 269] on div "Eraldi ostuarve või tšekk" at bounding box center [464, 265] width 881 height 26
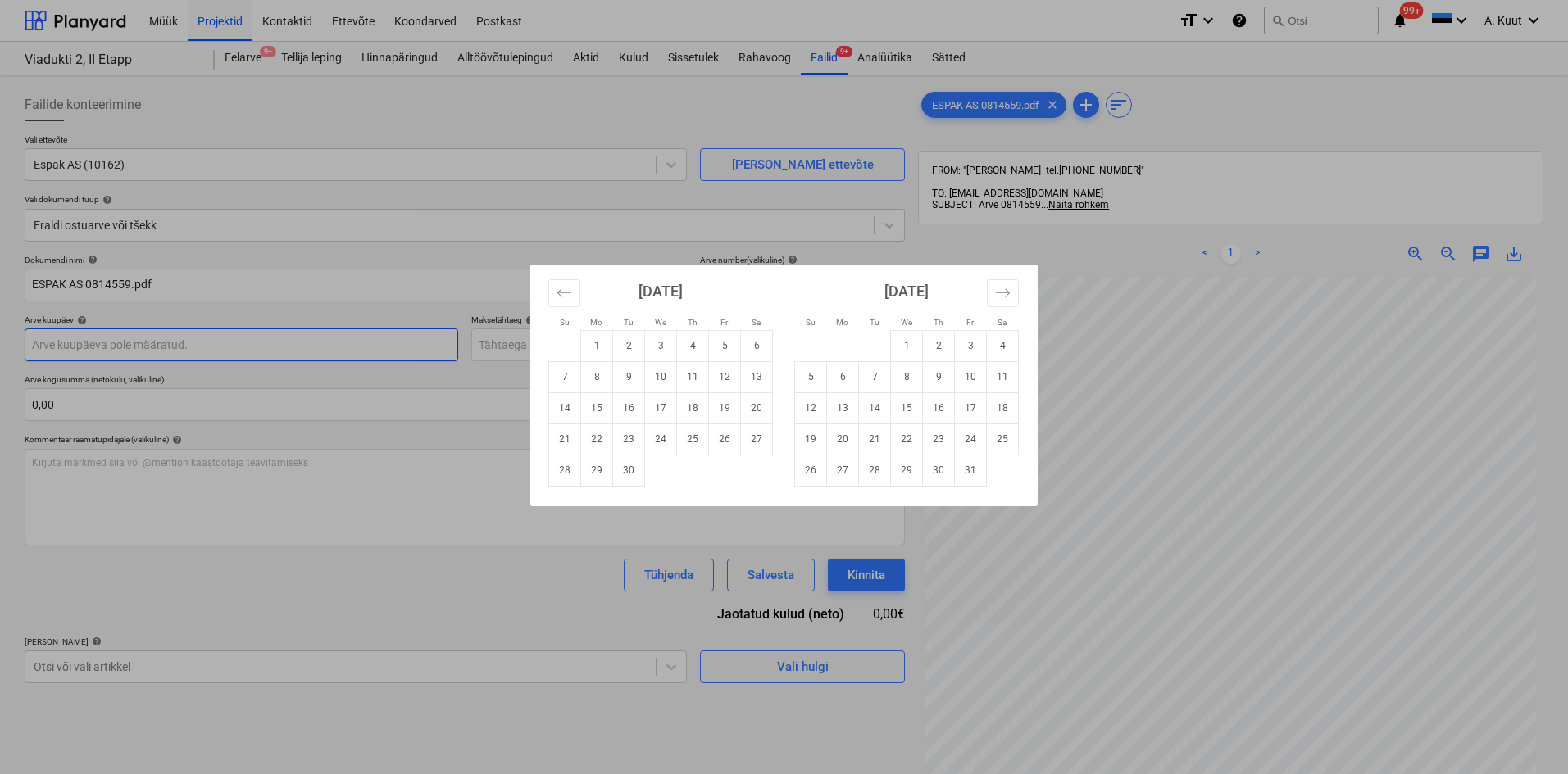
click at [105, 347] on body "Müük Projektid Kontaktid Ettevõte Koondarved Postkast format_size keyboard_arro…" at bounding box center [784, 387] width 1568 height 774
click at [570, 296] on icon "Move backward to switch to the previous month." at bounding box center [564, 293] width 16 height 16
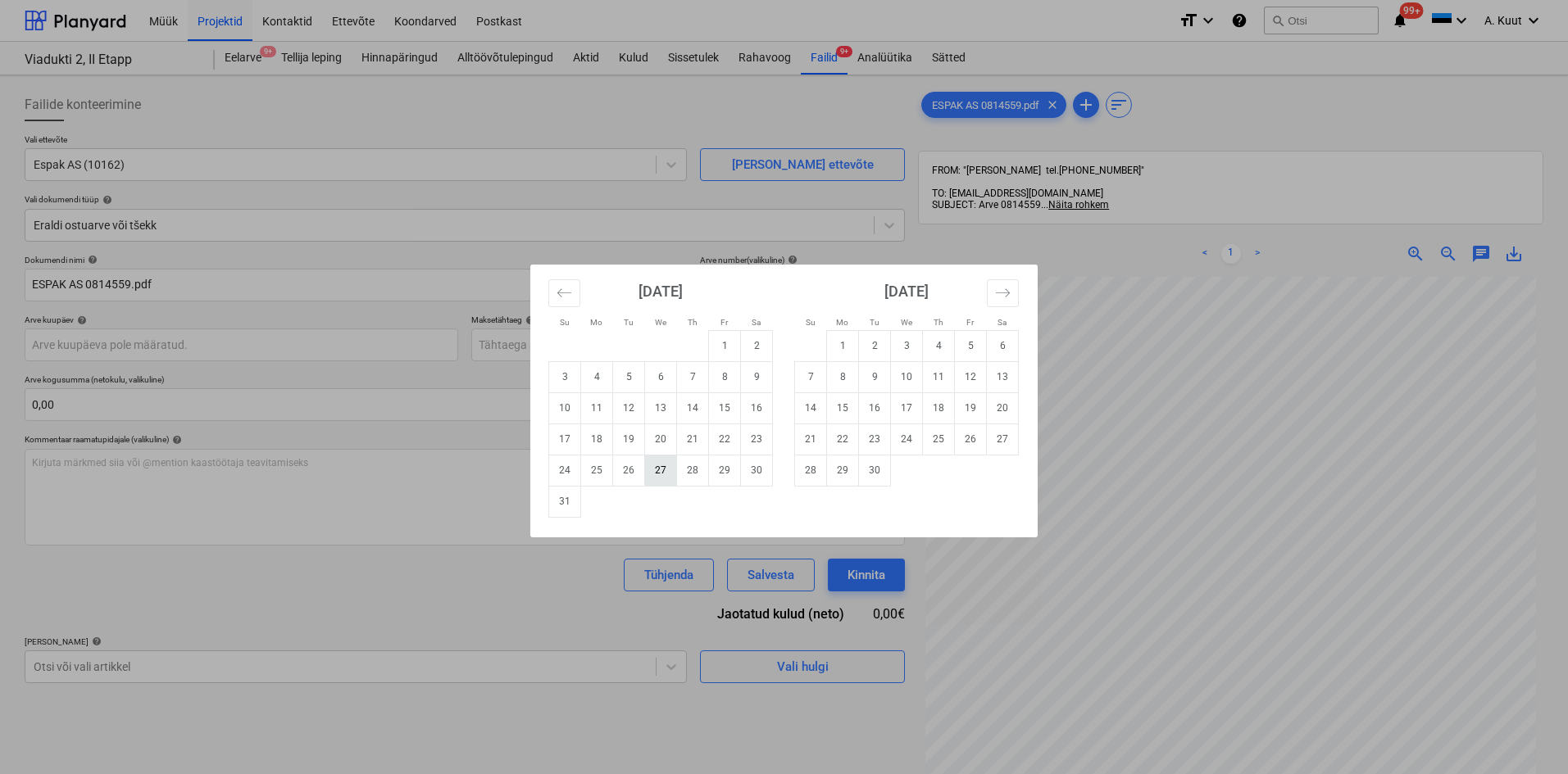
click at [670, 475] on td "27" at bounding box center [661, 470] width 32 height 31
type input "[DATE]"
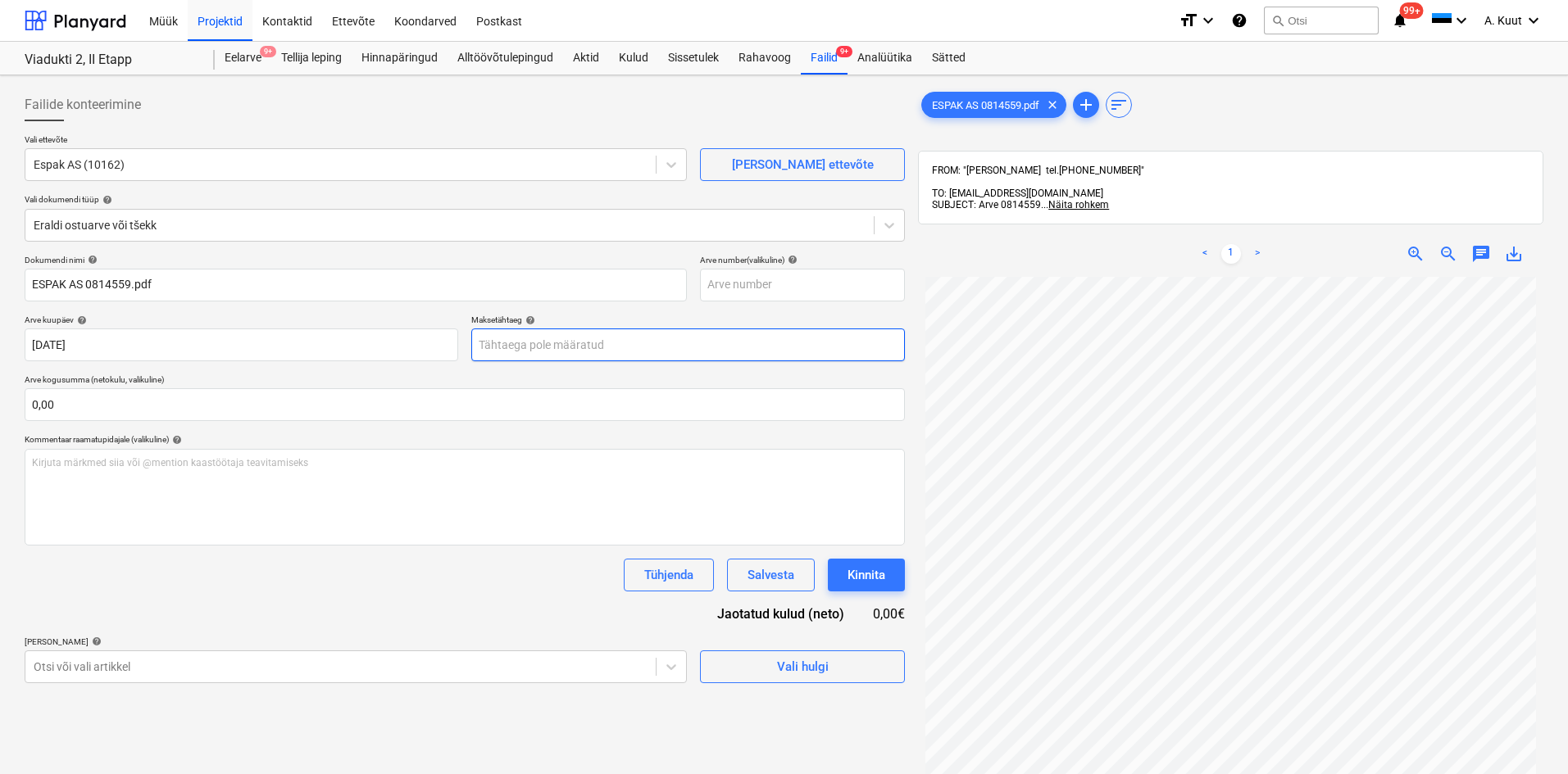
click at [520, 345] on body "Müük Projektid Kontaktid Ettevõte Koondarved Postkast format_size keyboard_arro…" at bounding box center [784, 387] width 1568 height 774
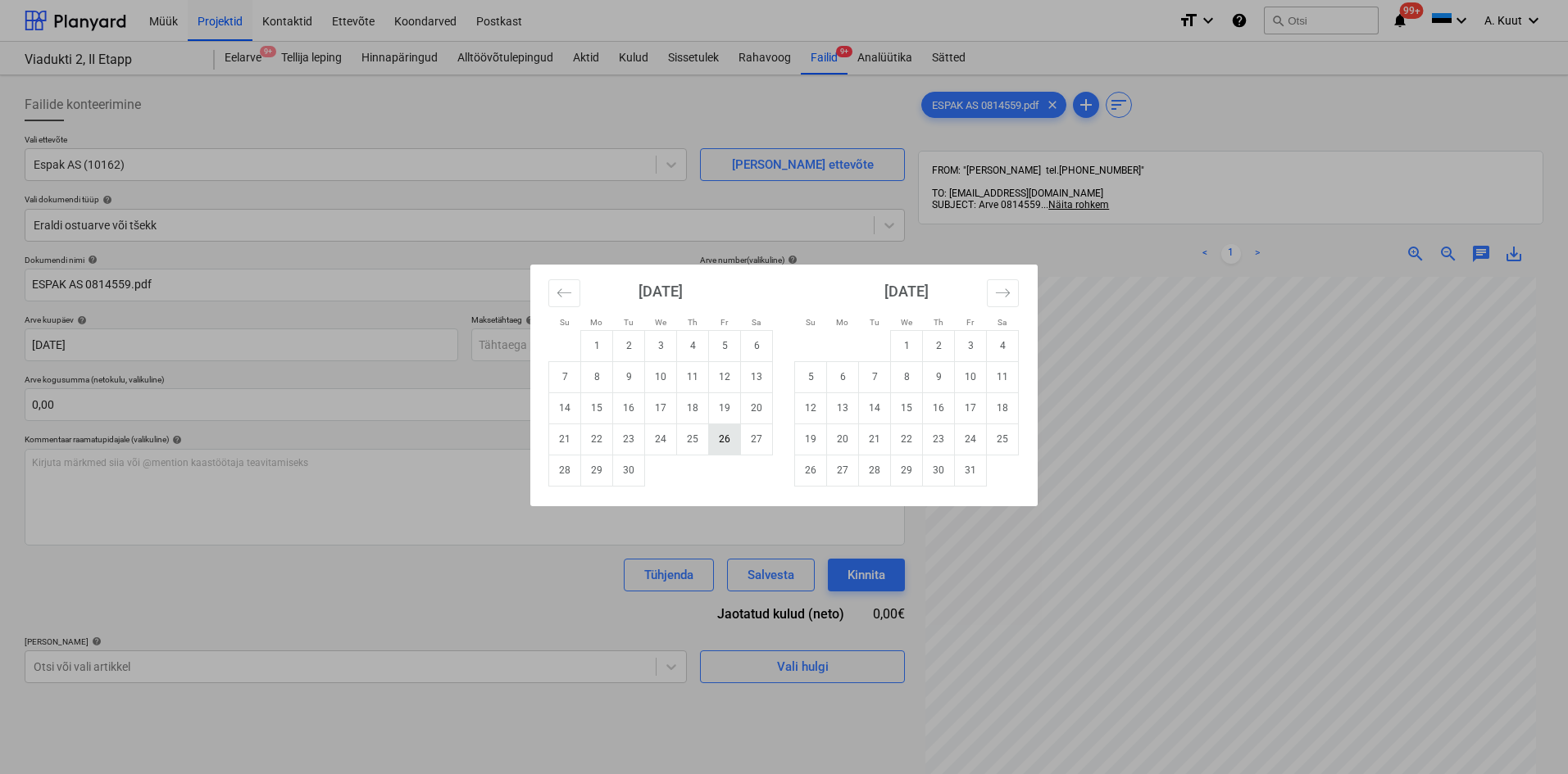
click at [723, 442] on td "26" at bounding box center [725, 439] width 32 height 31
type input "[DATE]"
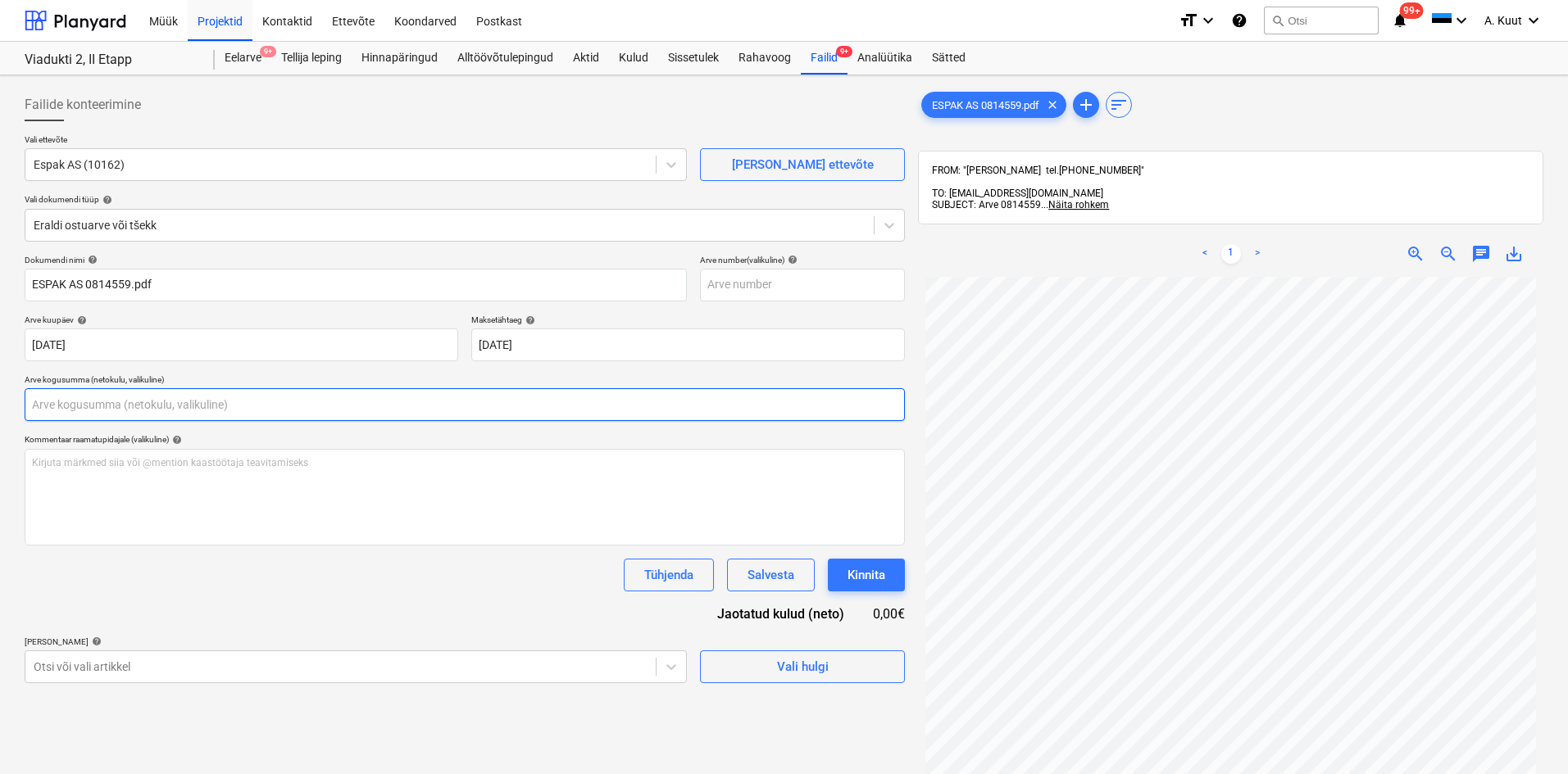
click at [90, 408] on input "text" at bounding box center [464, 405] width 881 height 33
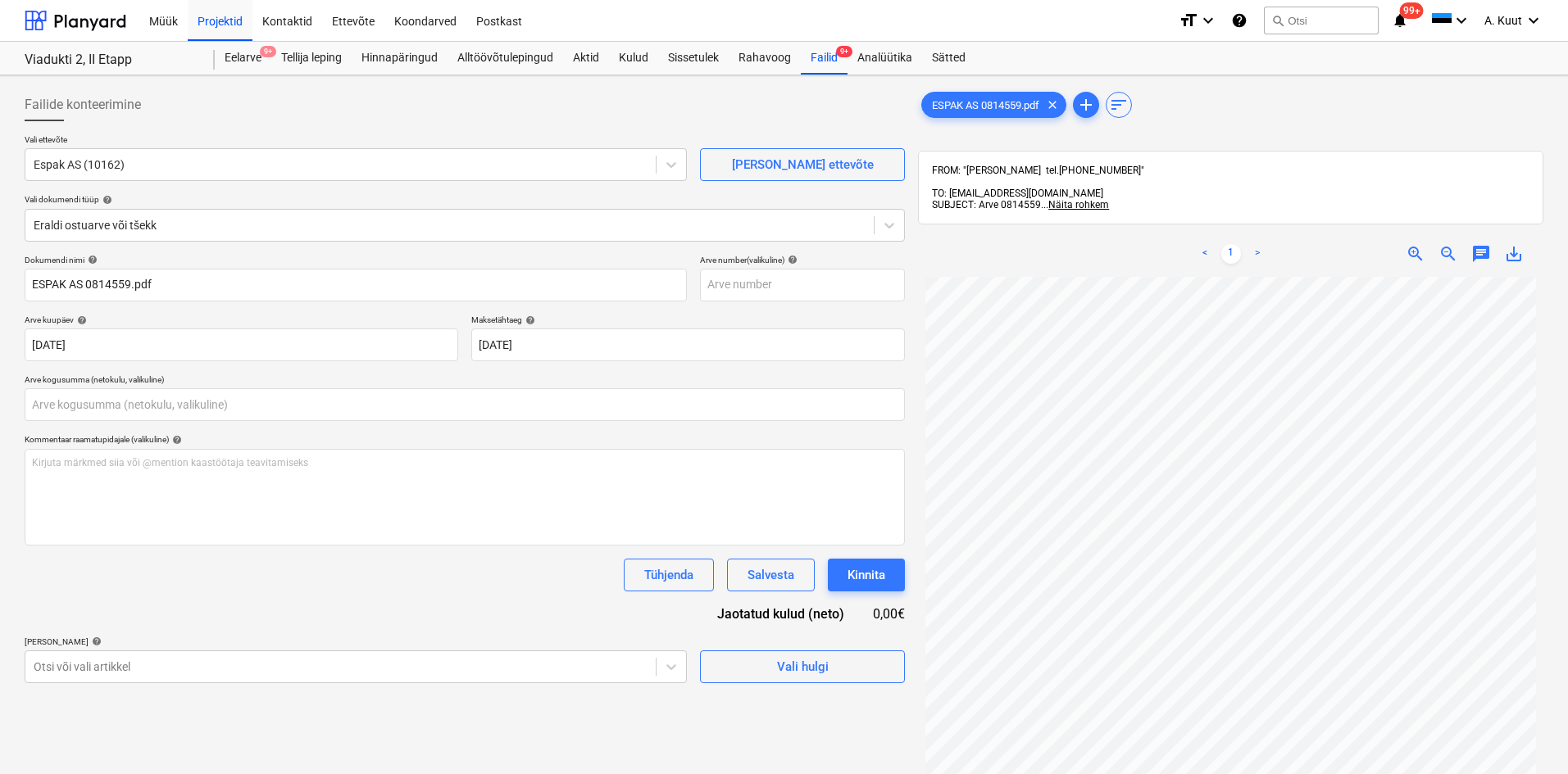
type input "0,00"
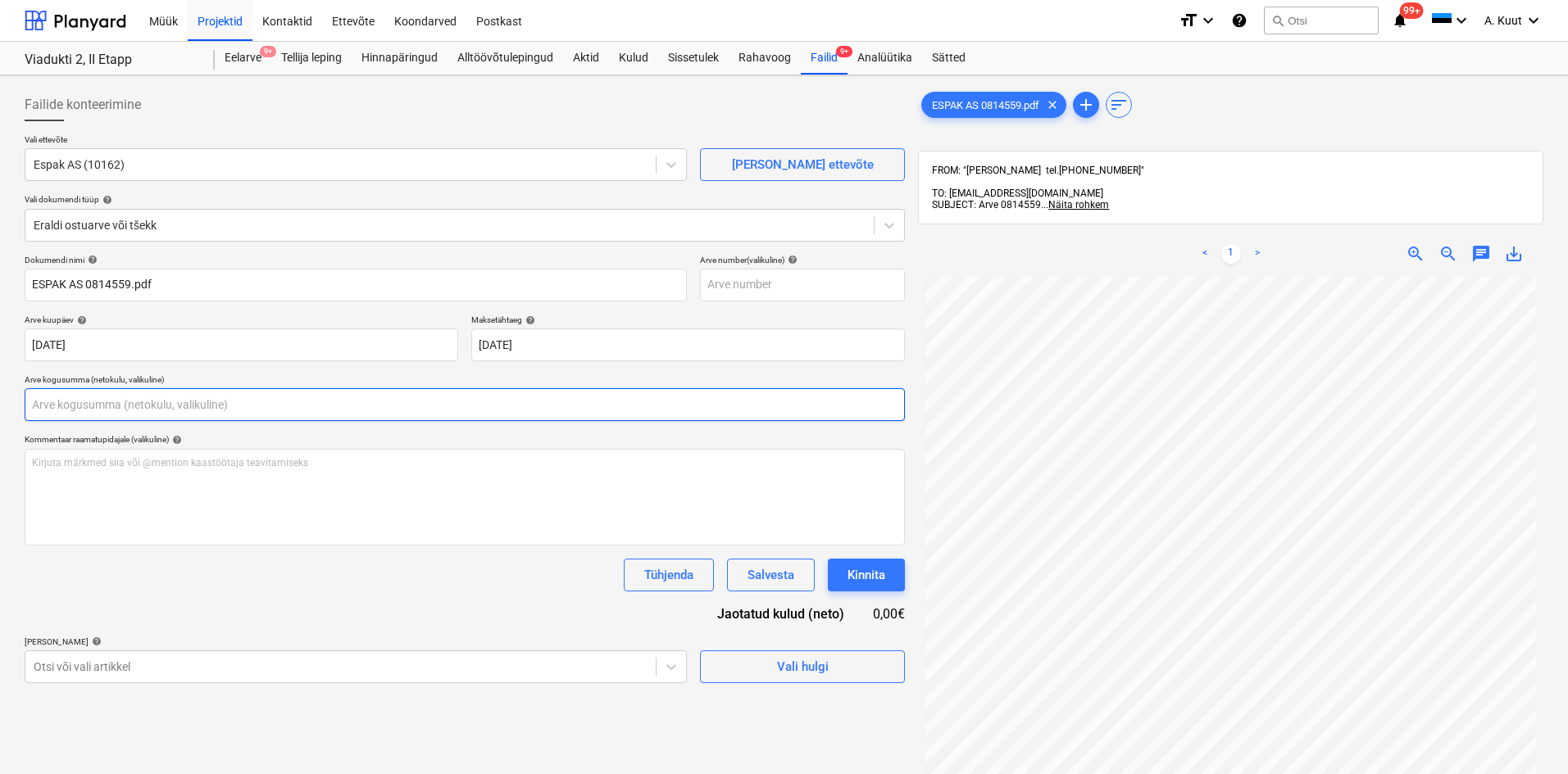
click at [43, 409] on input "text" at bounding box center [464, 405] width 881 height 33
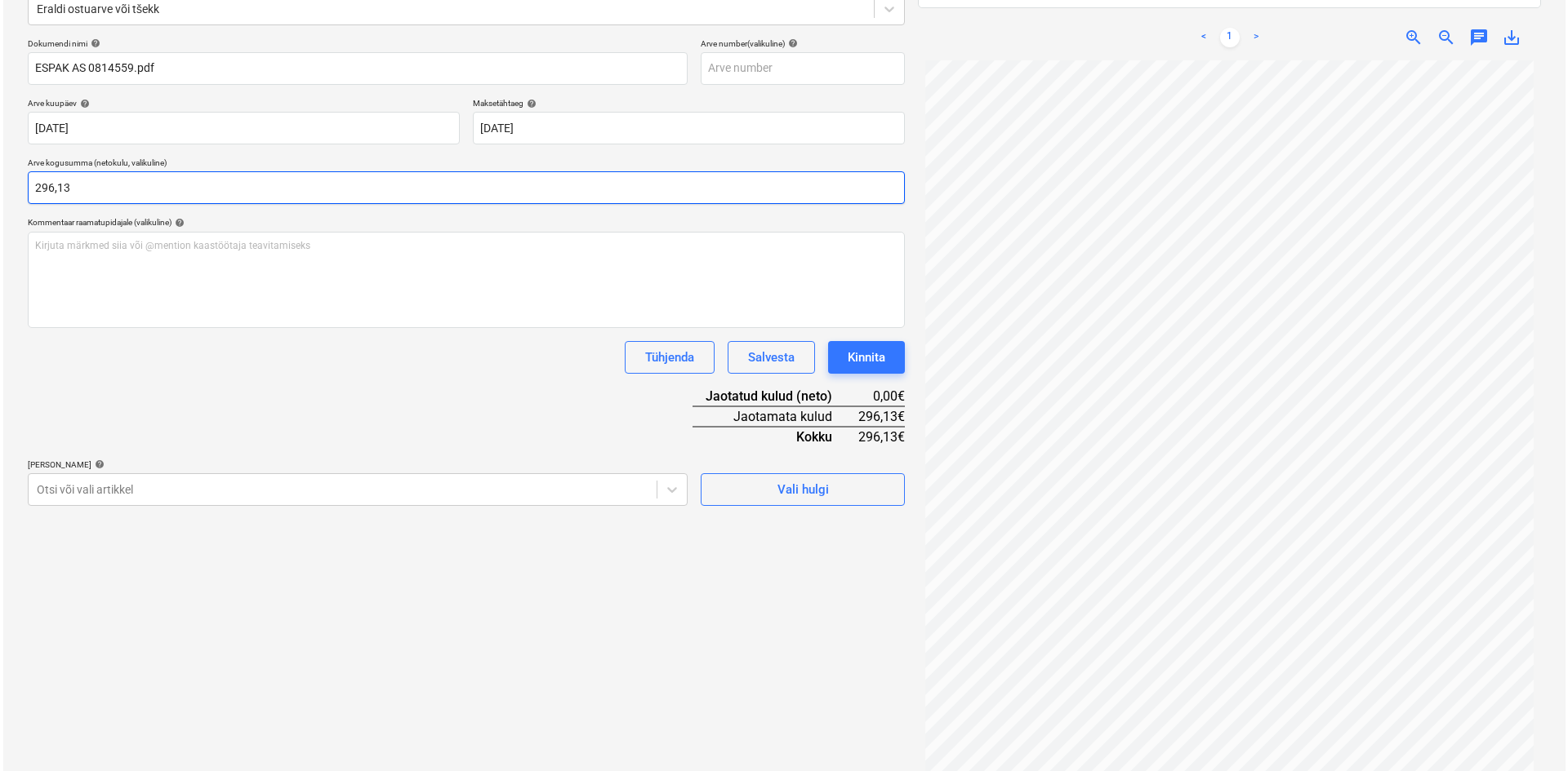
scroll to position [232, 0]
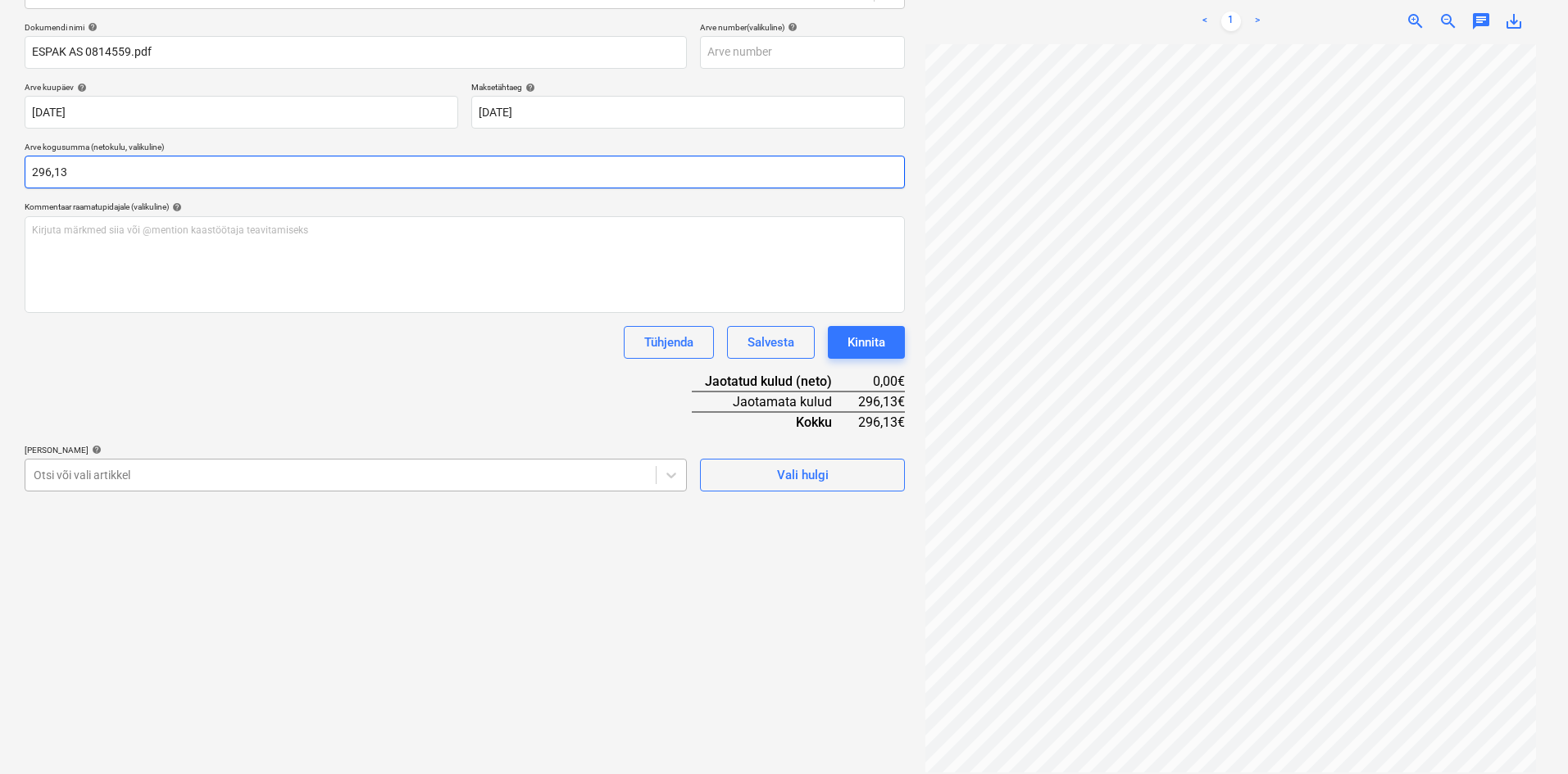
type input "296,13"
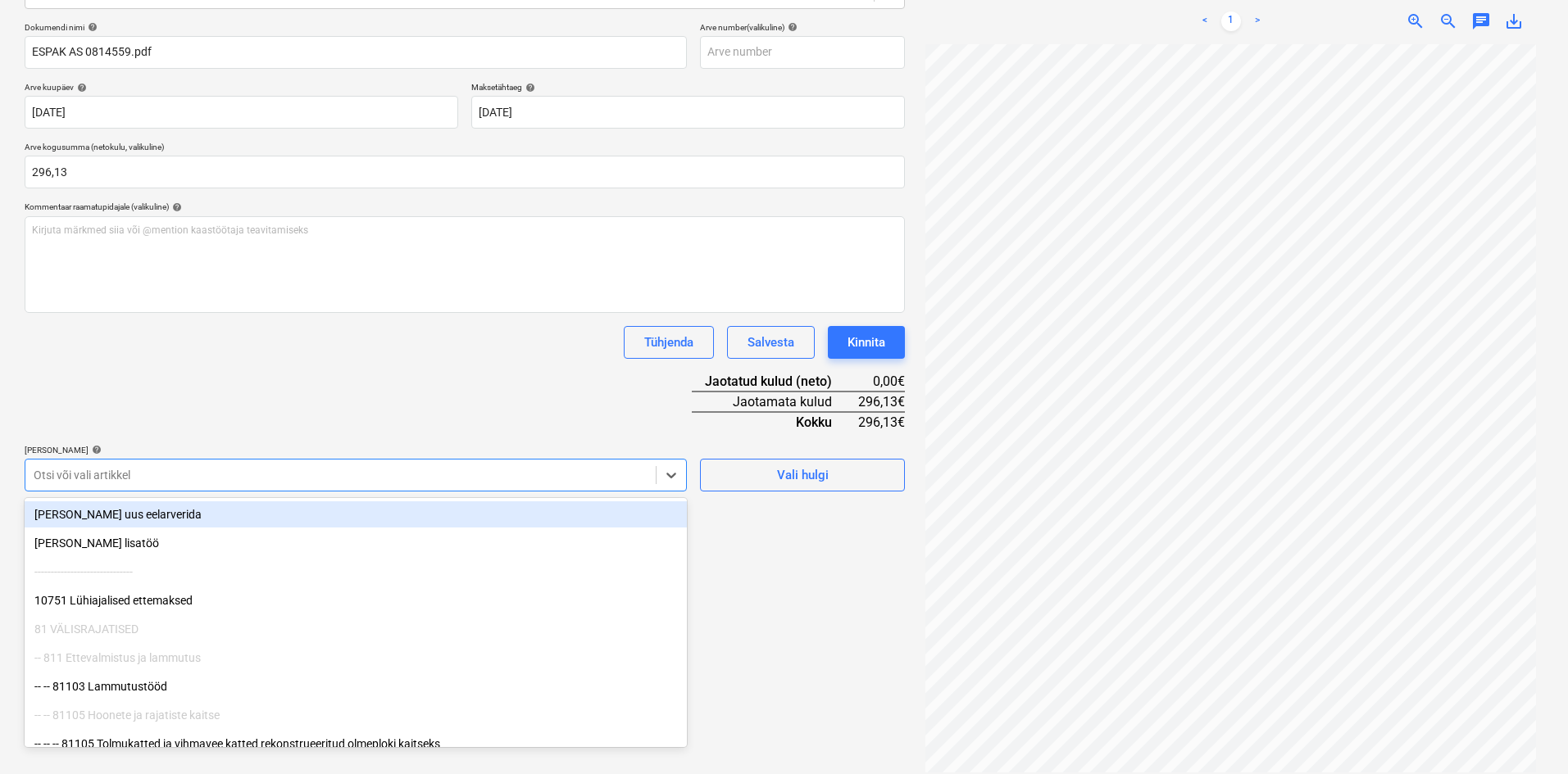
click at [152, 470] on div at bounding box center [341, 474] width 614 height 17
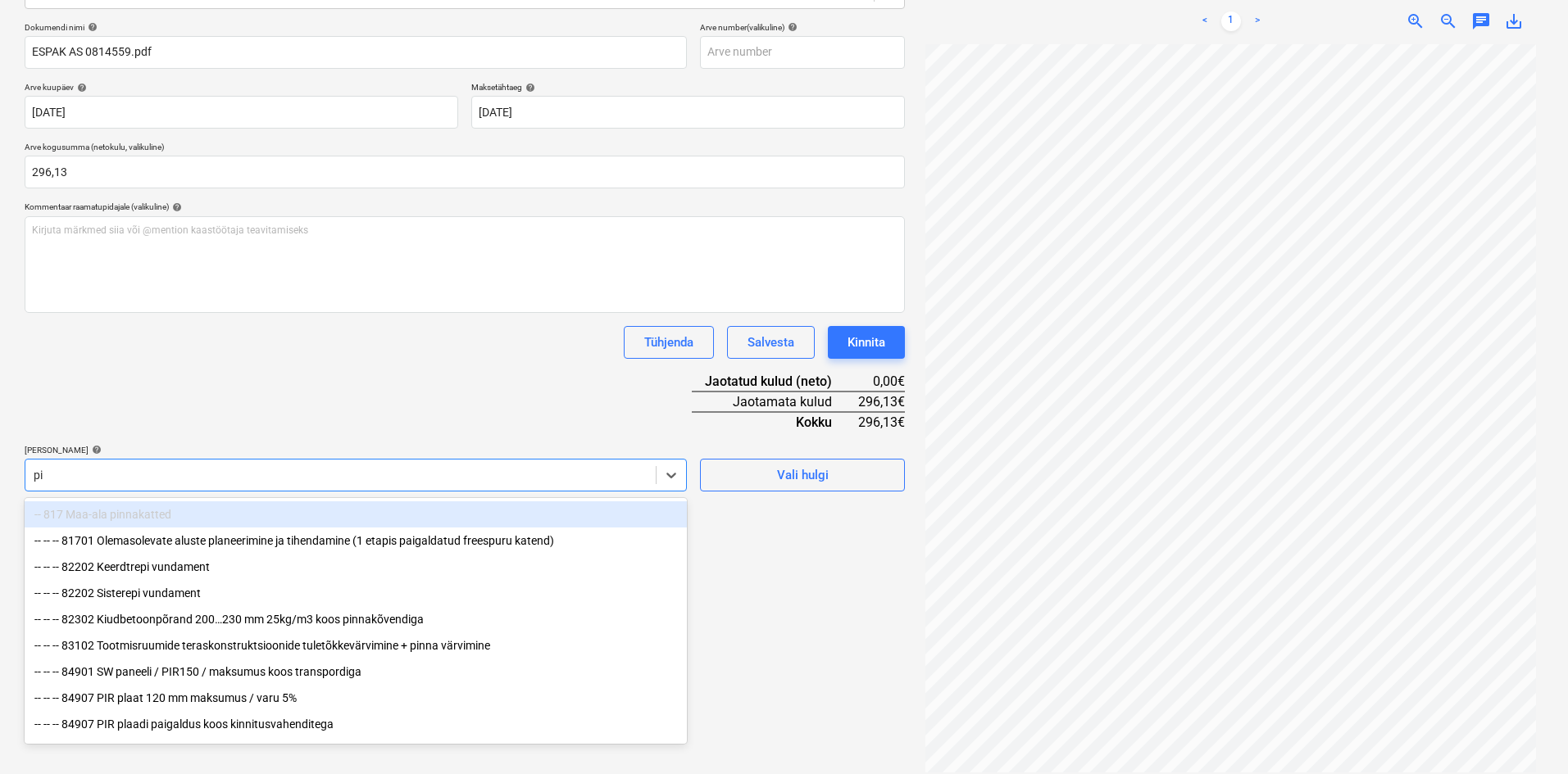
type input "pir"
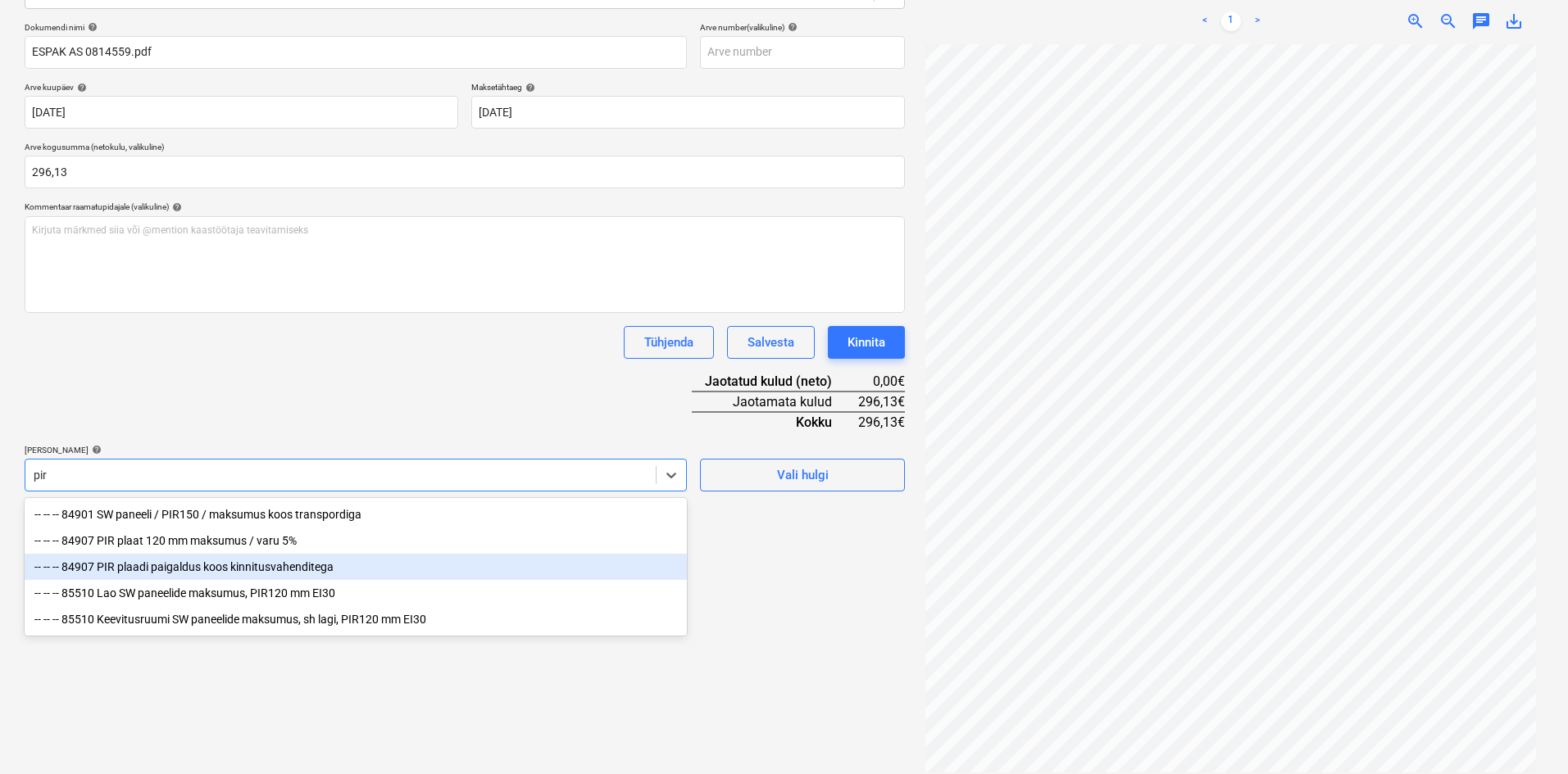
click at [179, 568] on div "-- -- -- 84907 PIR plaadi paigaldus koos kinnitusvahenditega" at bounding box center [355, 567] width 662 height 26
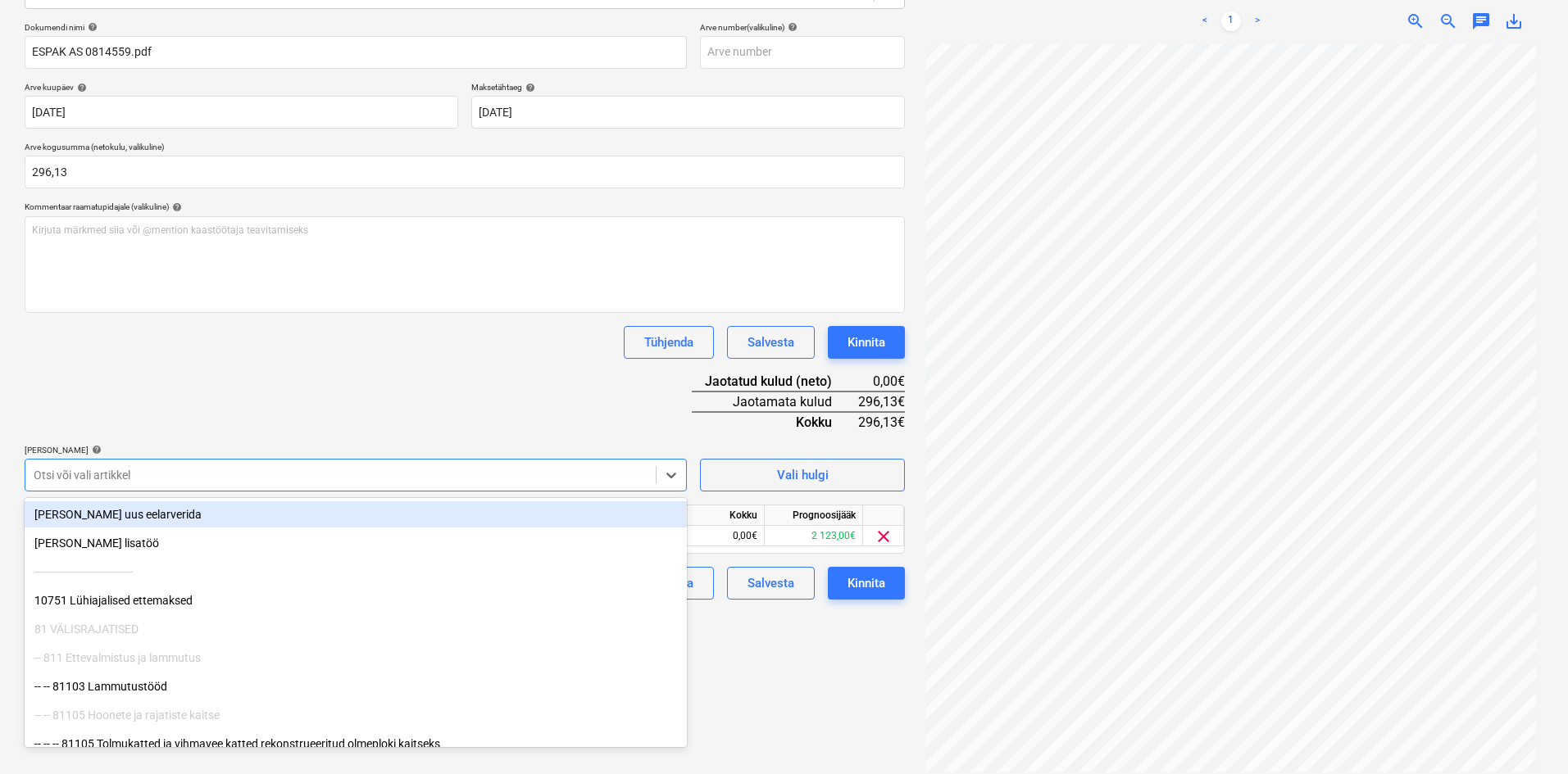
click at [389, 394] on div "Dokumendi nimi help [PERSON_NAME] AS 0814559.pdf Arve number (valikuline) help …" at bounding box center [464, 310] width 881 height 577
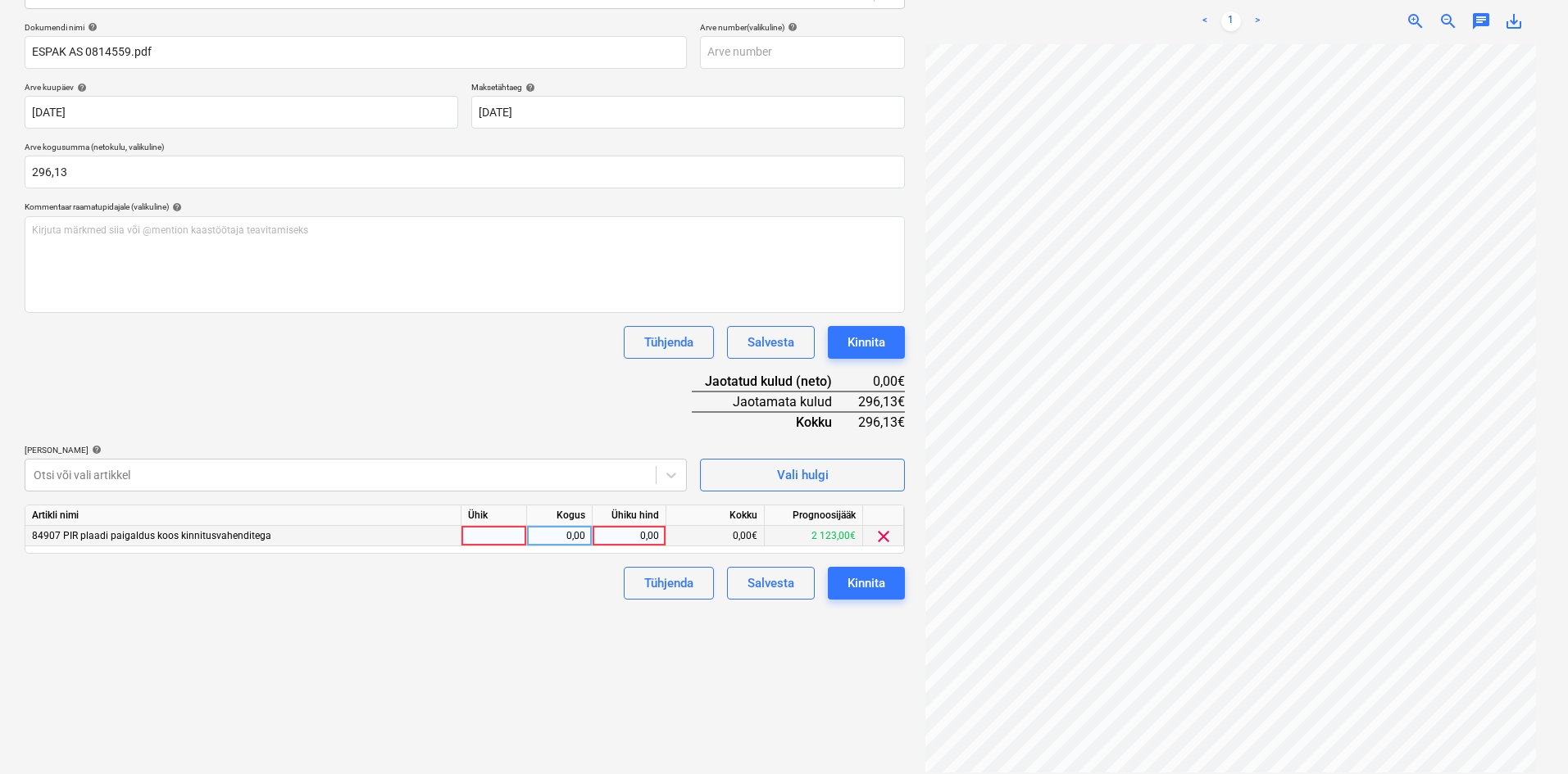
click at [658, 536] on div "0,00" at bounding box center [629, 536] width 60 height 21
type input "296,13"
drag, startPoint x: 598, startPoint y: 659, endPoint x: 605, endPoint y: 650, distance: 11.4
click at [600, 657] on div "Failide konteerimine Vali ettevõte Espak AS (10162) [PERSON_NAME] uus ettevõte …" at bounding box center [465, 314] width 894 height 930
click at [882, 587] on div "Kinnita" at bounding box center [866, 583] width 37 height 21
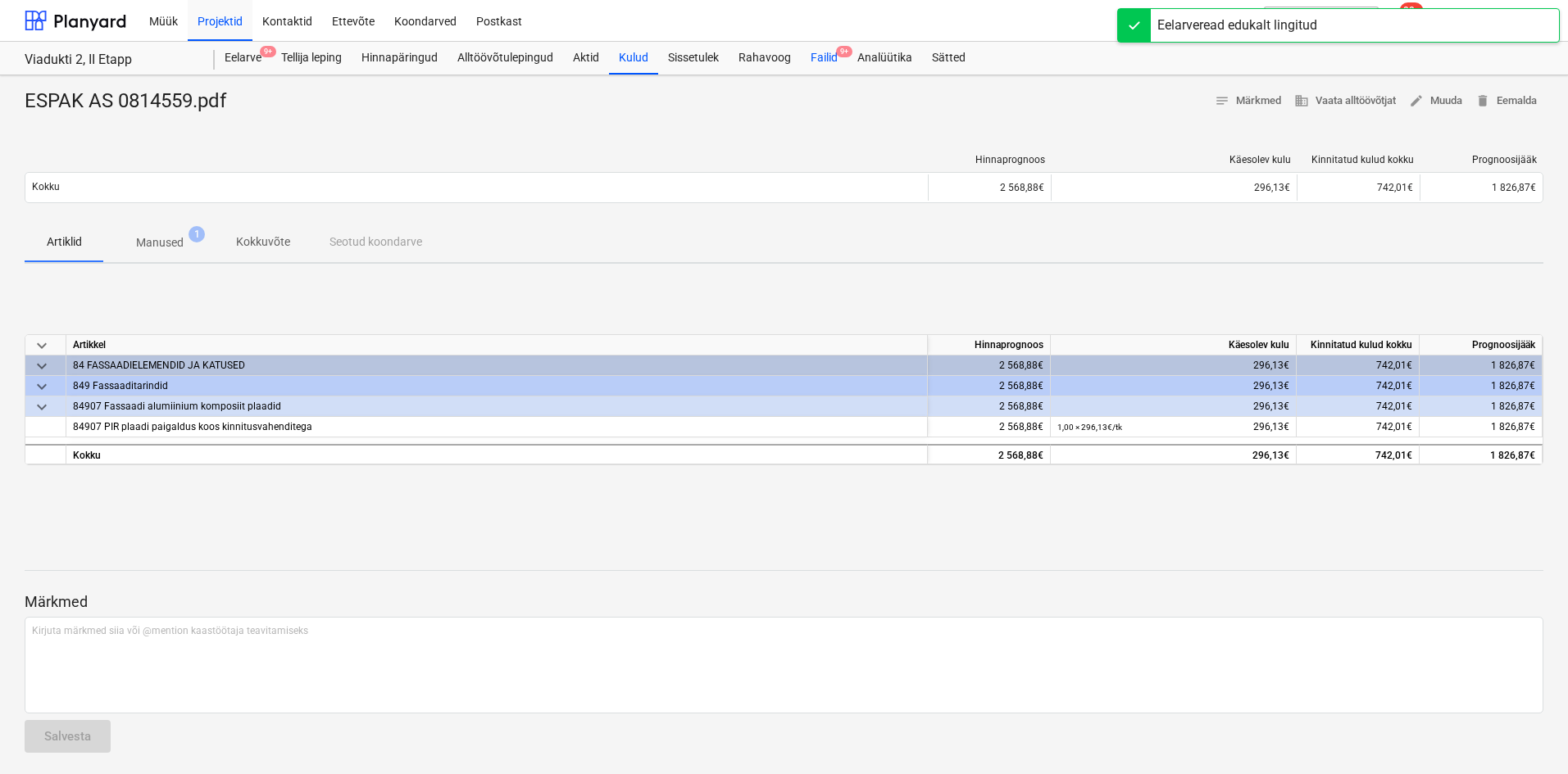
click at [826, 63] on div "Failid 9+" at bounding box center [824, 58] width 47 height 33
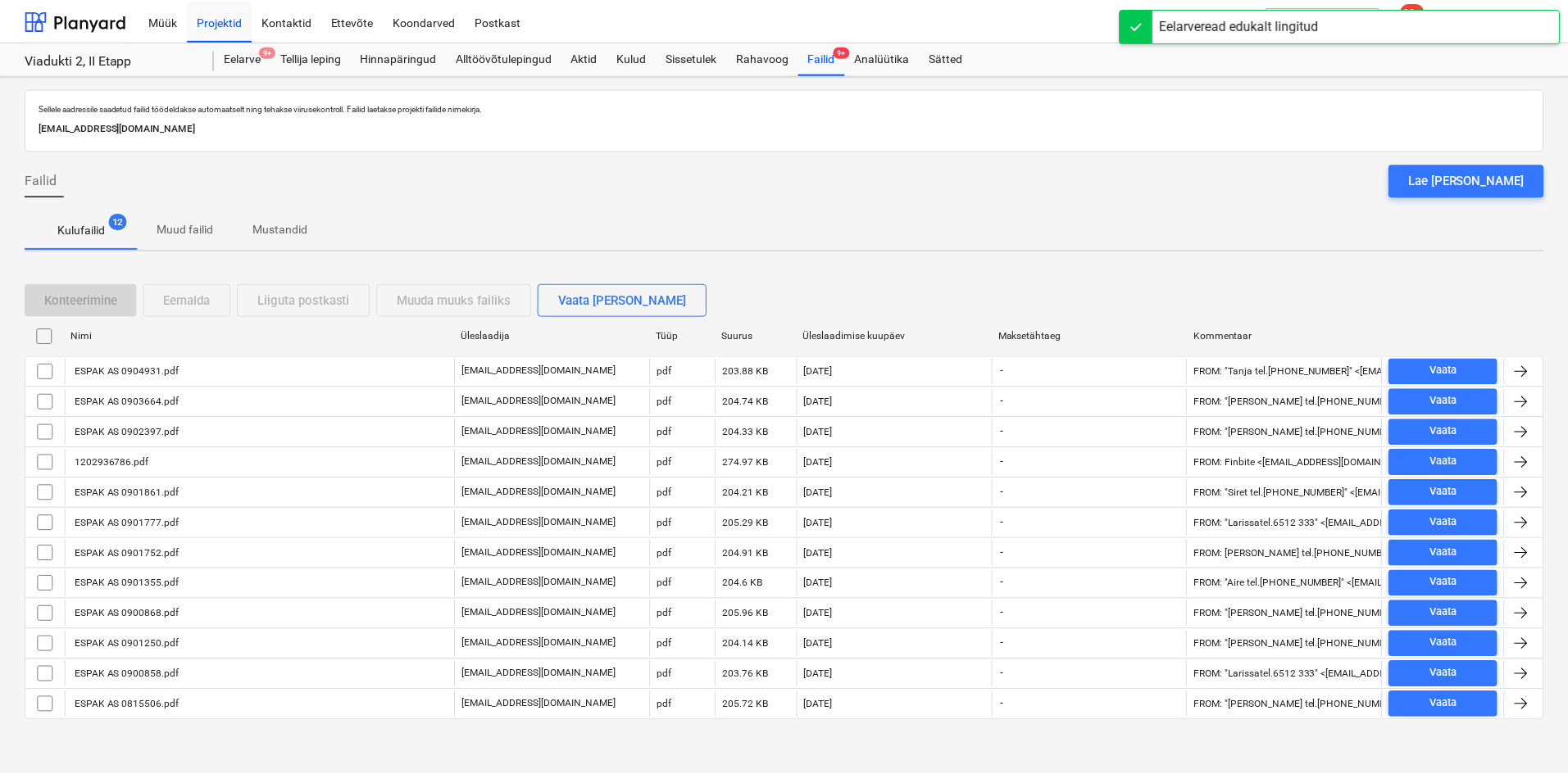
scroll to position [5, 0]
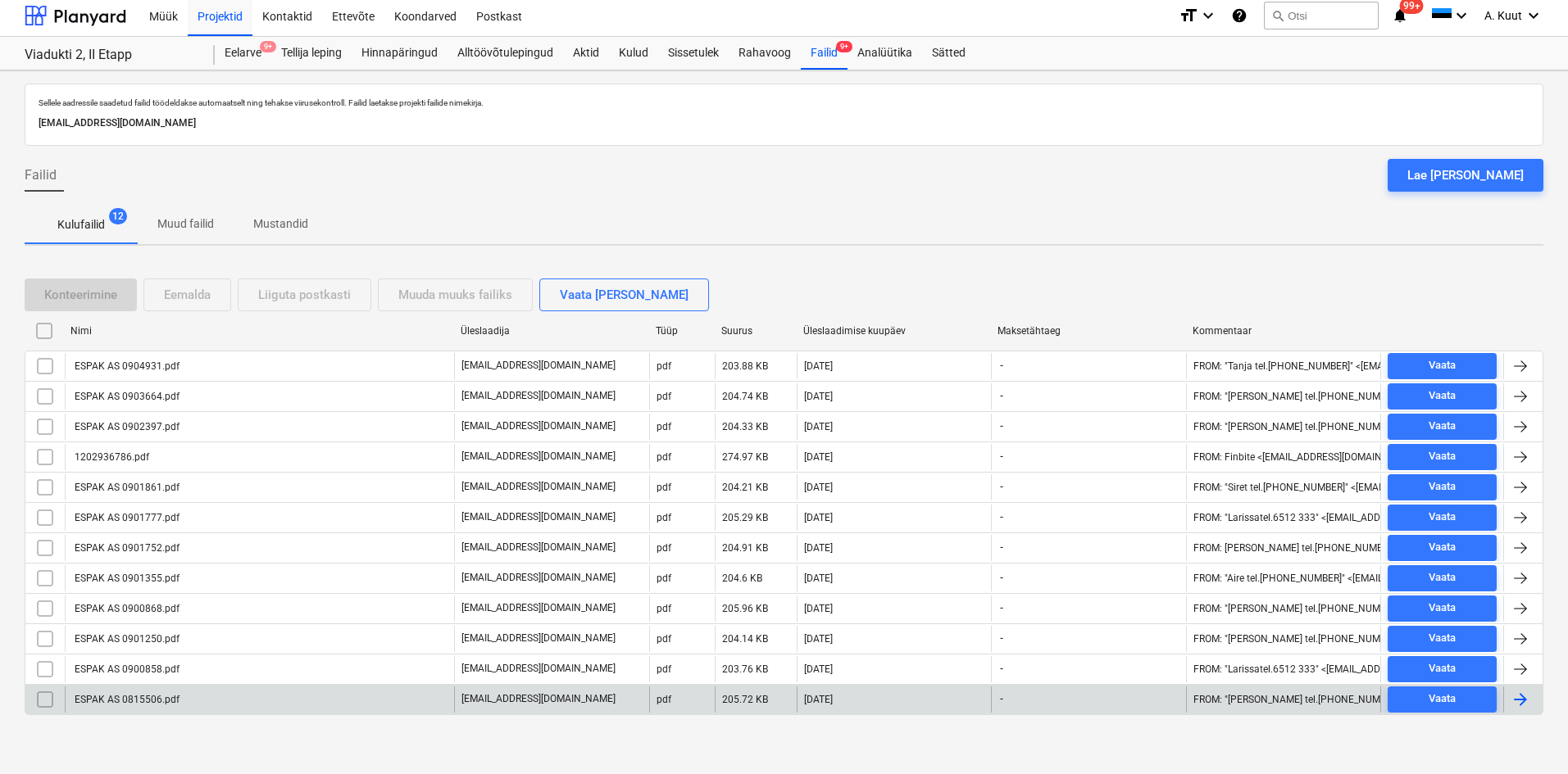
click at [112, 697] on div "ESPAK AS 0815506.pdf" at bounding box center [125, 699] width 107 height 11
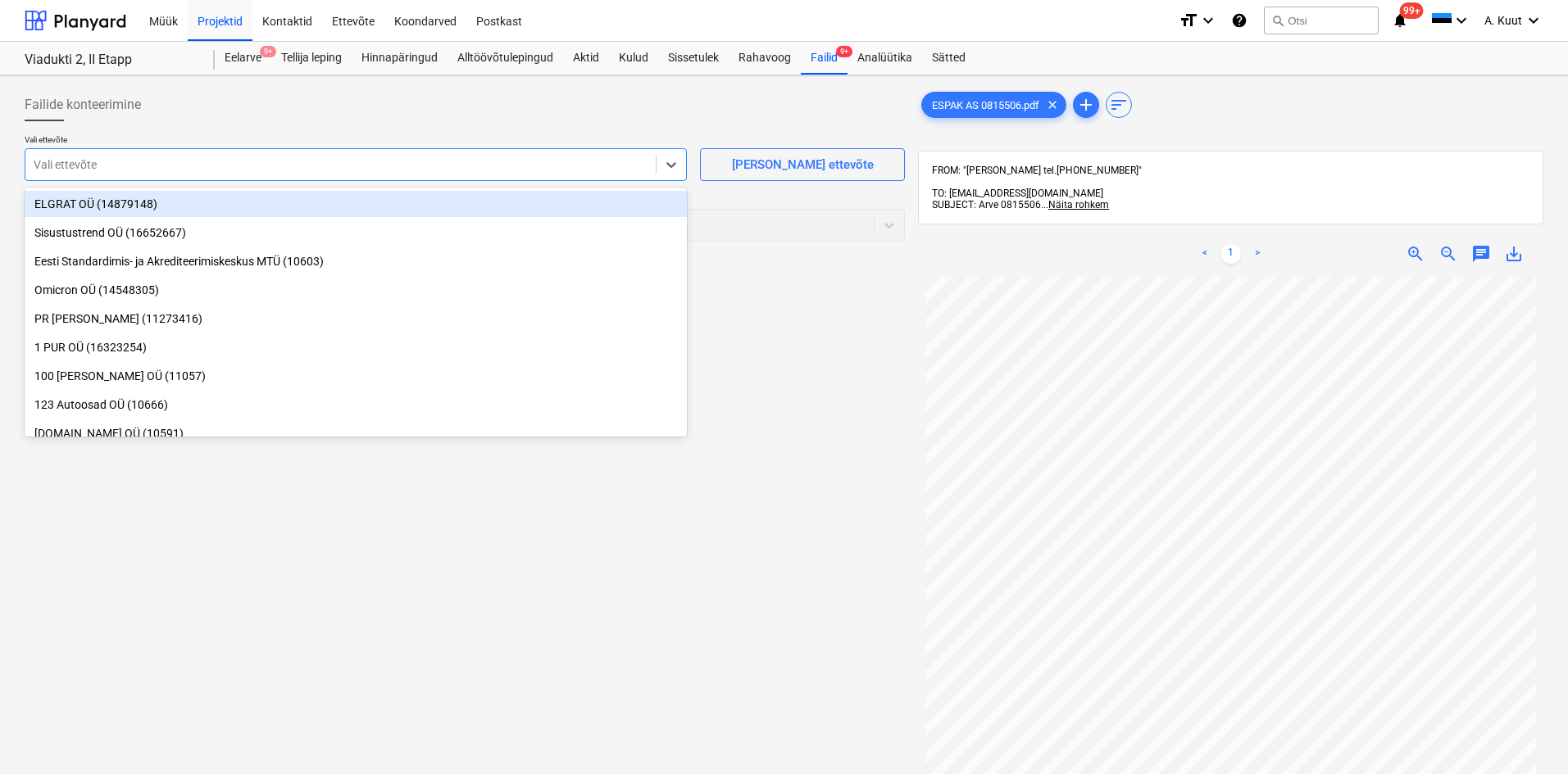
click at [104, 165] on div at bounding box center [341, 165] width 614 height 17
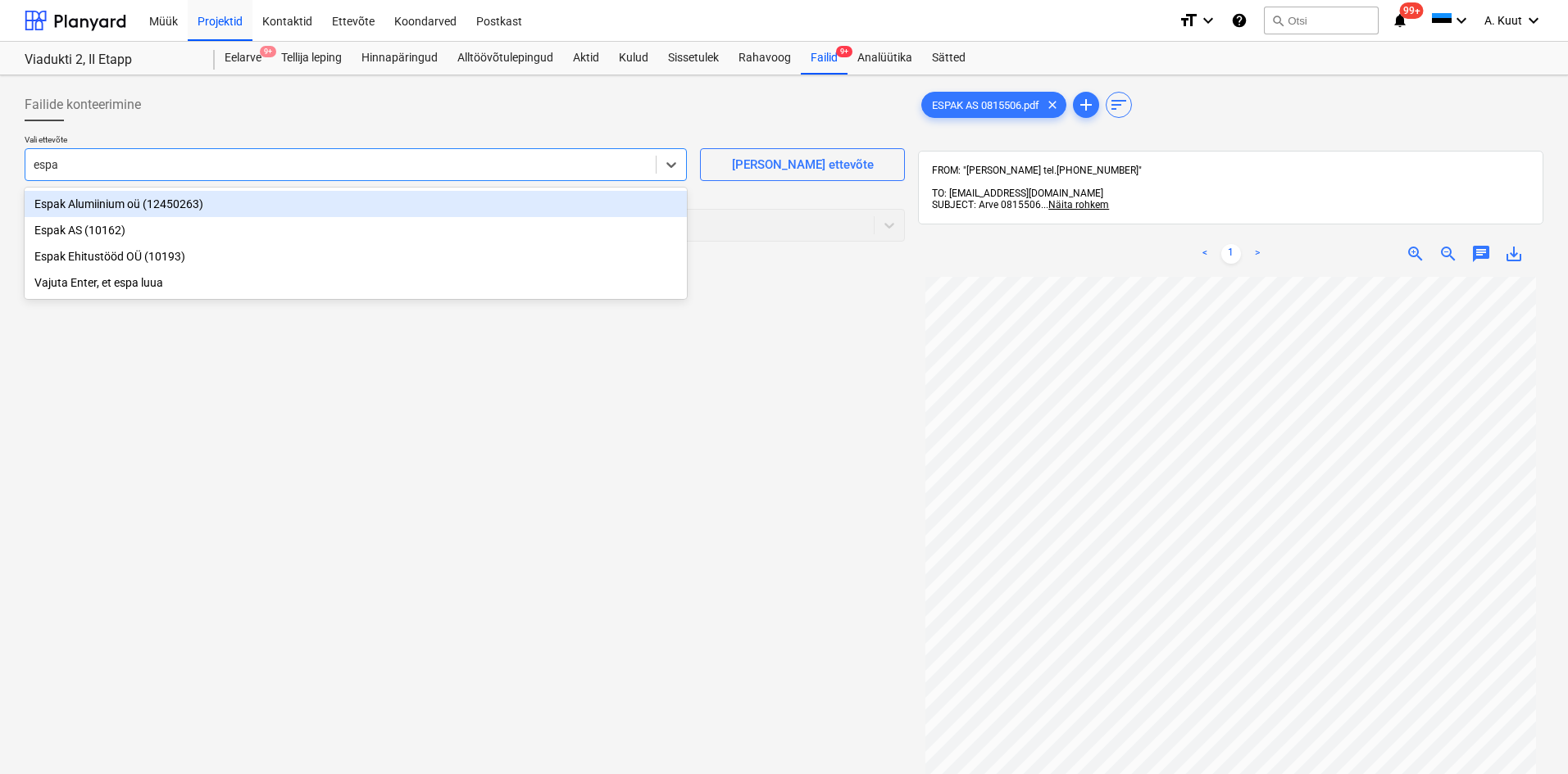
type input "espak"
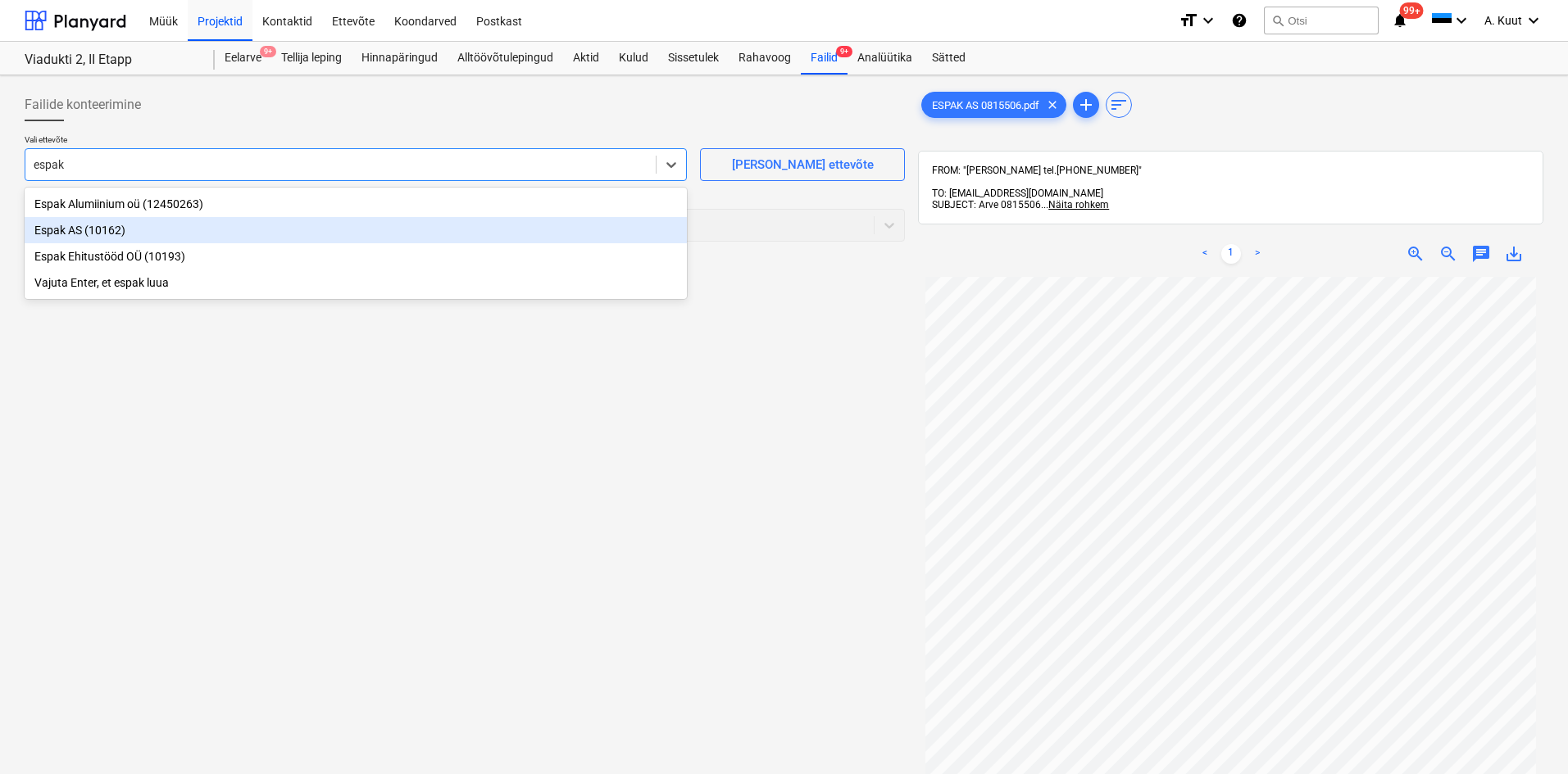
click at [52, 231] on div "Espak AS (10162)" at bounding box center [355, 230] width 662 height 26
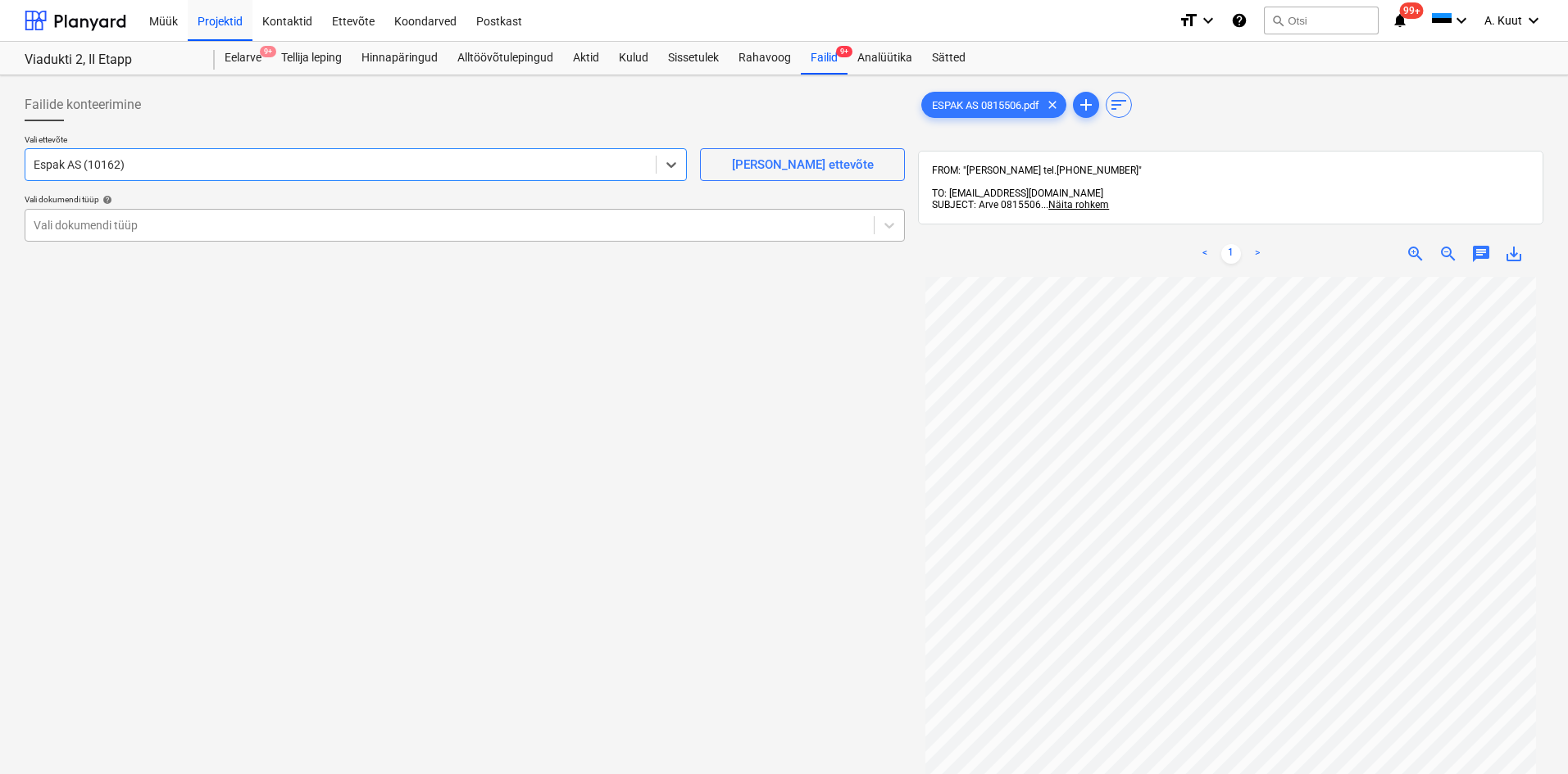
click at [66, 232] on div at bounding box center [449, 225] width 832 height 17
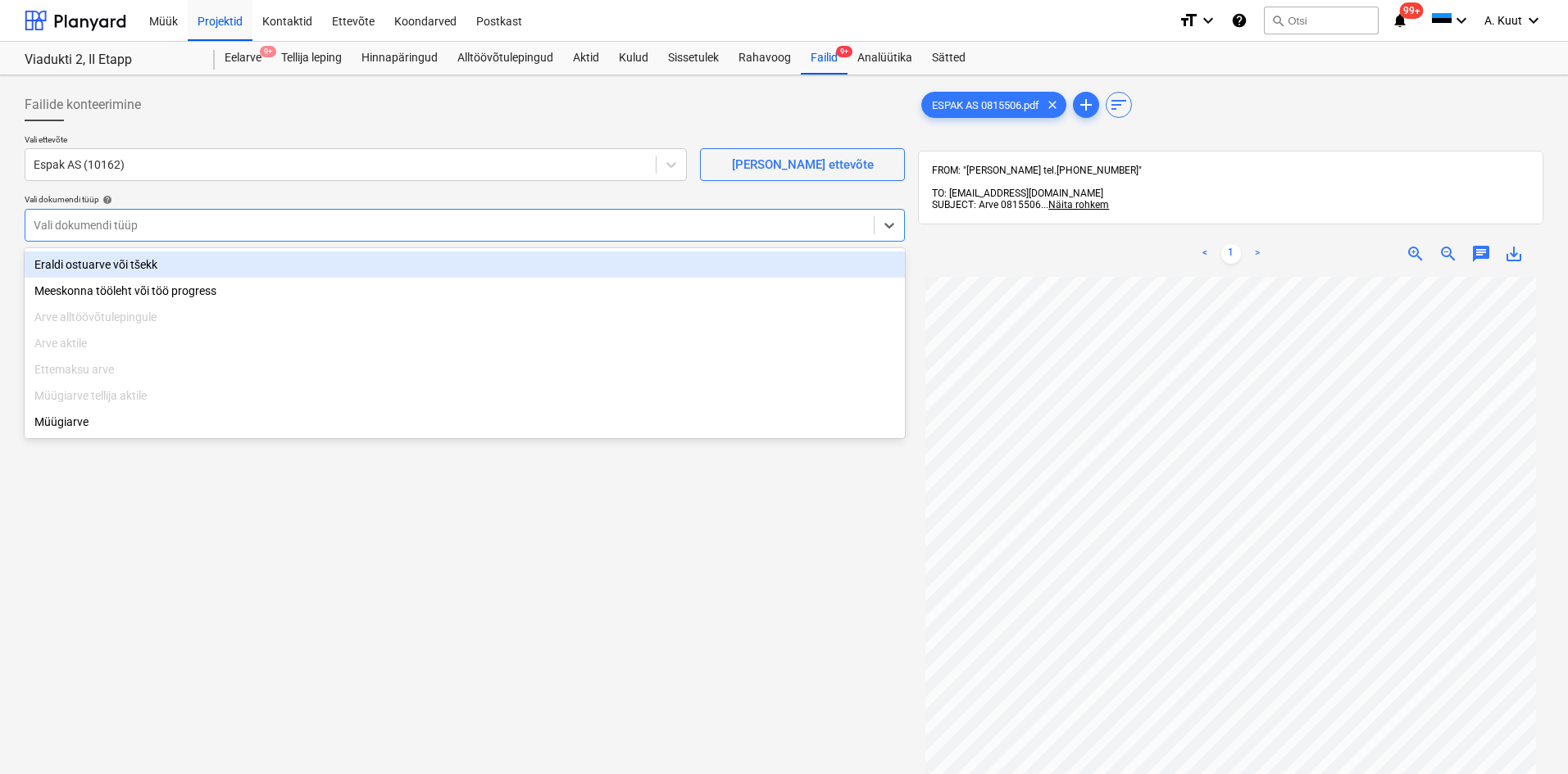
click at [77, 264] on div "Eraldi ostuarve või tšekk" at bounding box center [464, 265] width 881 height 26
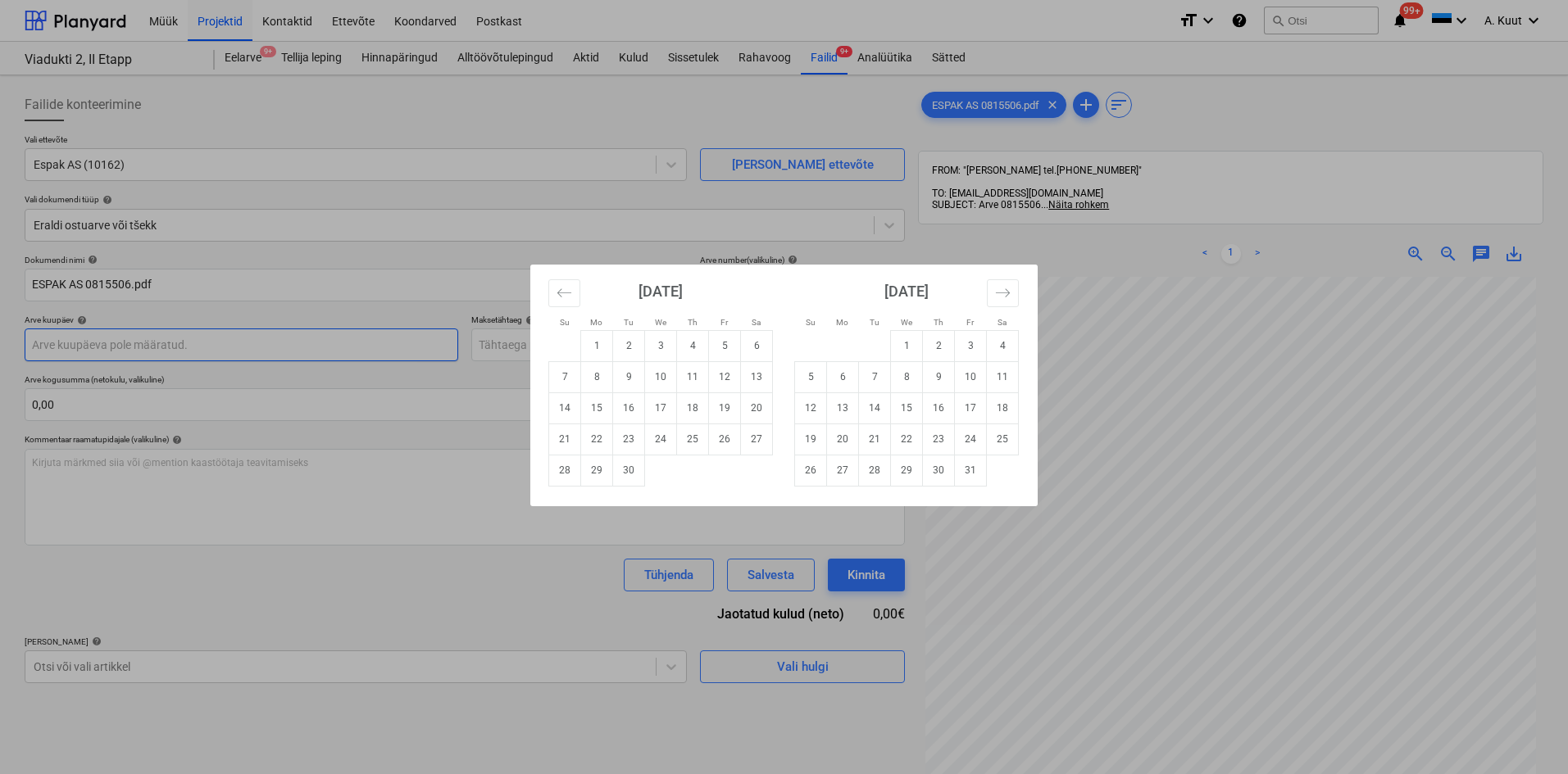
click at [101, 349] on body "Müük Projektid Kontaktid Ettevõte Koondarved Postkast format_size keyboard_arro…" at bounding box center [784, 387] width 1568 height 774
click at [562, 301] on button "Move backward to switch to the previous month." at bounding box center [564, 293] width 32 height 28
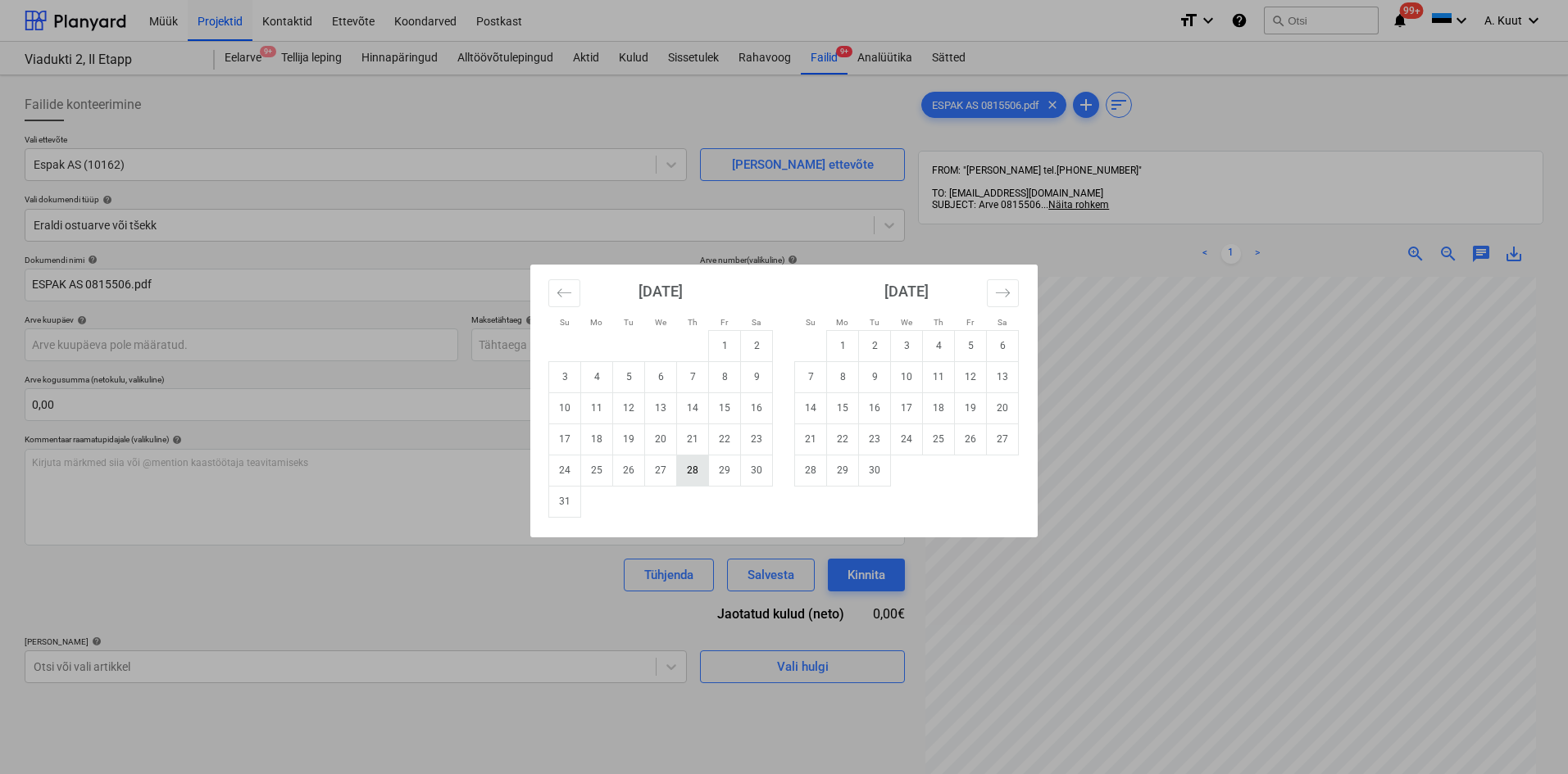
click at [686, 476] on td "28" at bounding box center [693, 470] width 32 height 31
type input "[DATE]"
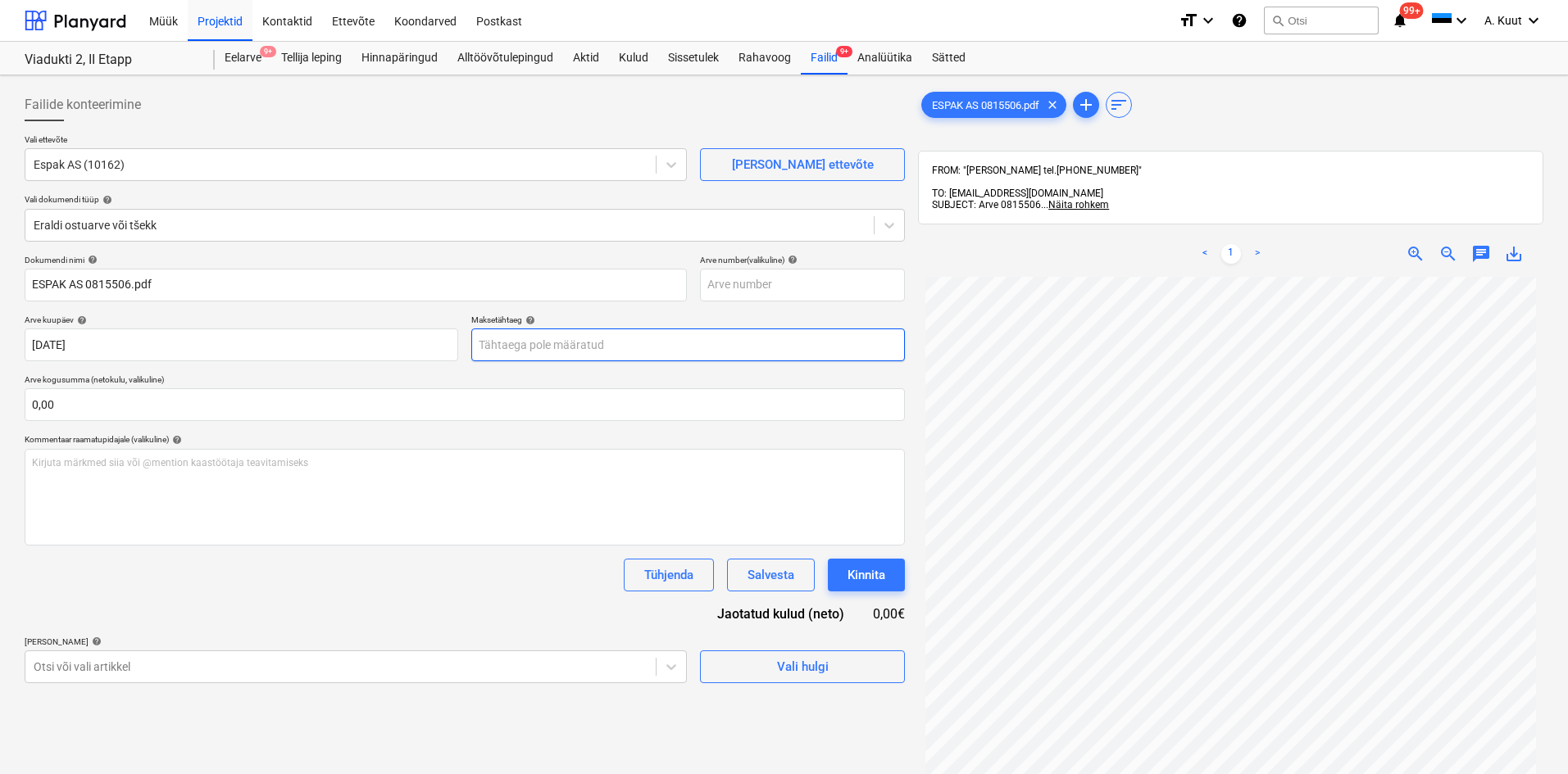
click at [514, 348] on body "Müük Projektid Kontaktid Ettevõte Koondarved Postkast format_size keyboard_arro…" at bounding box center [784, 387] width 1568 height 774
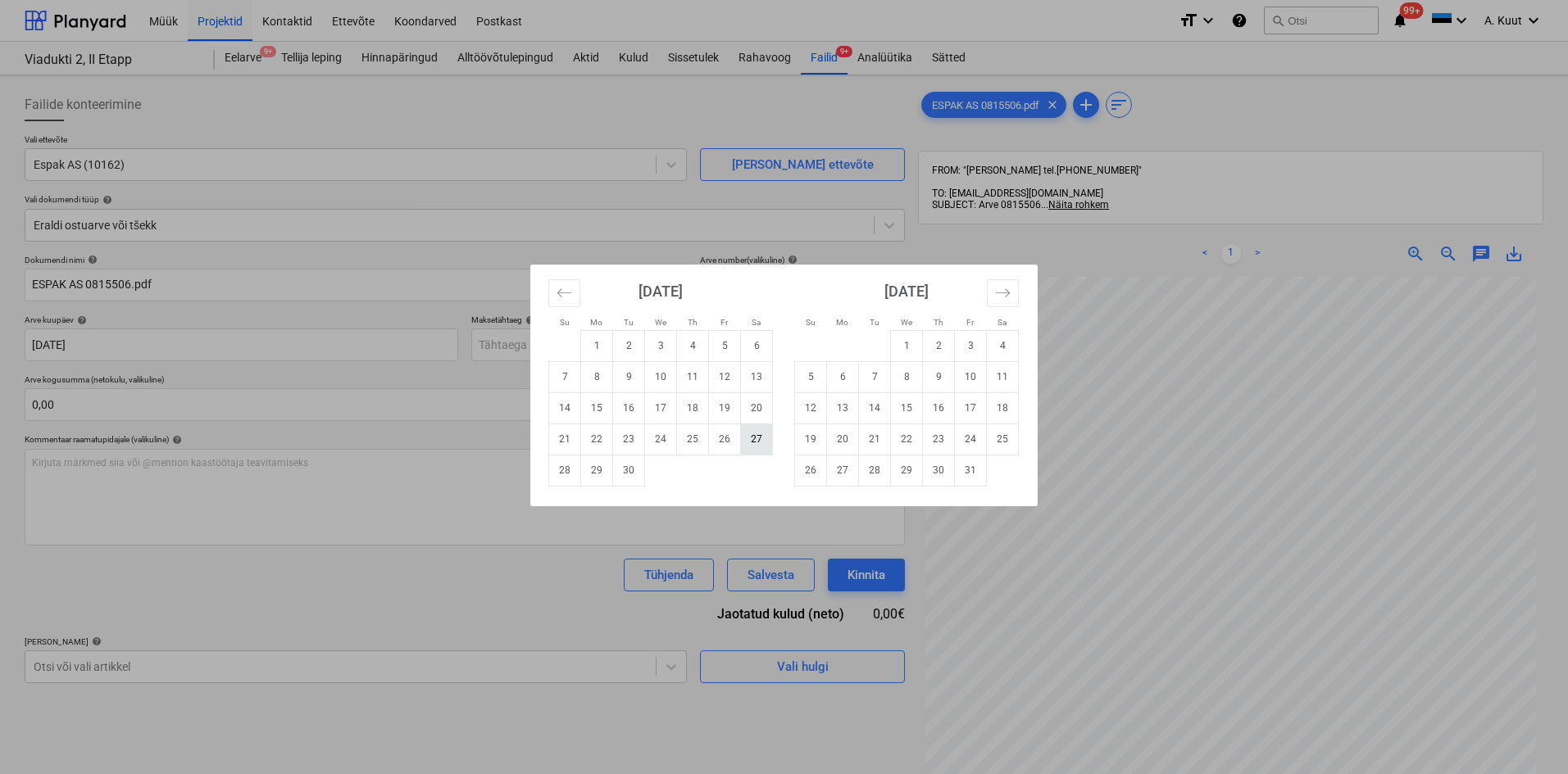
click at [755, 437] on td "27" at bounding box center [757, 439] width 32 height 31
type input "[DATE]"
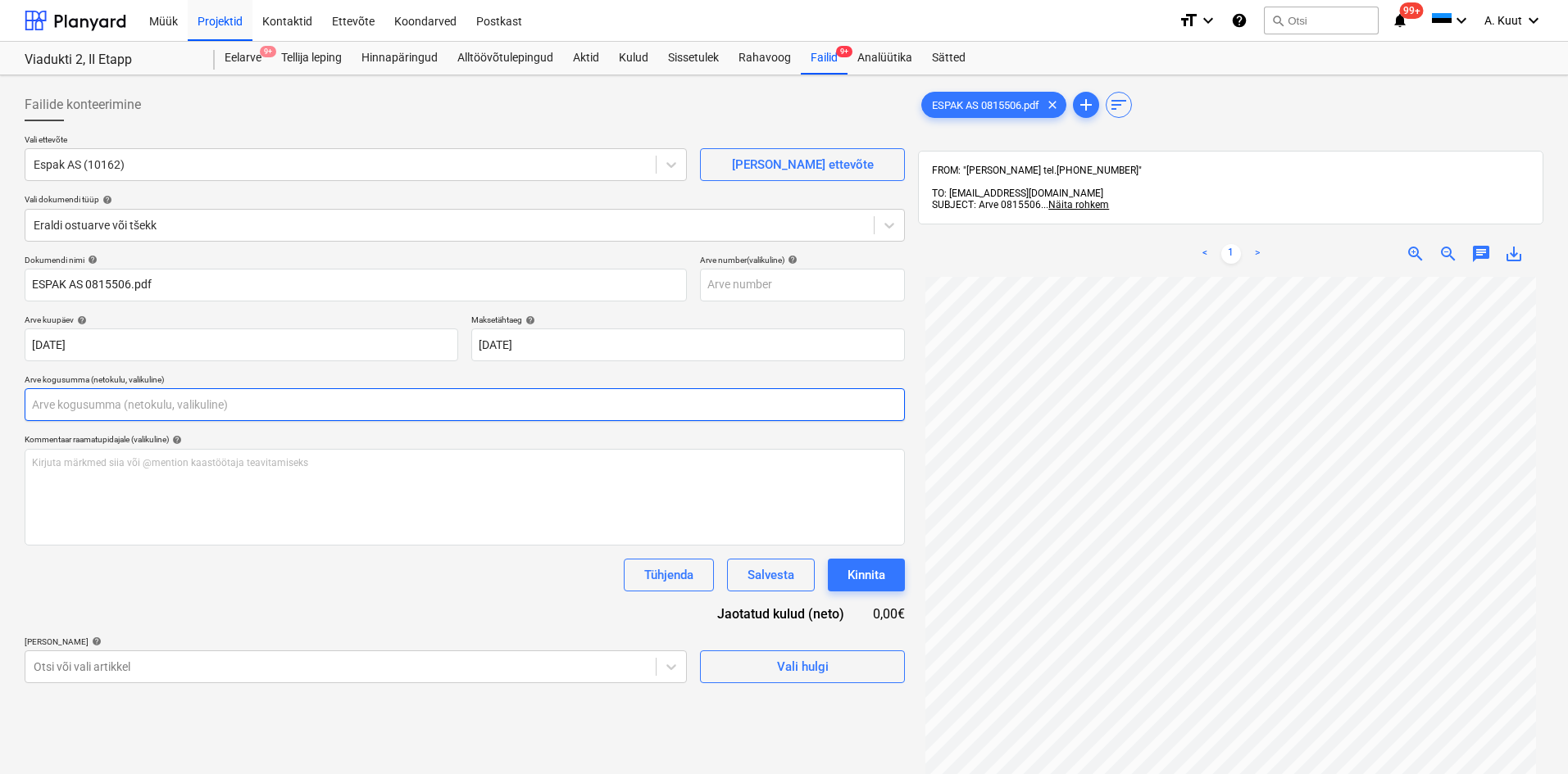
click at [112, 405] on input "text" at bounding box center [464, 405] width 881 height 33
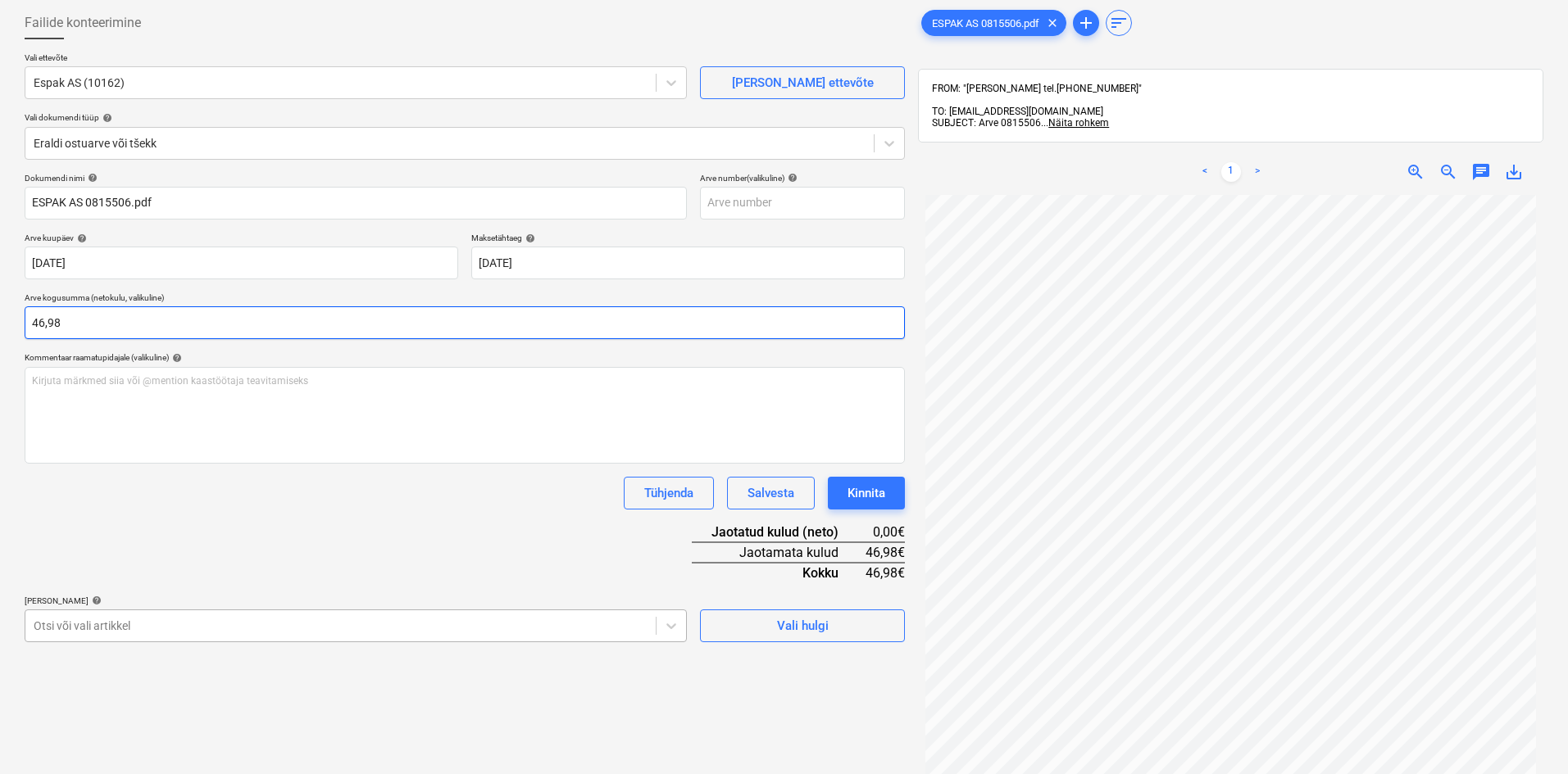
type input "46,98"
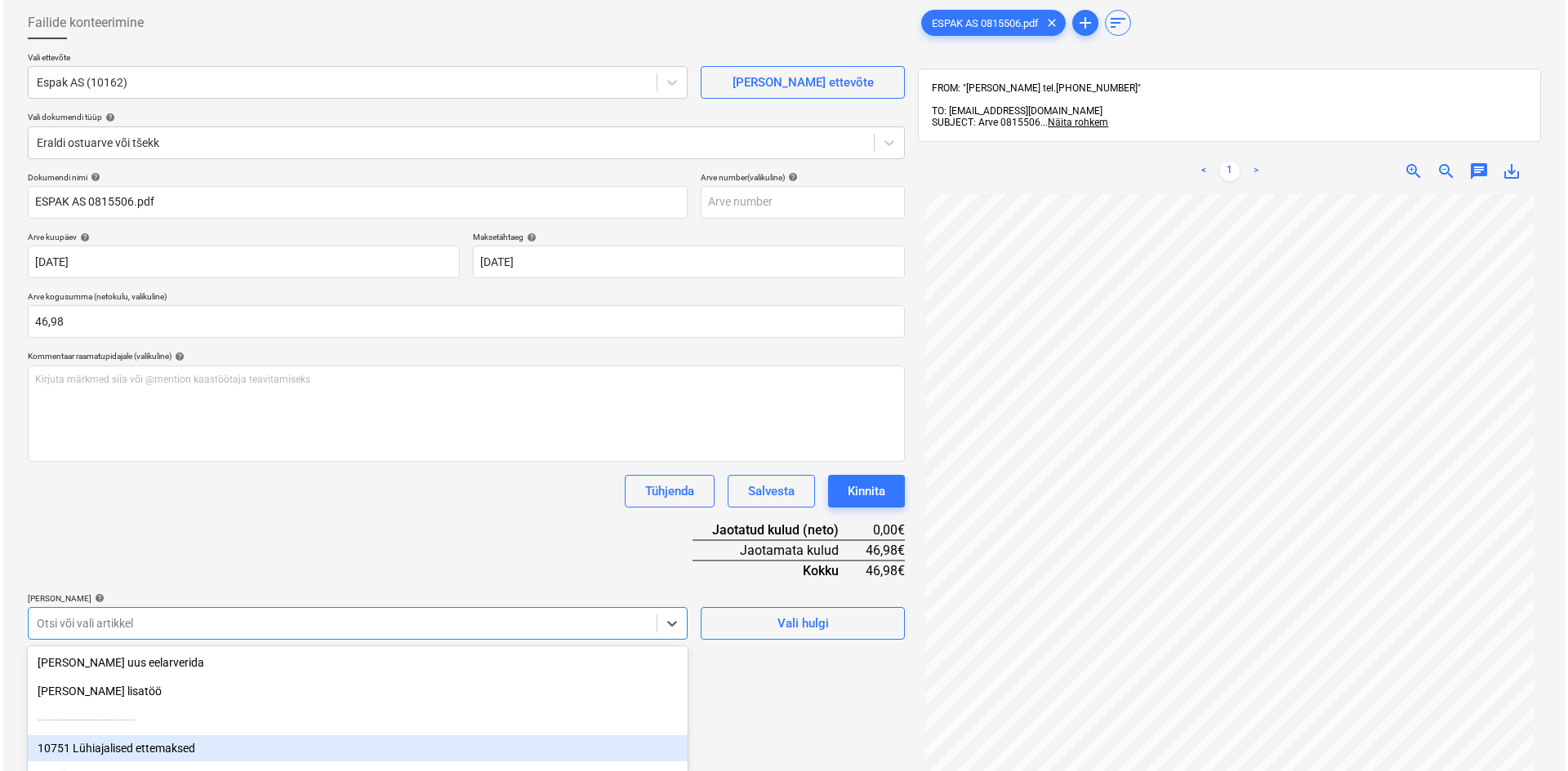
scroll to position [212, 0]
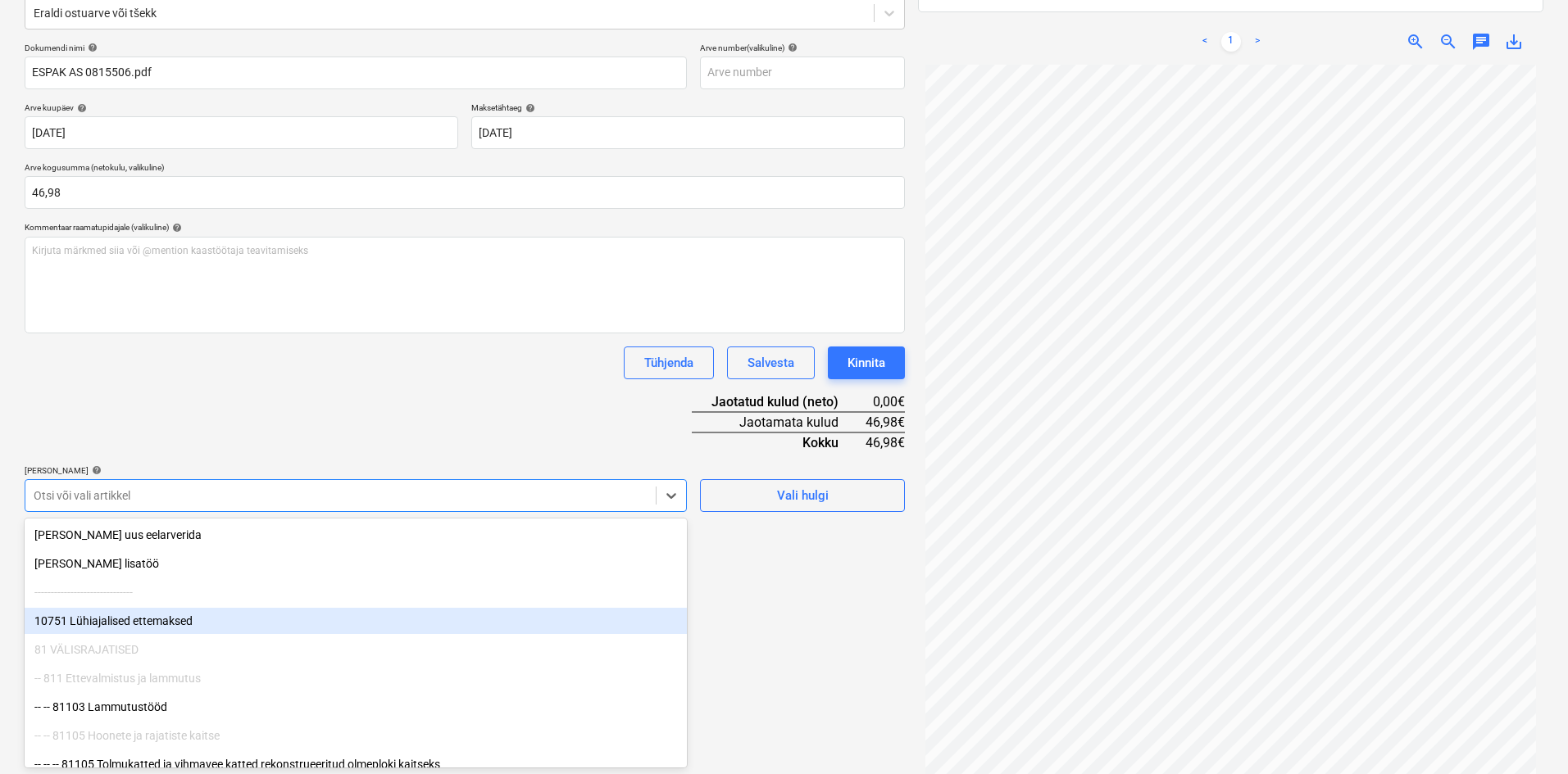
click at [294, 562] on body "Müük Projektid Kontaktid Ettevõte Koondarved Postkast format_size keyboard_arro…" at bounding box center [784, 174] width 1568 height 774
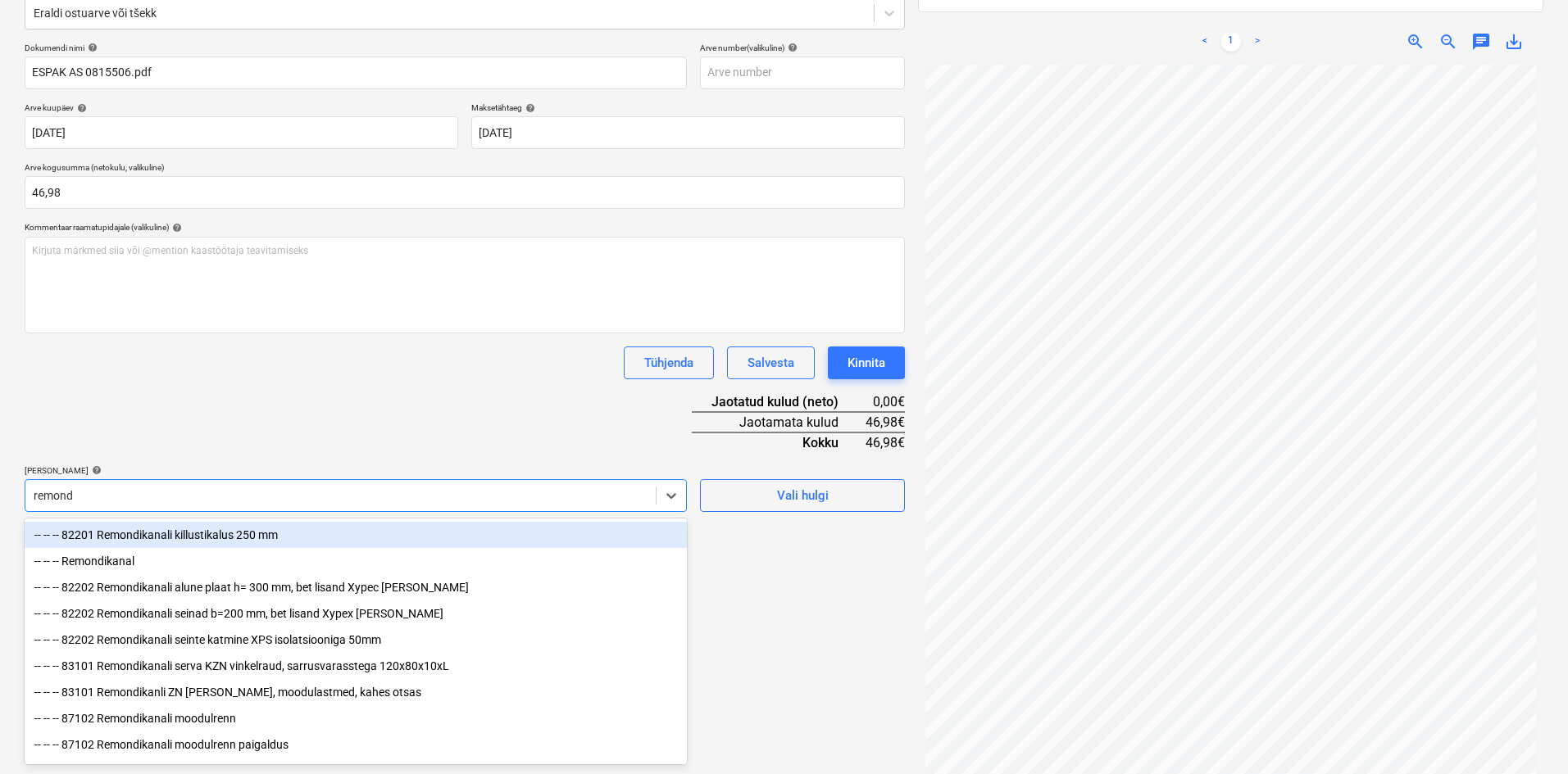
type input "[PERSON_NAME]"
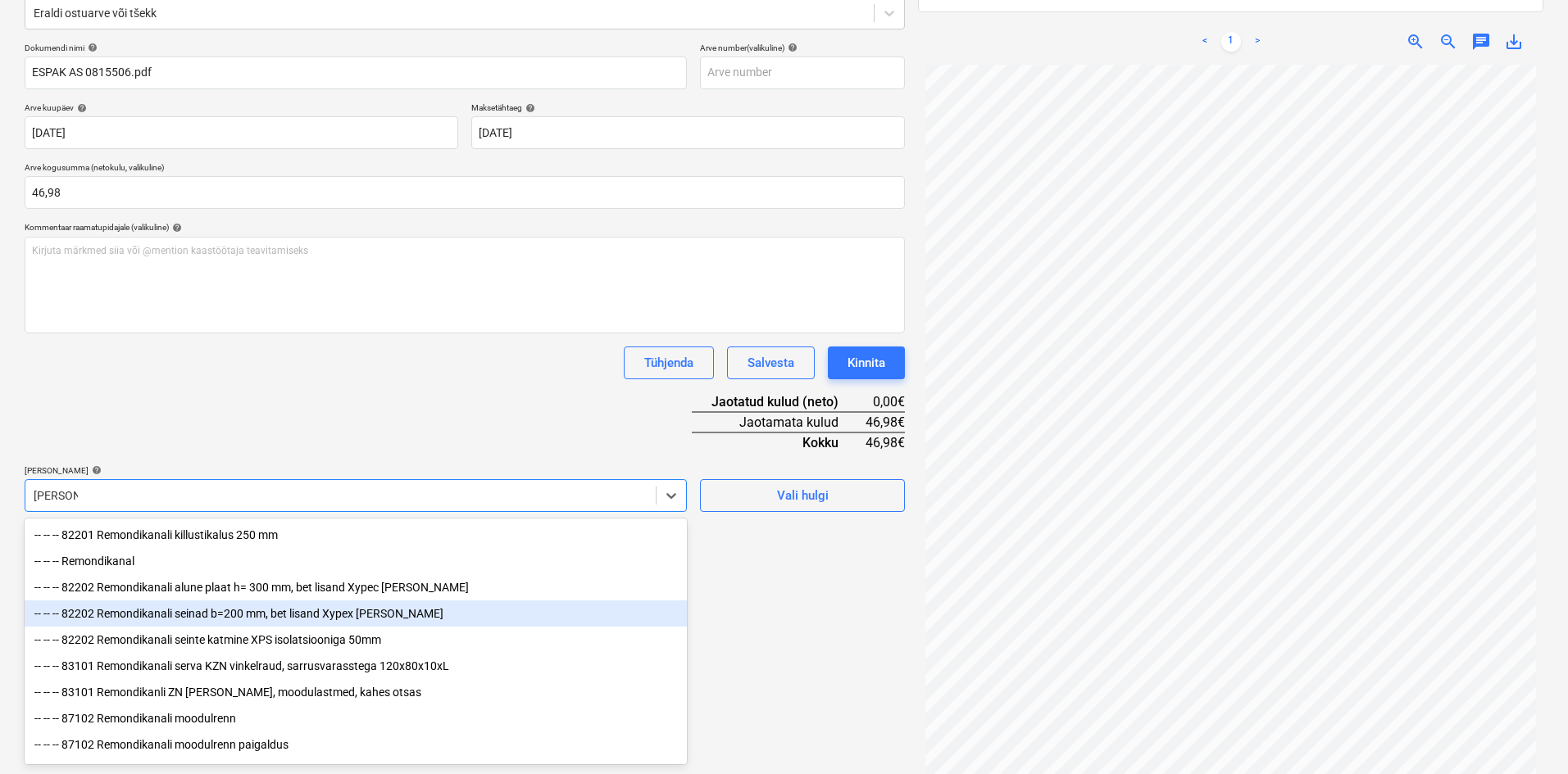
click at [198, 615] on div "-- -- -- 82202 Remondikanali seinad b=200 mm, bet lisand Xypex [PERSON_NAME]" at bounding box center [355, 614] width 662 height 26
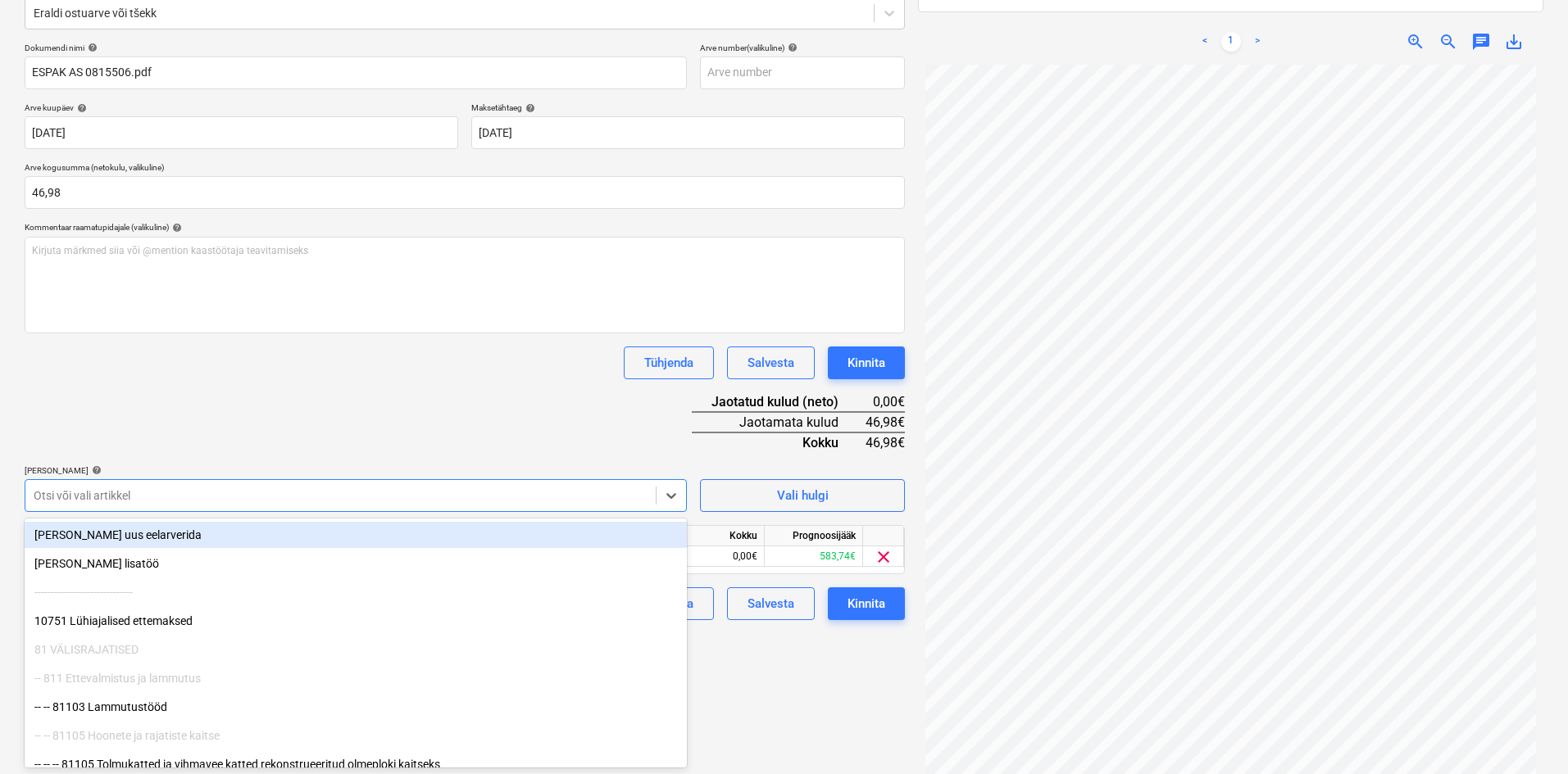
click at [451, 382] on div "Dokumendi nimi help ESPAK AS 0815506.pdf Arve number (valikuline) help Arve kuu…" at bounding box center [464, 331] width 881 height 577
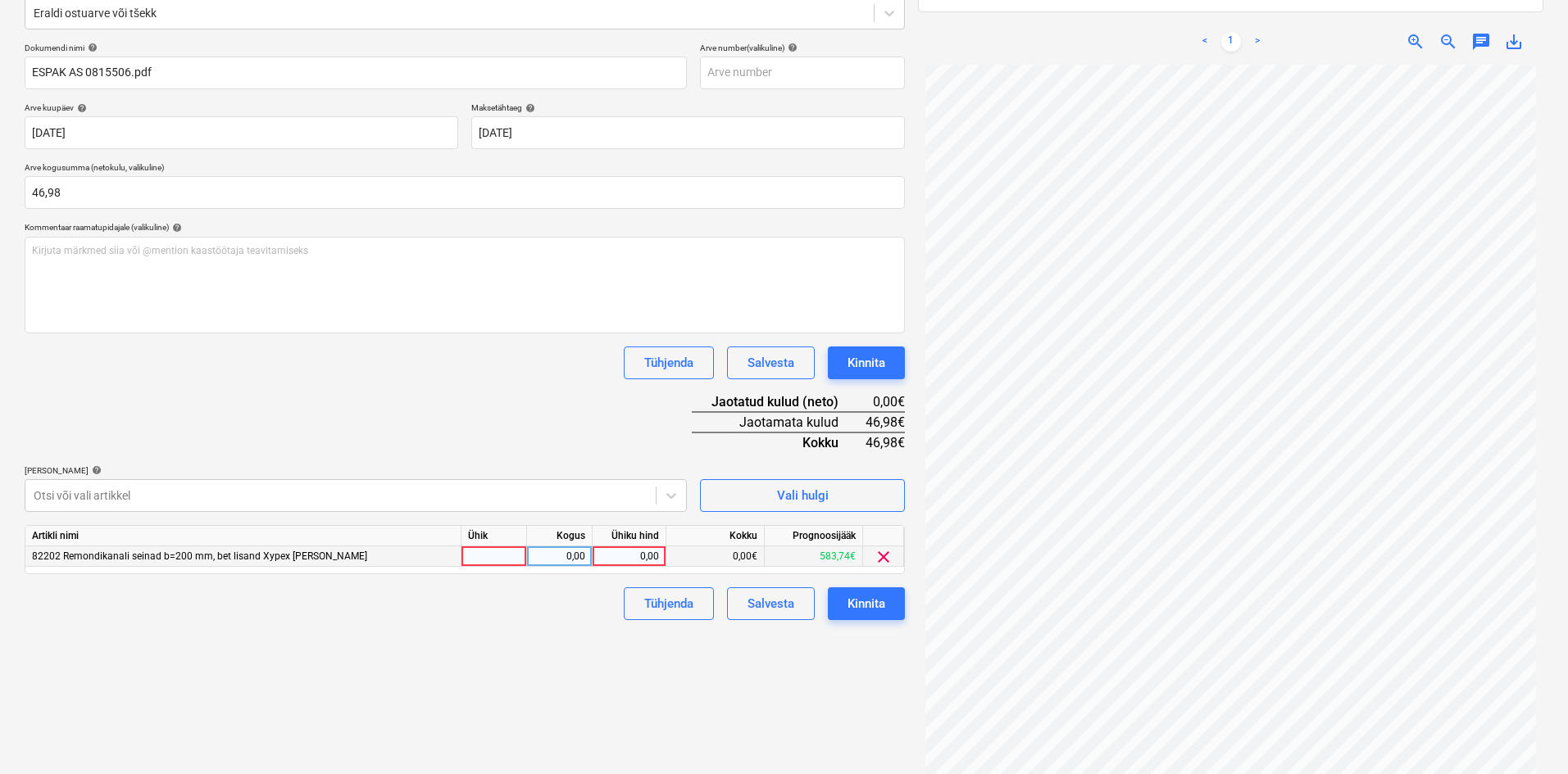
click at [656, 555] on div "0,00" at bounding box center [629, 557] width 60 height 21
type input "46,98"
click at [616, 682] on div "Failide konteerimine Vali ettevõte Espak AS (10162) [PERSON_NAME] uus ettevõte …" at bounding box center [465, 334] width 894 height 930
click at [887, 612] on button "Kinnita" at bounding box center [866, 604] width 77 height 33
